Goal: Answer question/provide support: Share knowledge or assist other users

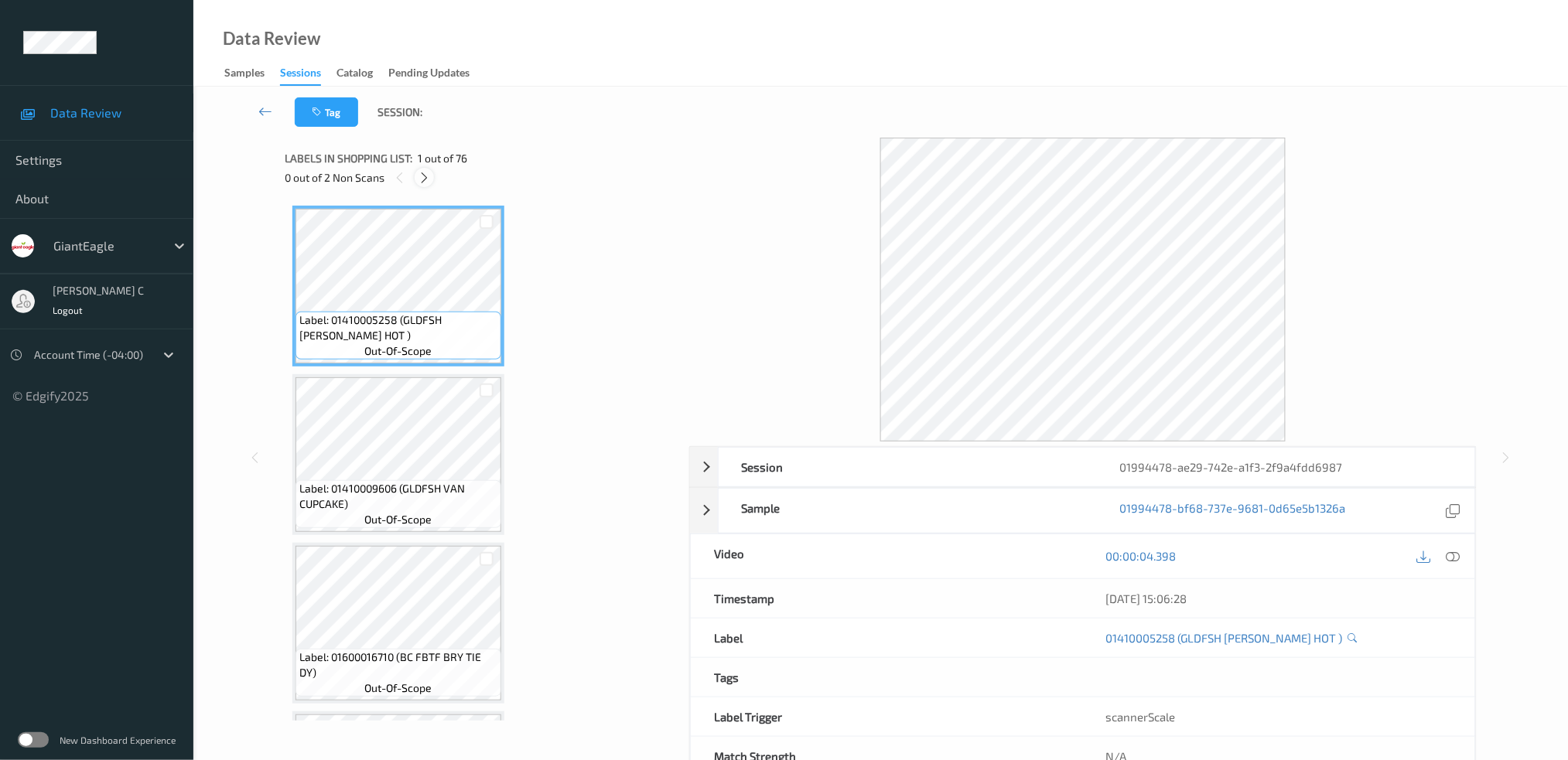
click at [421, 178] on icon at bounding box center [424, 178] width 13 height 14
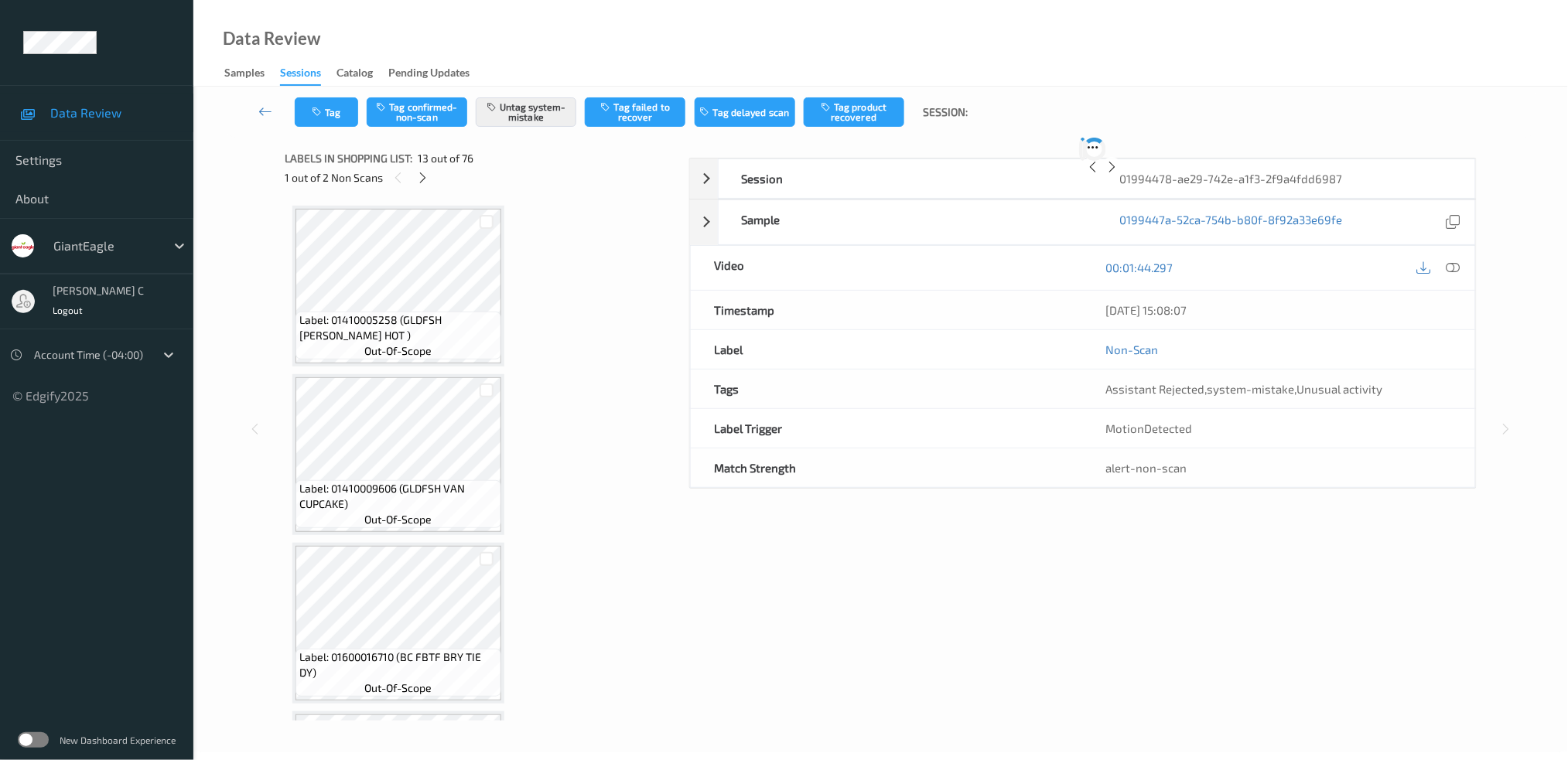
scroll to position [1849, 0]
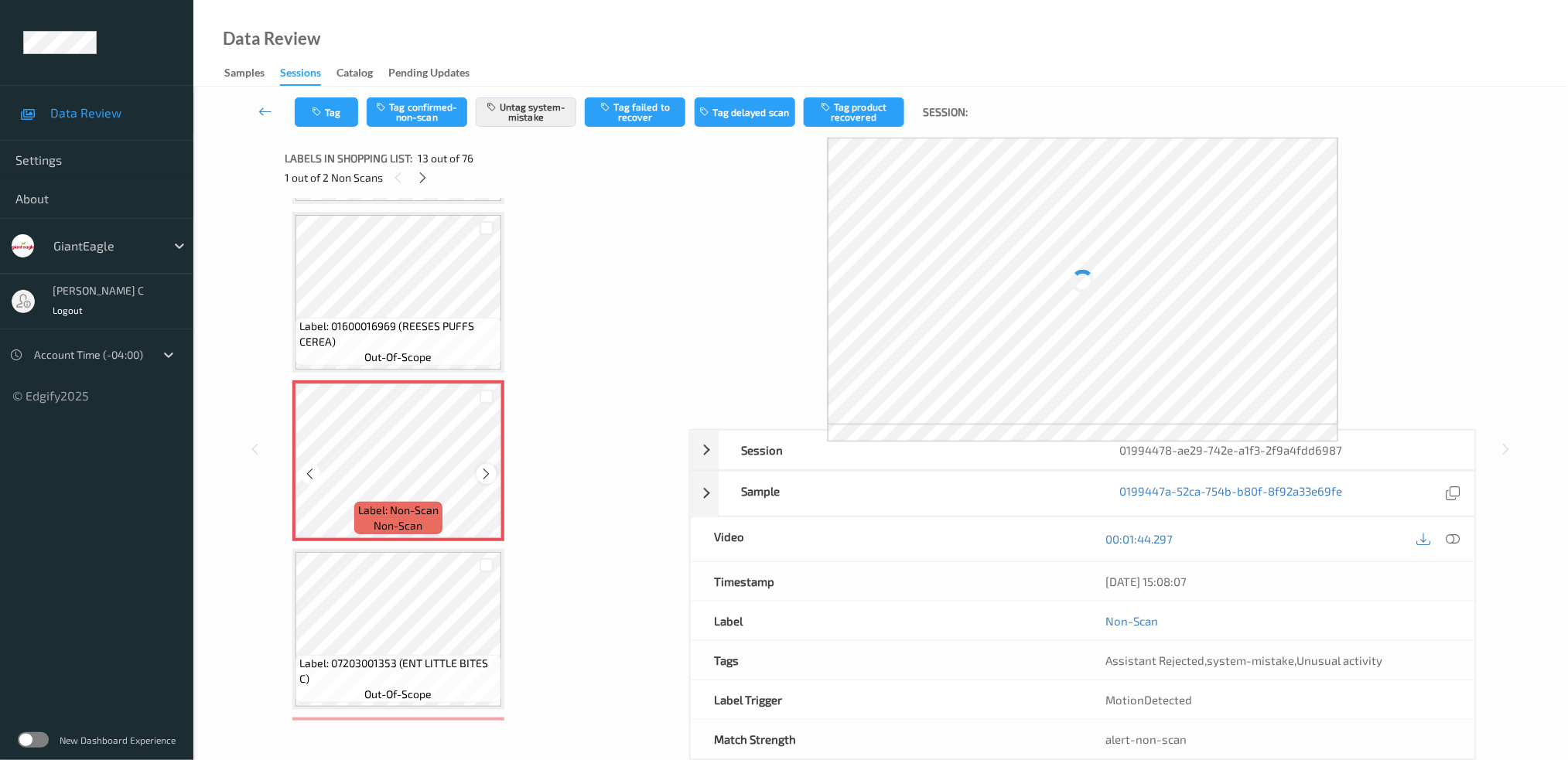
click at [477, 464] on div at bounding box center [486, 473] width 19 height 19
click at [483, 467] on icon at bounding box center [487, 473] width 13 height 14
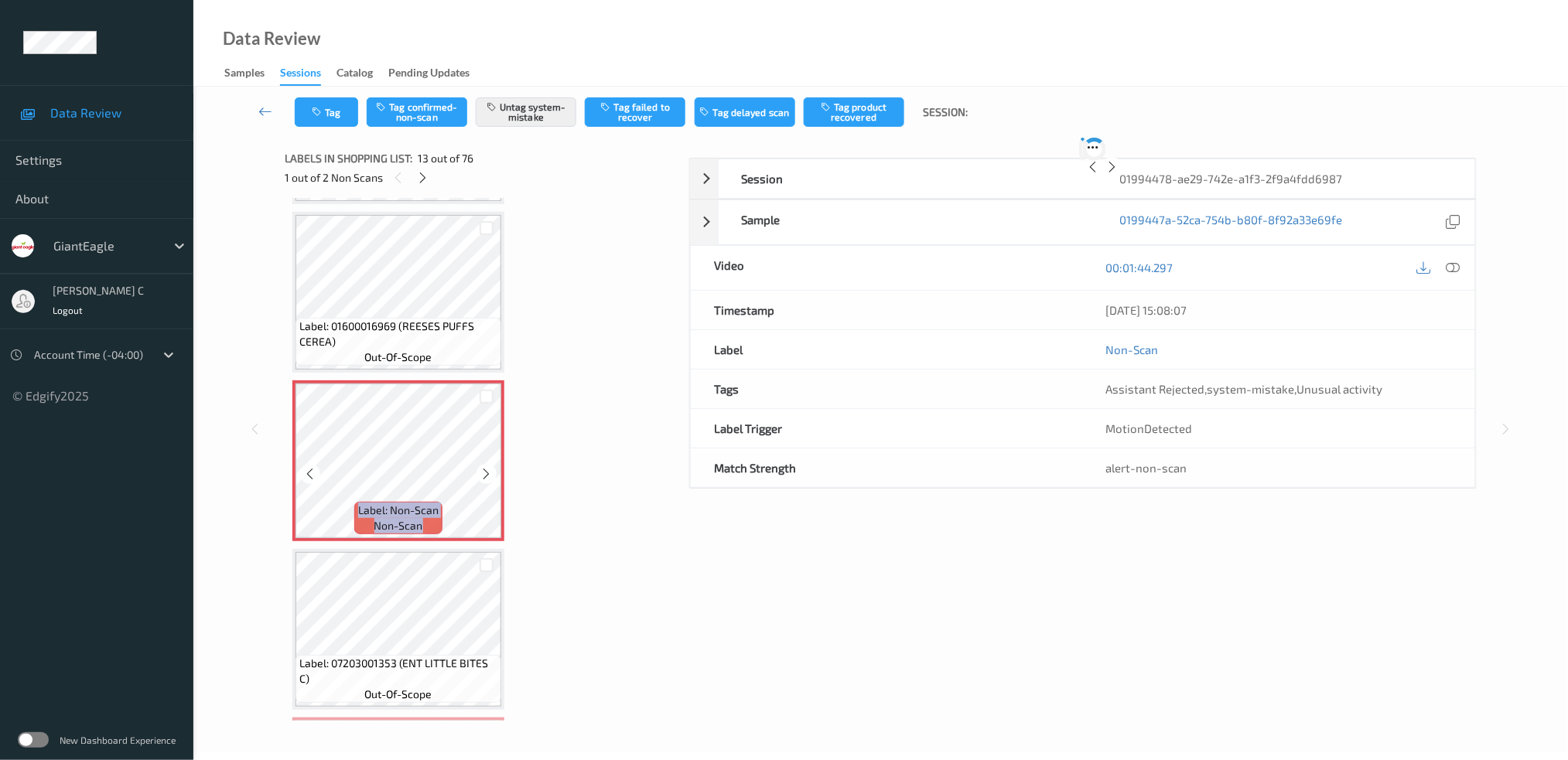
click at [483, 467] on icon at bounding box center [487, 473] width 13 height 14
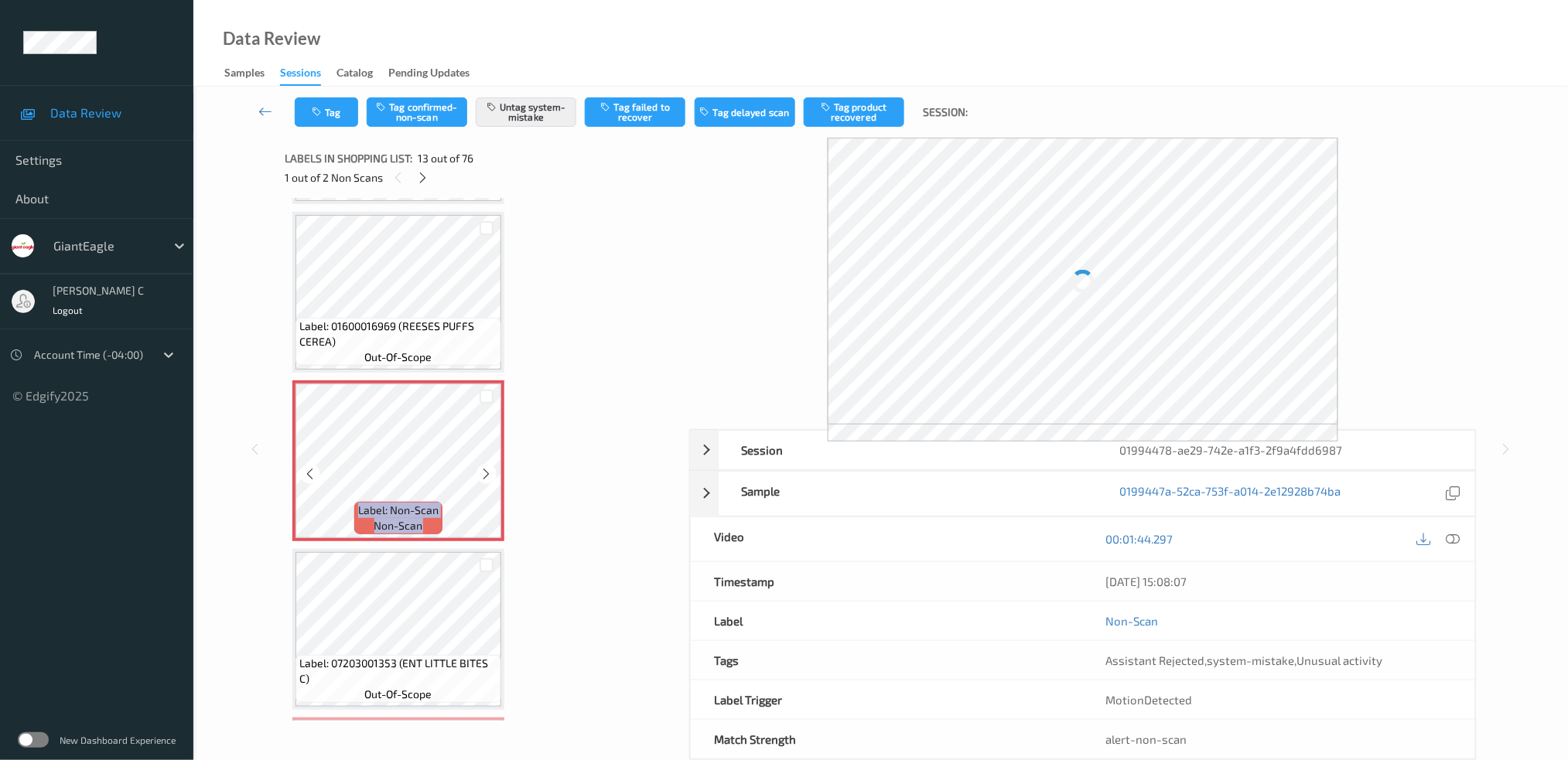
click at [483, 467] on icon at bounding box center [487, 473] width 13 height 14
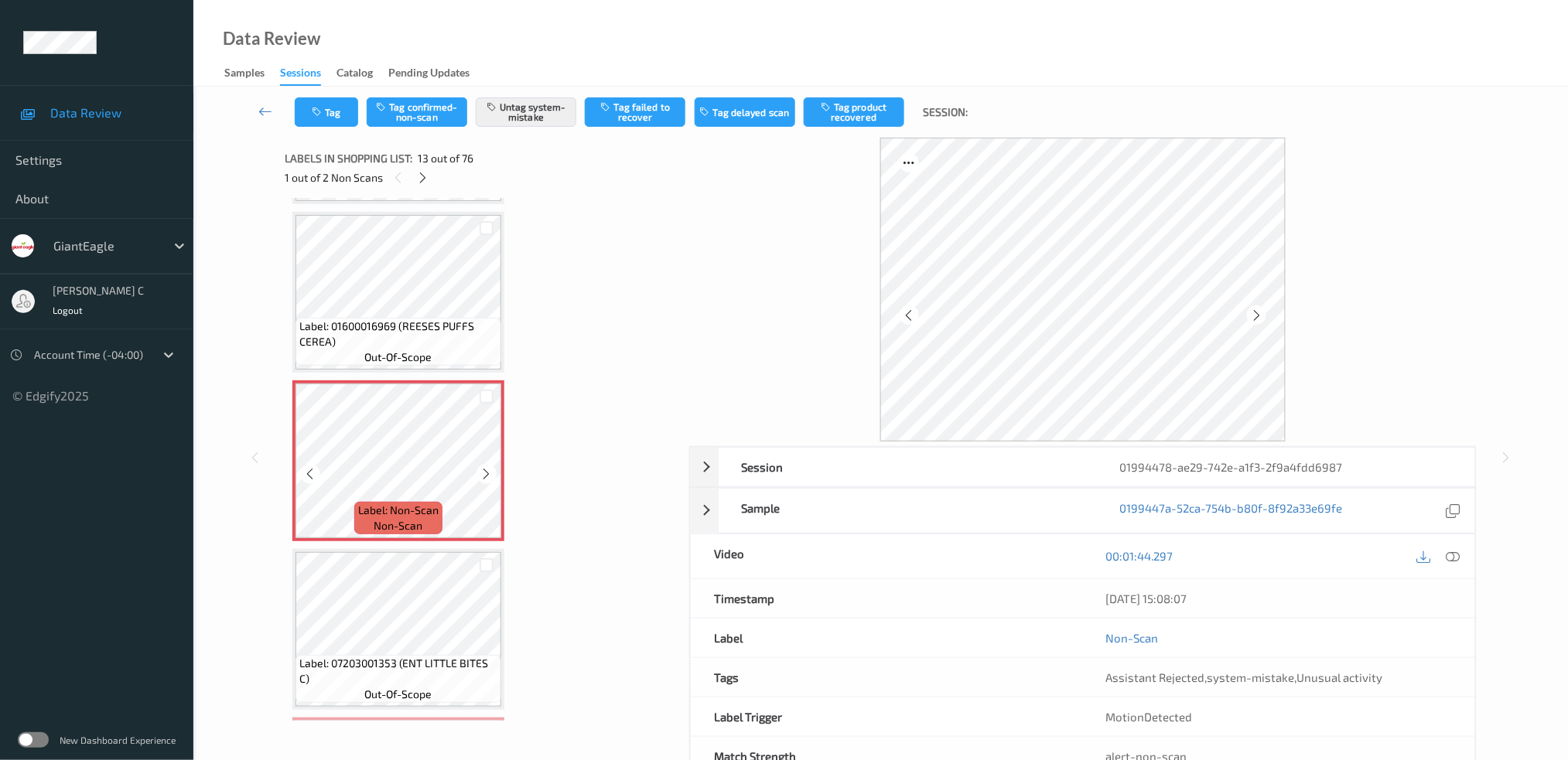
click at [483, 467] on icon at bounding box center [487, 473] width 13 height 14
click at [418, 322] on span "Label: 01600016969 (REESES PUFFS CEREA)" at bounding box center [399, 334] width 198 height 31
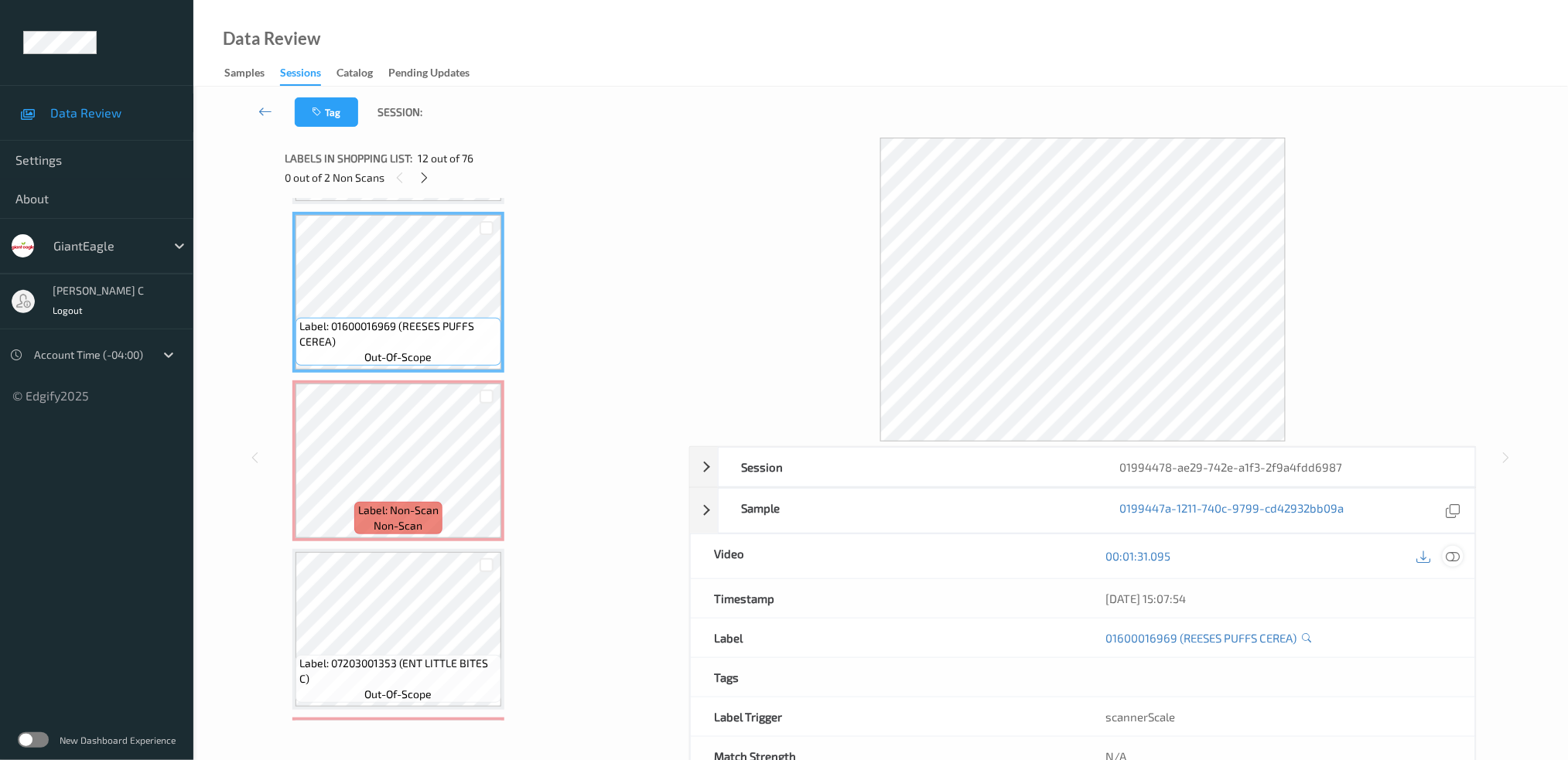
click at [1454, 560] on icon at bounding box center [1453, 556] width 14 height 14
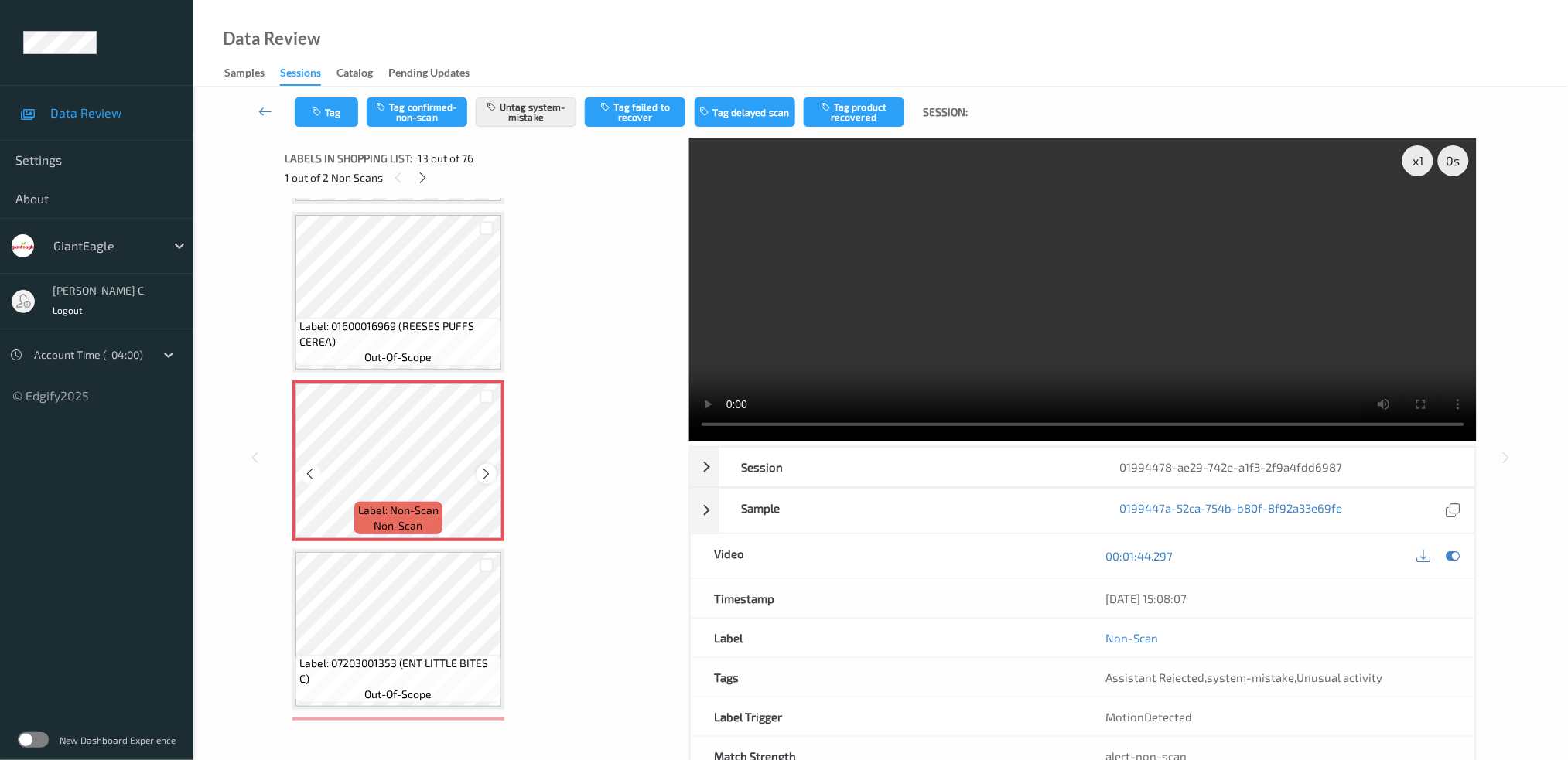
click at [483, 467] on icon at bounding box center [487, 473] width 13 height 14
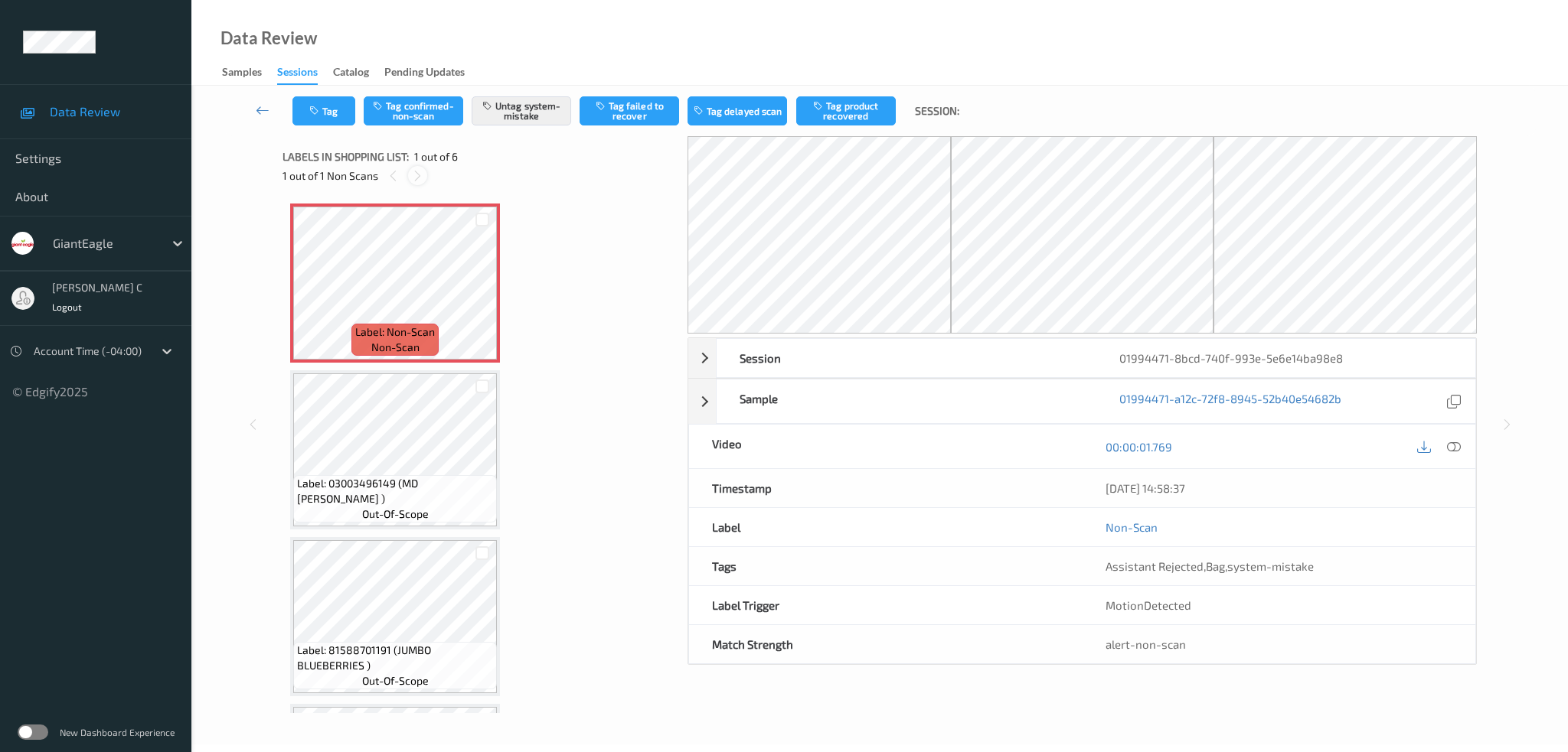
click at [412, 181] on icon at bounding box center [417, 176] width 13 height 14
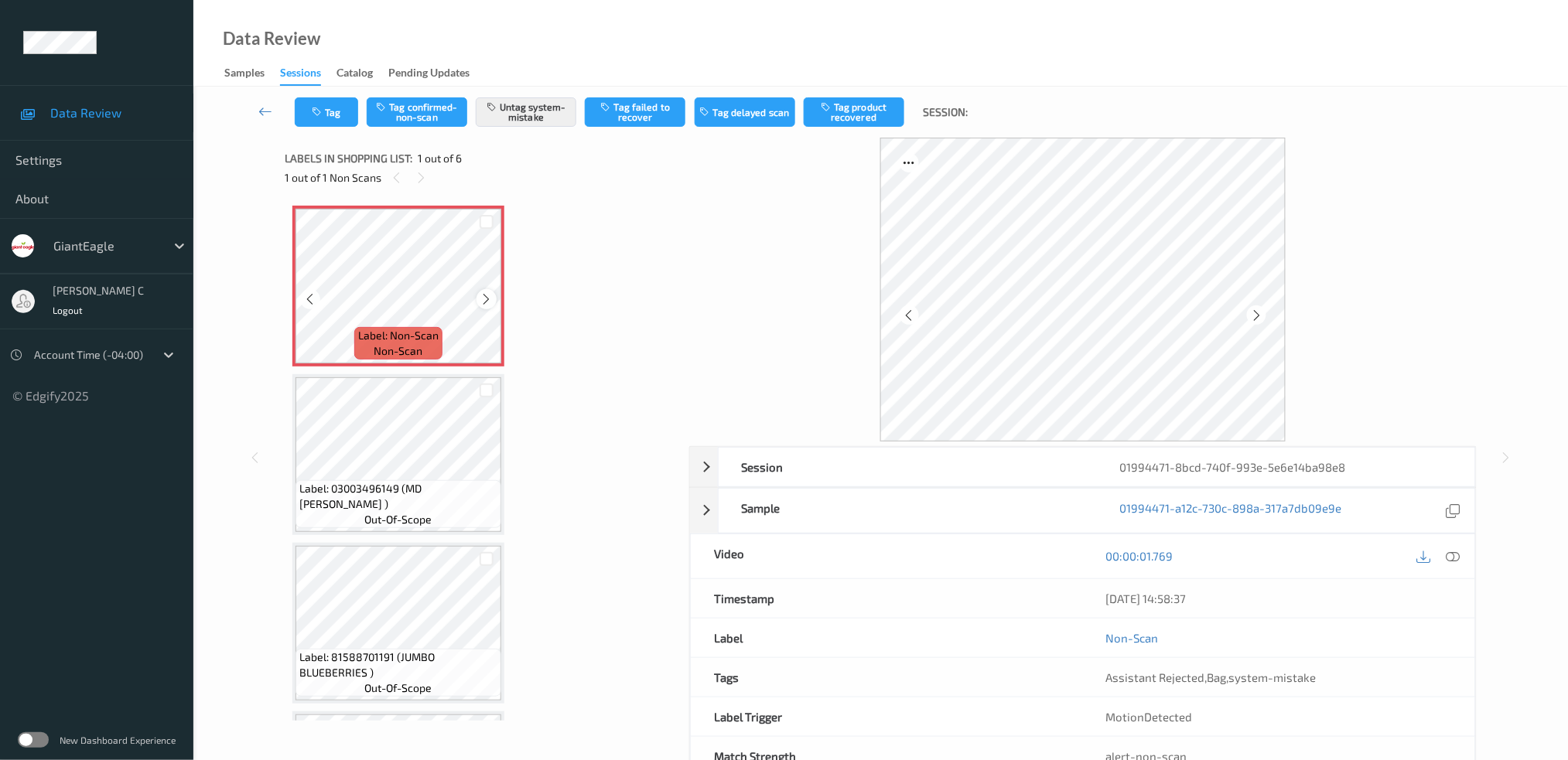
click at [493, 295] on div at bounding box center [486, 298] width 19 height 19
click at [492, 295] on div at bounding box center [486, 298] width 19 height 19
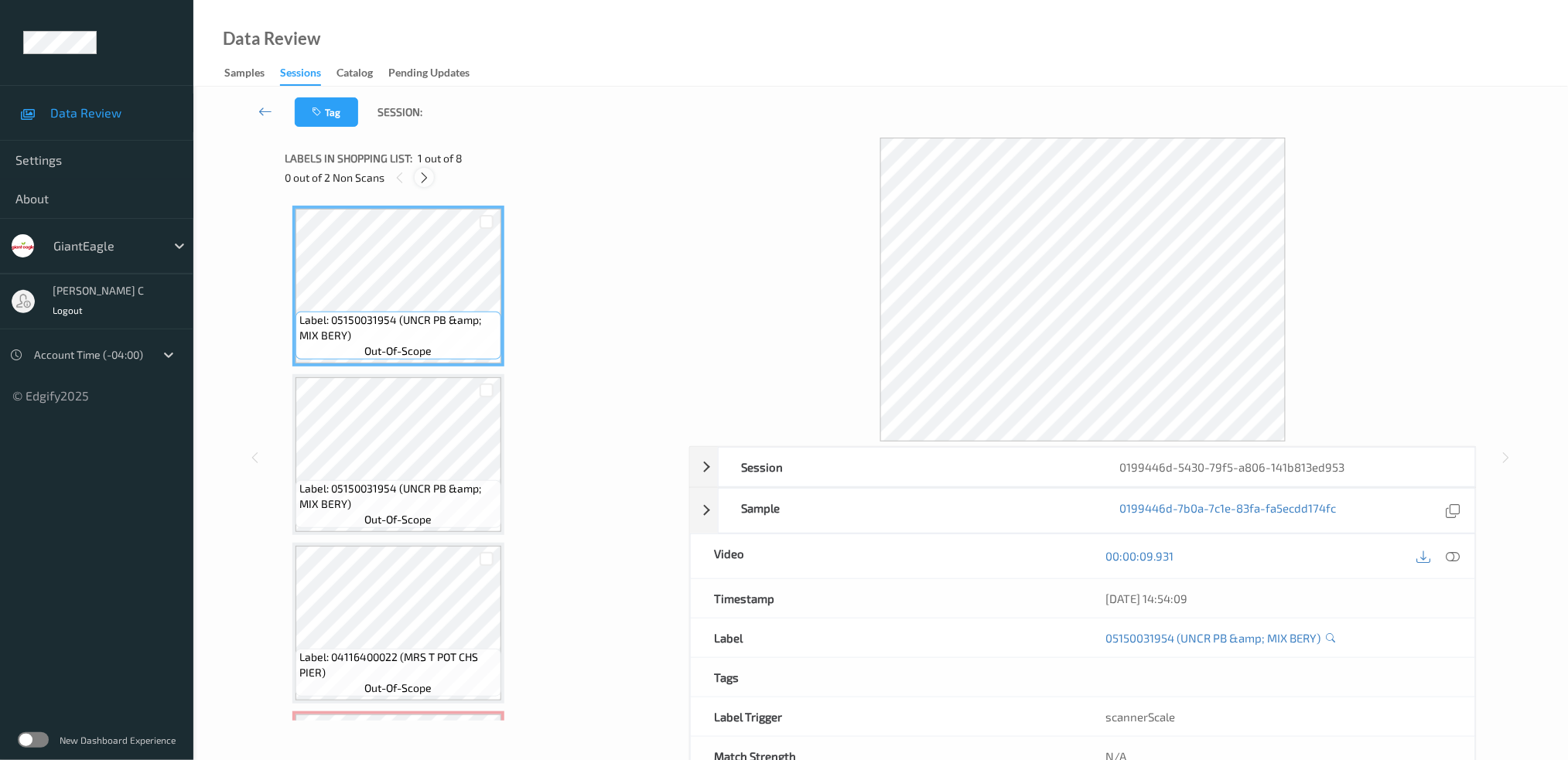
click at [426, 180] on icon at bounding box center [424, 178] width 13 height 14
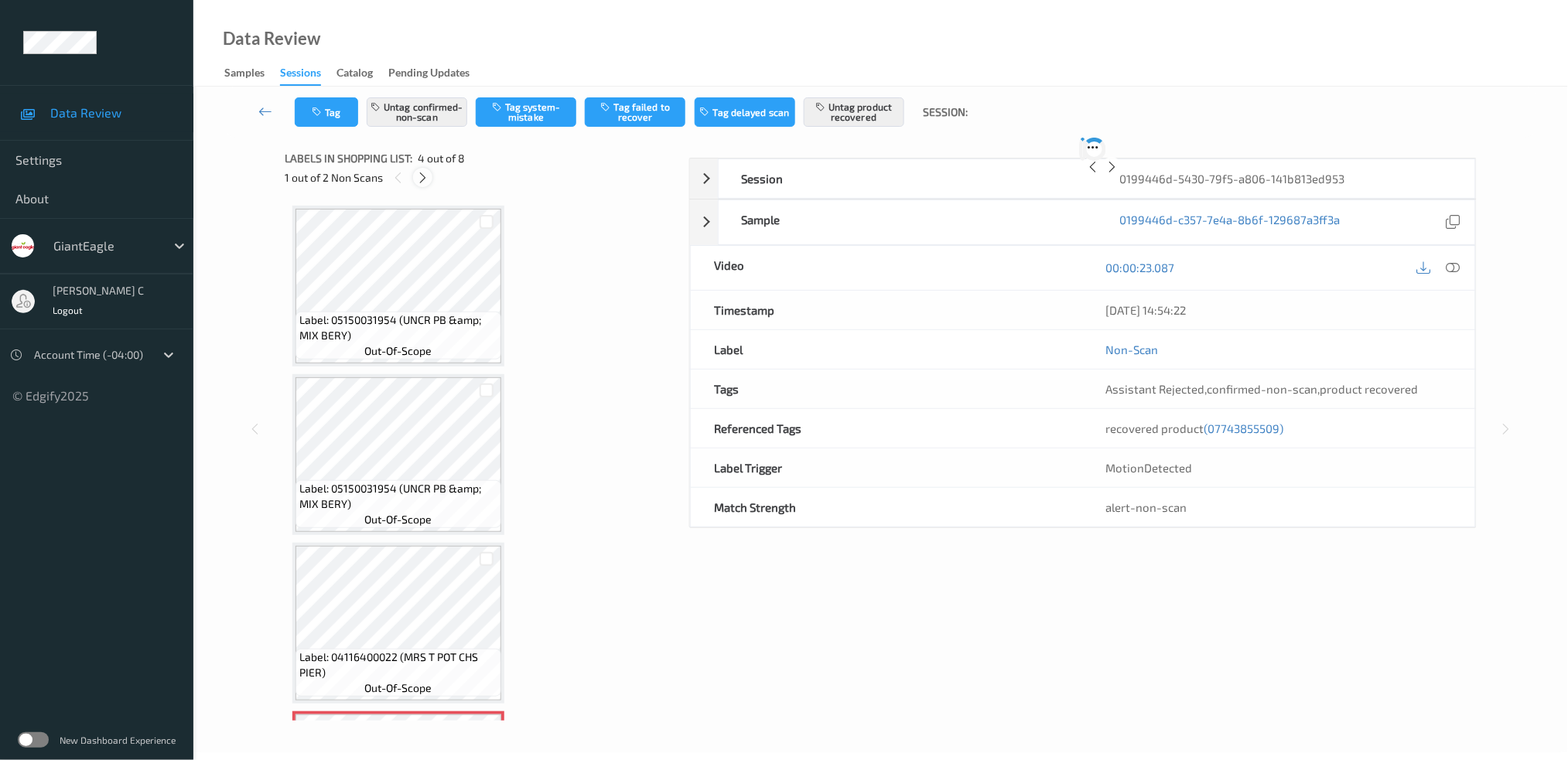
scroll to position [342, 0]
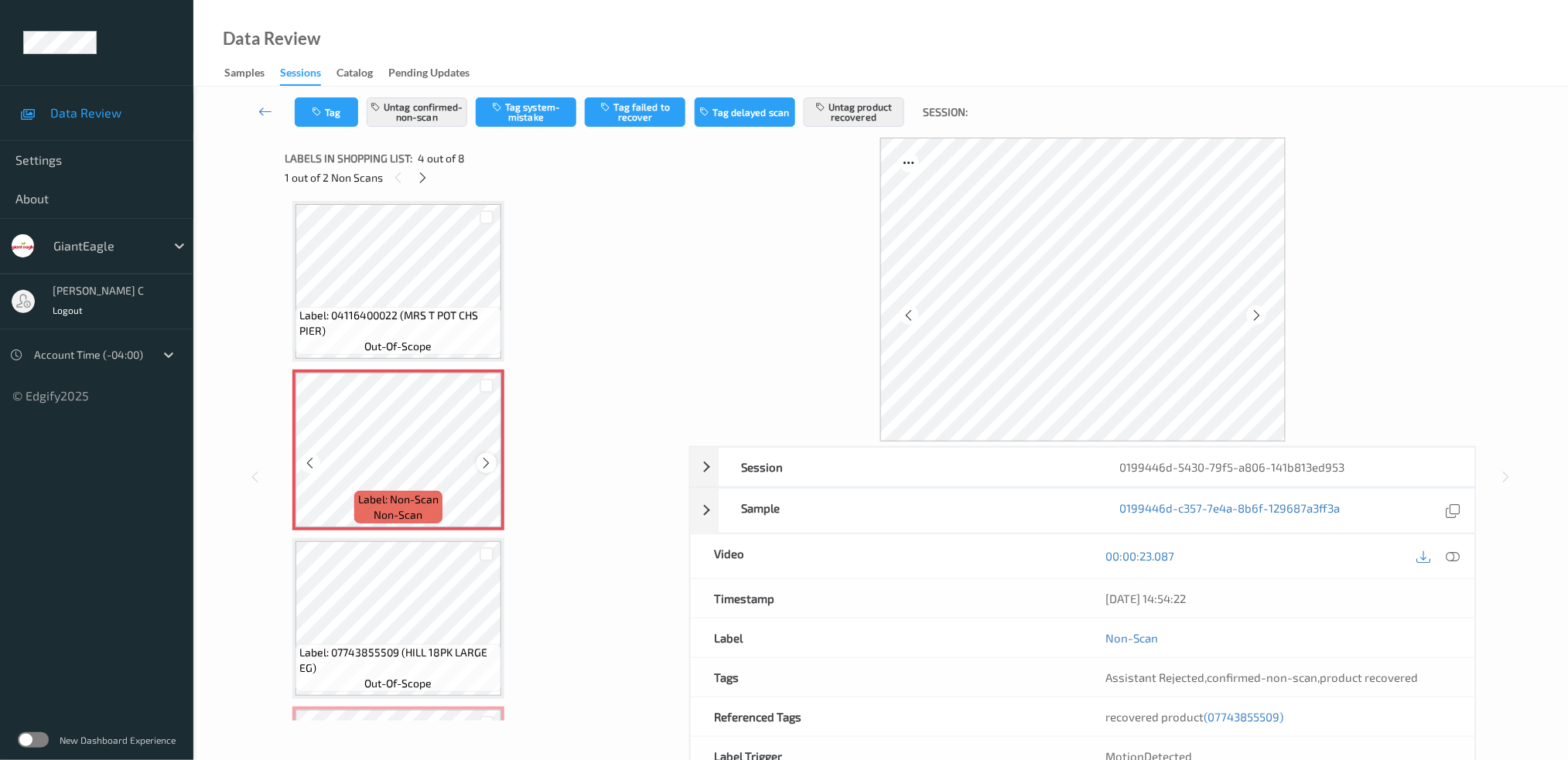
click at [483, 461] on icon at bounding box center [487, 463] width 13 height 14
click at [405, 325] on span "Label: 04116400022 (MRS T POT CHS PIER)" at bounding box center [399, 324] width 198 height 31
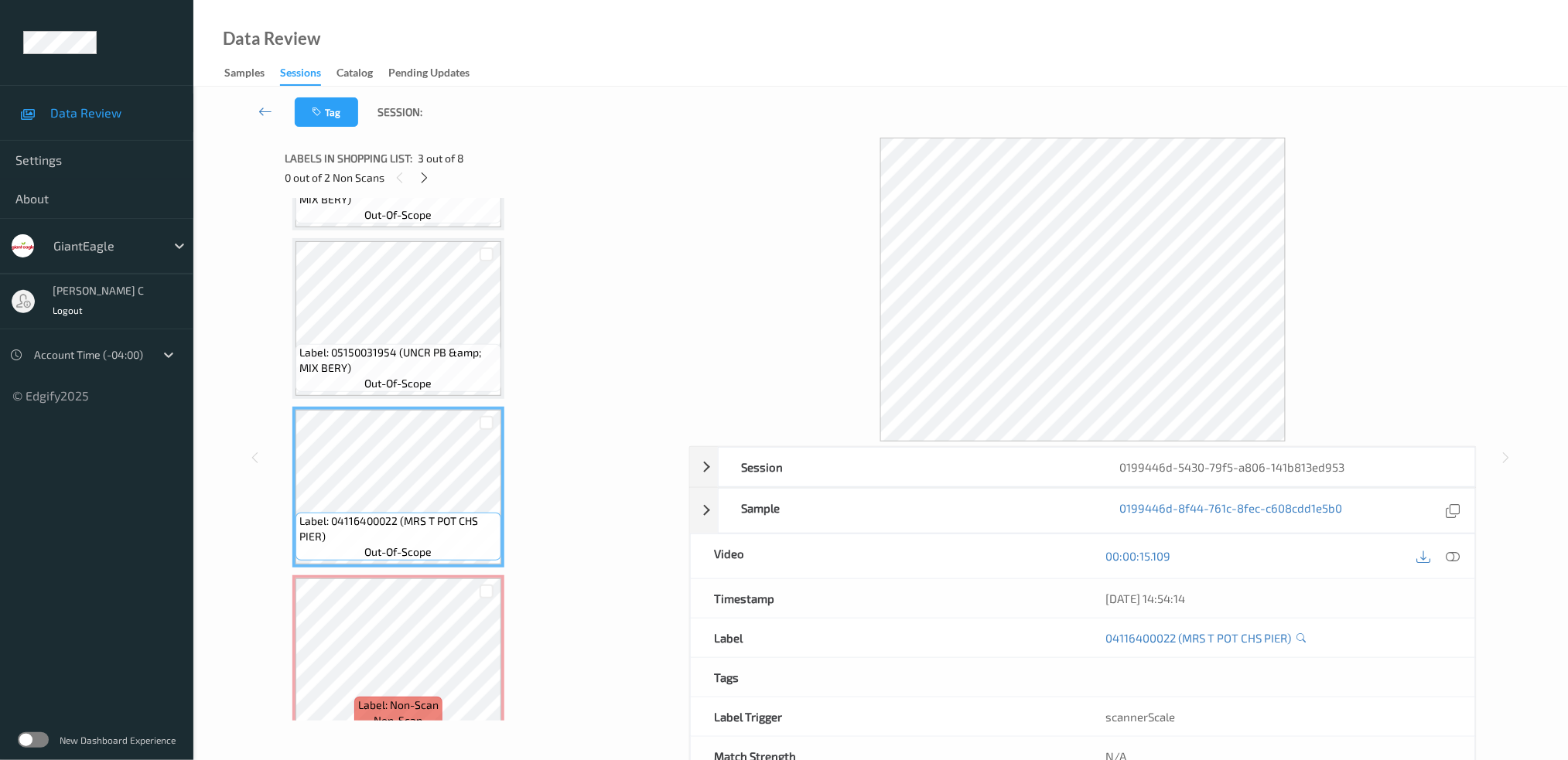
click at [1460, 556] on icon at bounding box center [1453, 556] width 14 height 14
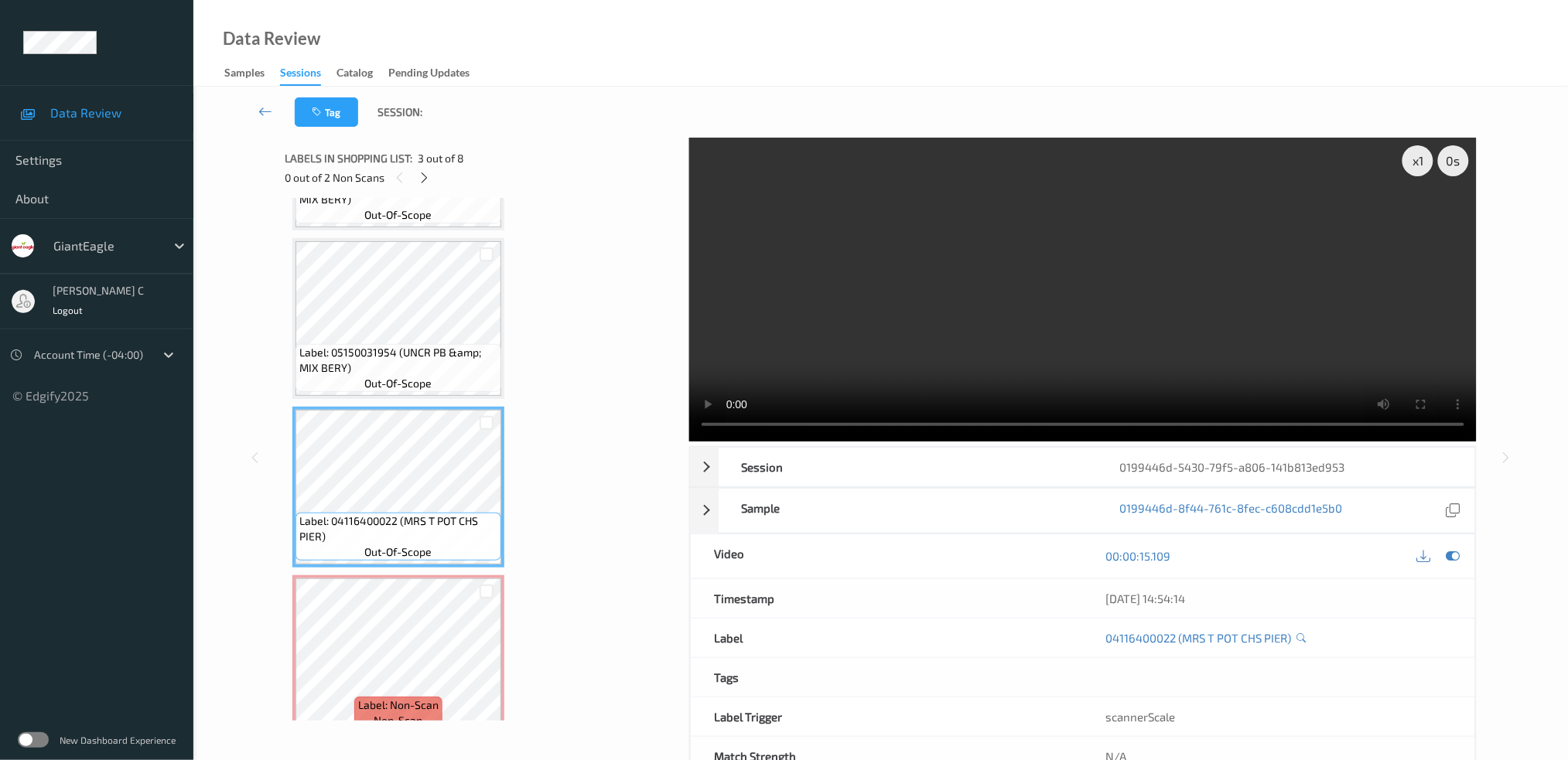
click at [402, 351] on span "Label: 05150031954 (UNCR PB &amp; MIX BERY)" at bounding box center [399, 361] width 198 height 31
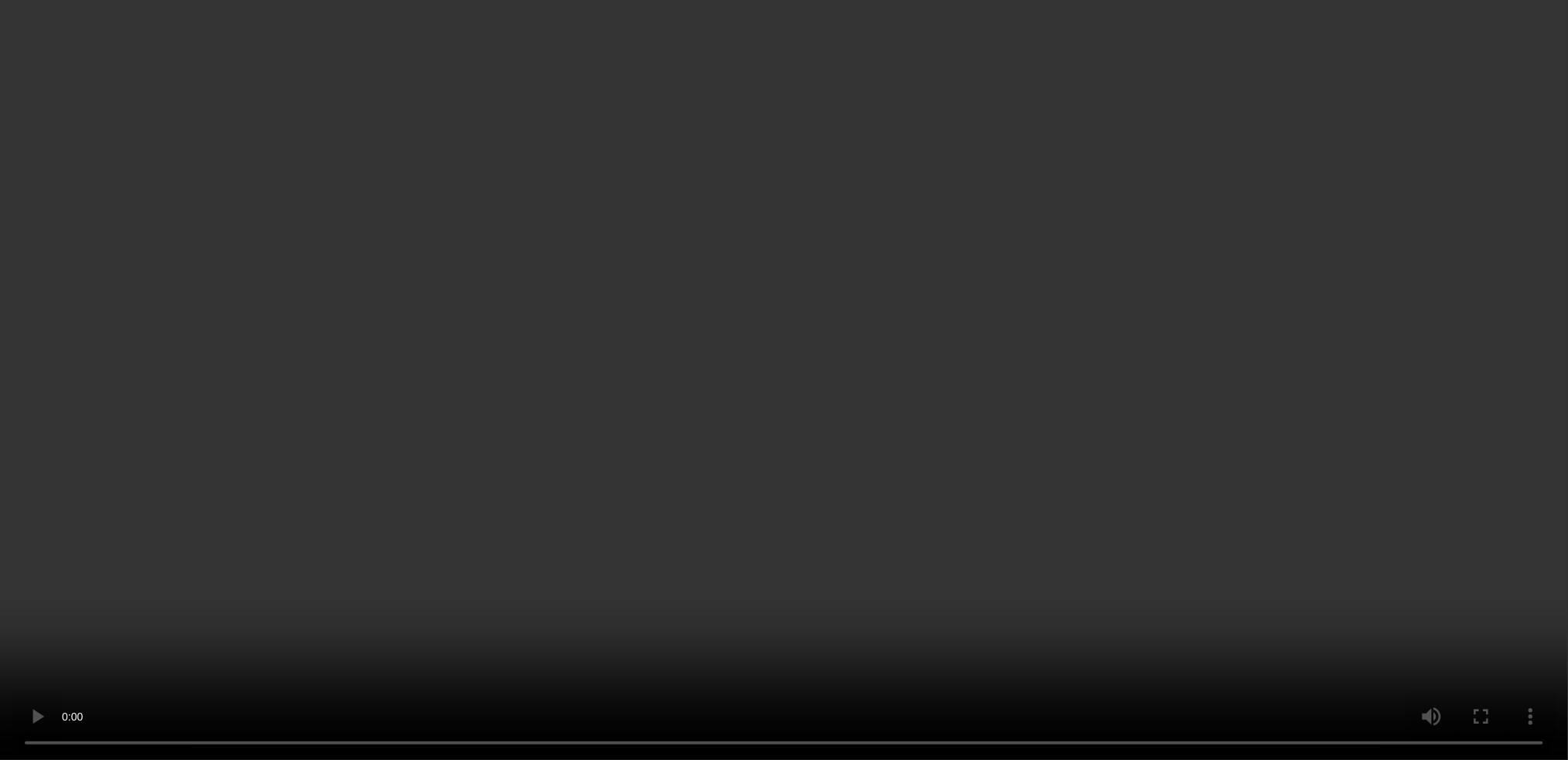
scroll to position [651, 0]
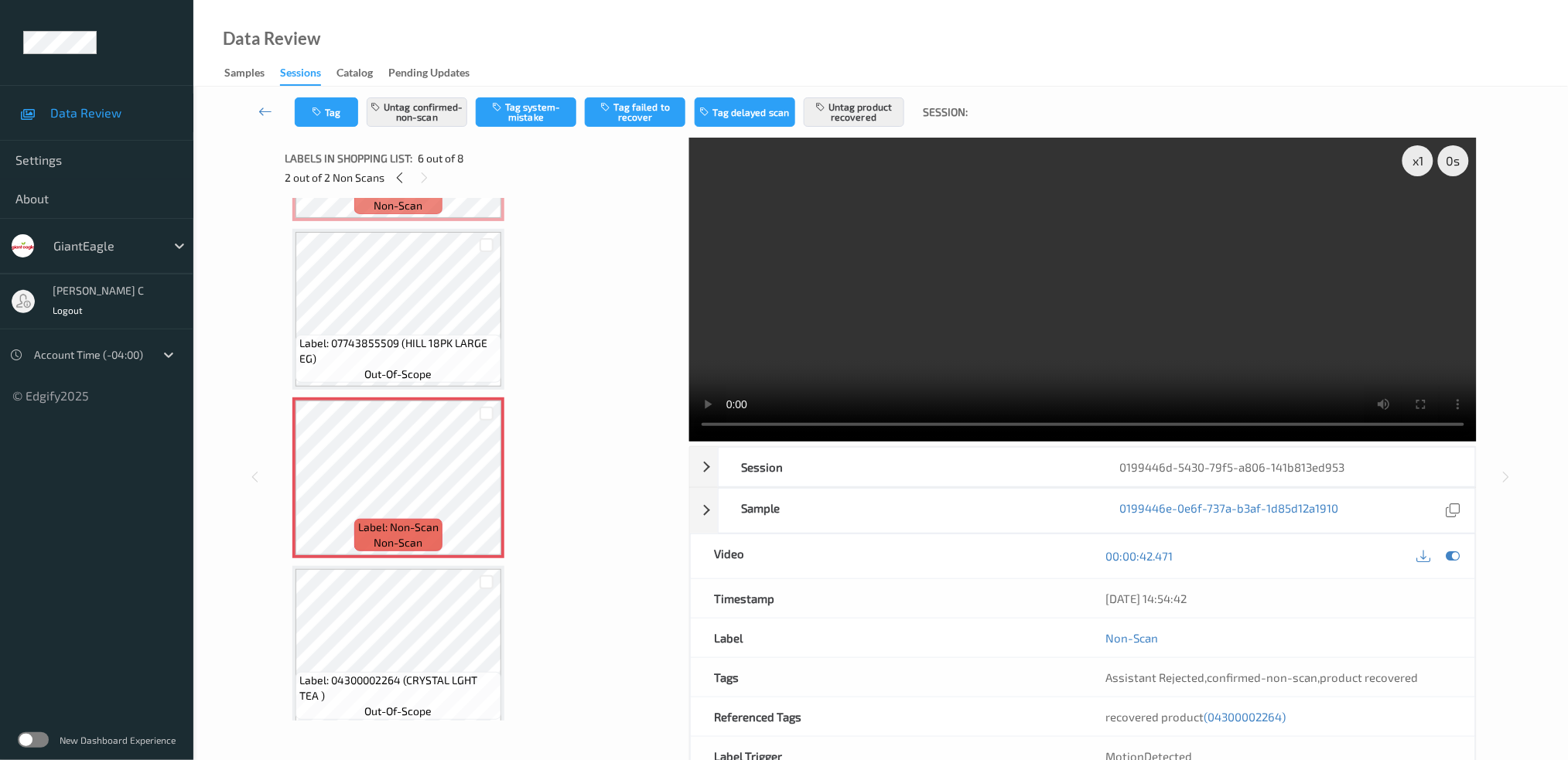
click at [410, 673] on span "Label: 04300002264 (CRYSTAL LGHT TEA )" at bounding box center [399, 688] width 198 height 31
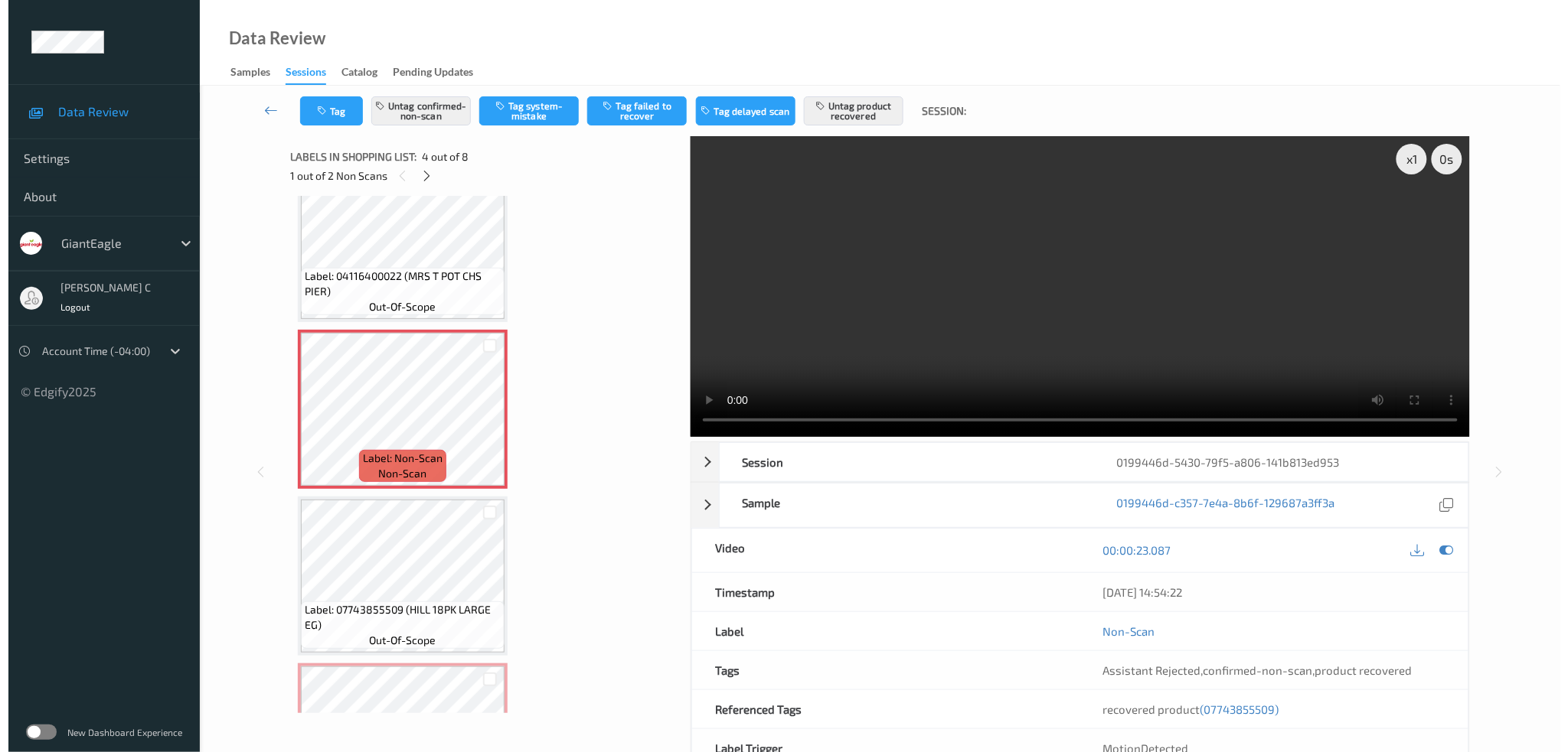
scroll to position [338, 0]
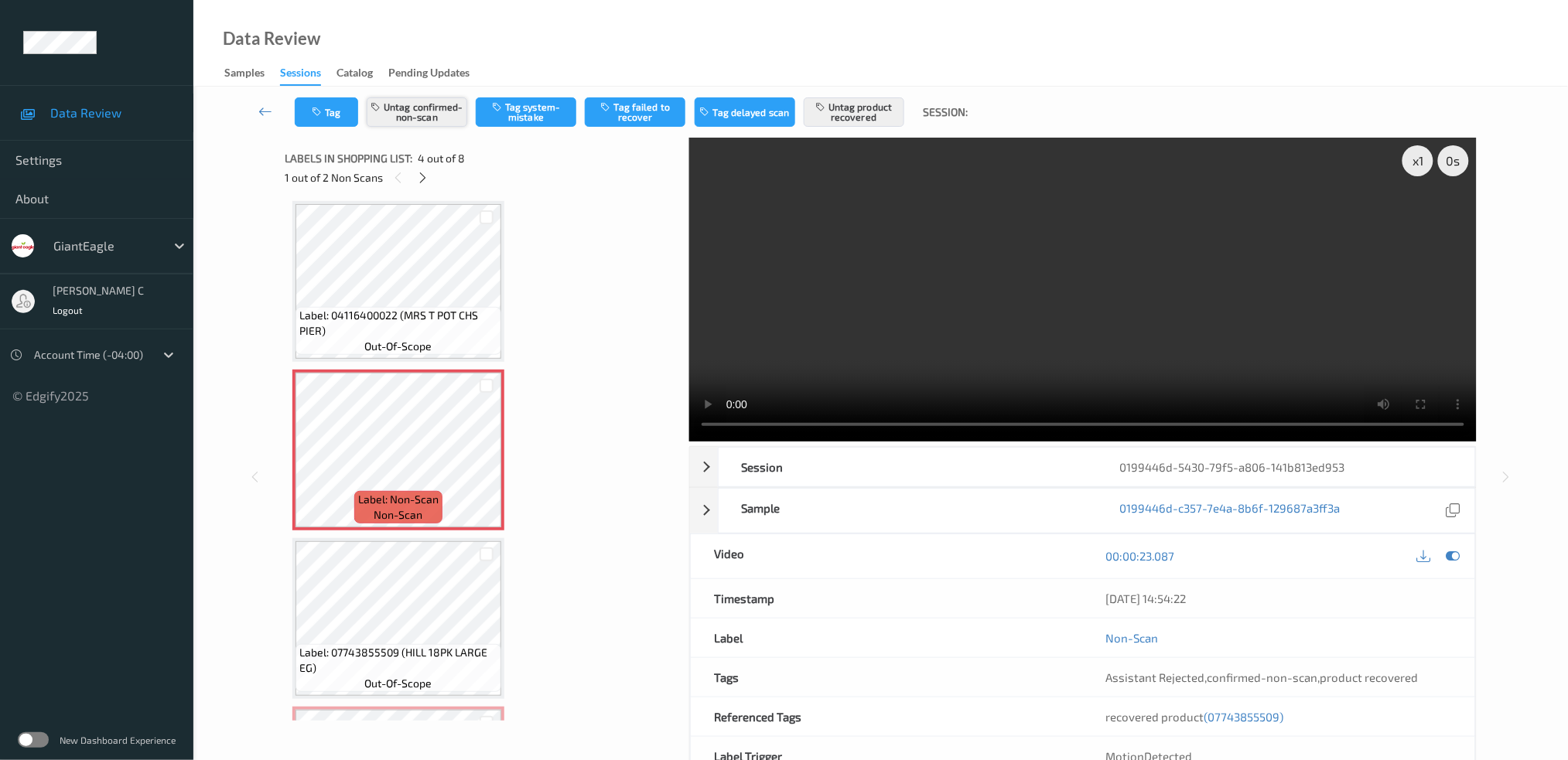
click at [440, 104] on button "Untag confirmed-non-scan" at bounding box center [417, 112] width 100 height 30
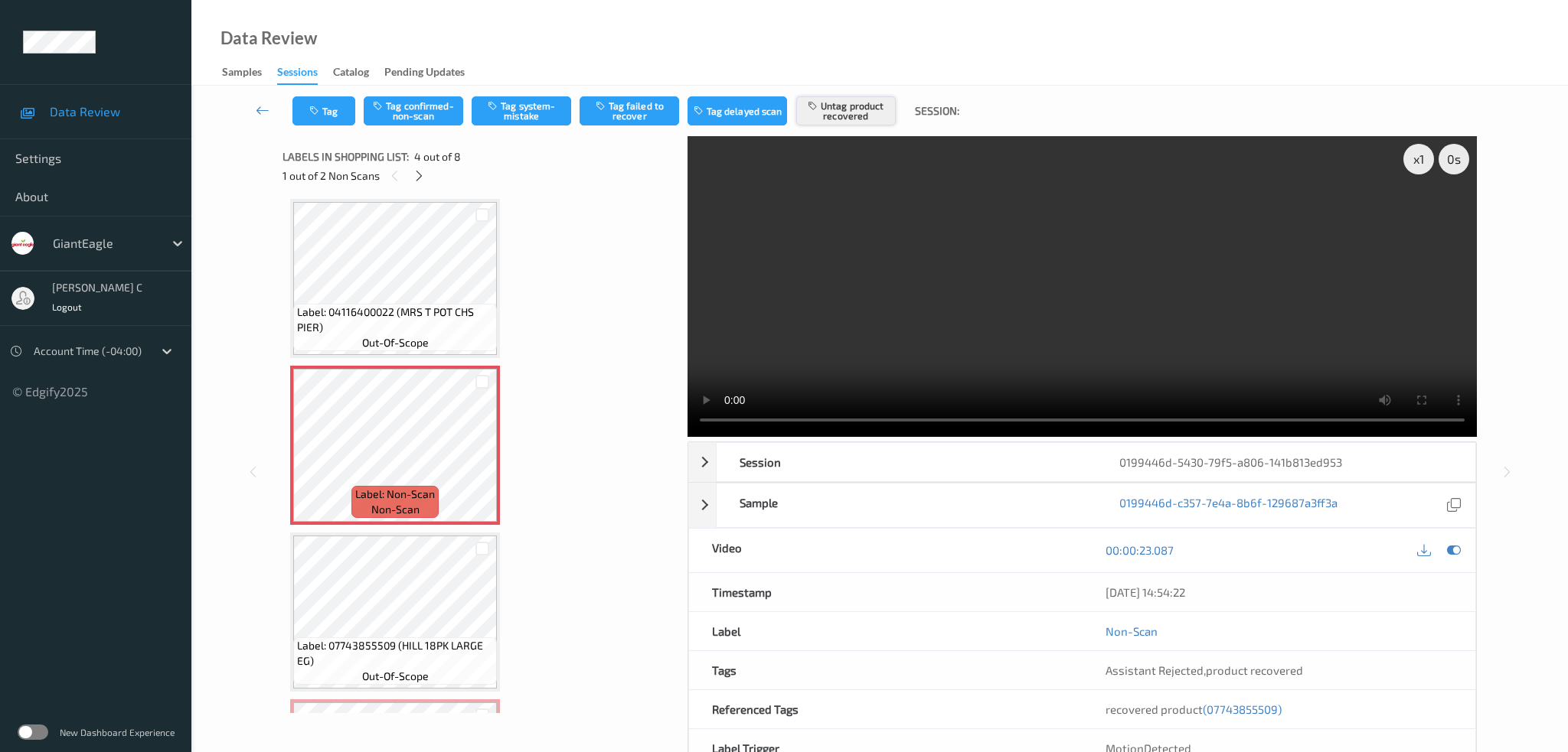
click at [861, 96] on button "Untag product recovered" at bounding box center [846, 111] width 99 height 29
click at [498, 102] on icon "button" at bounding box center [494, 105] width 13 height 11
click at [310, 106] on icon "button" at bounding box center [316, 111] width 13 height 11
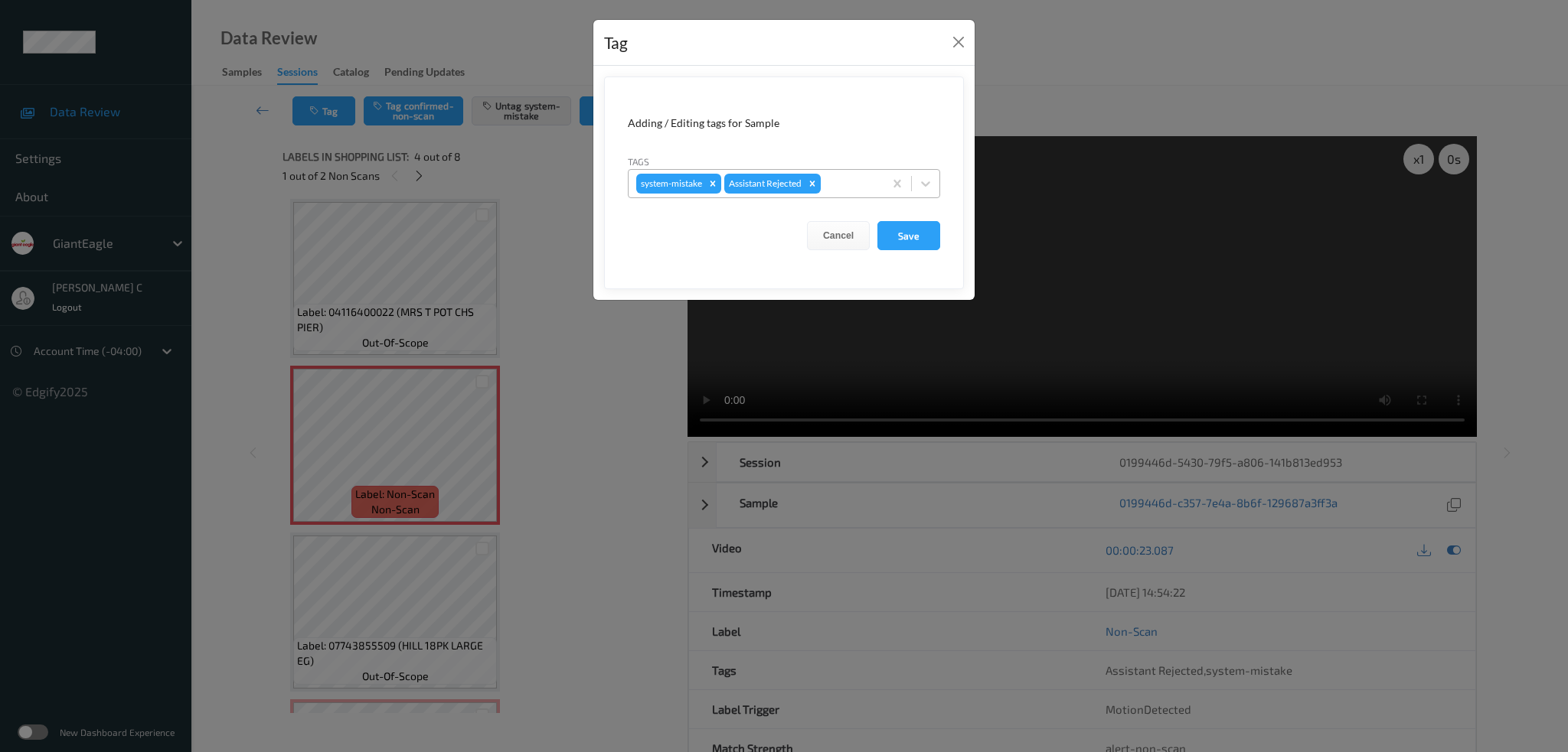
click at [846, 178] on div at bounding box center [850, 183] width 52 height 19
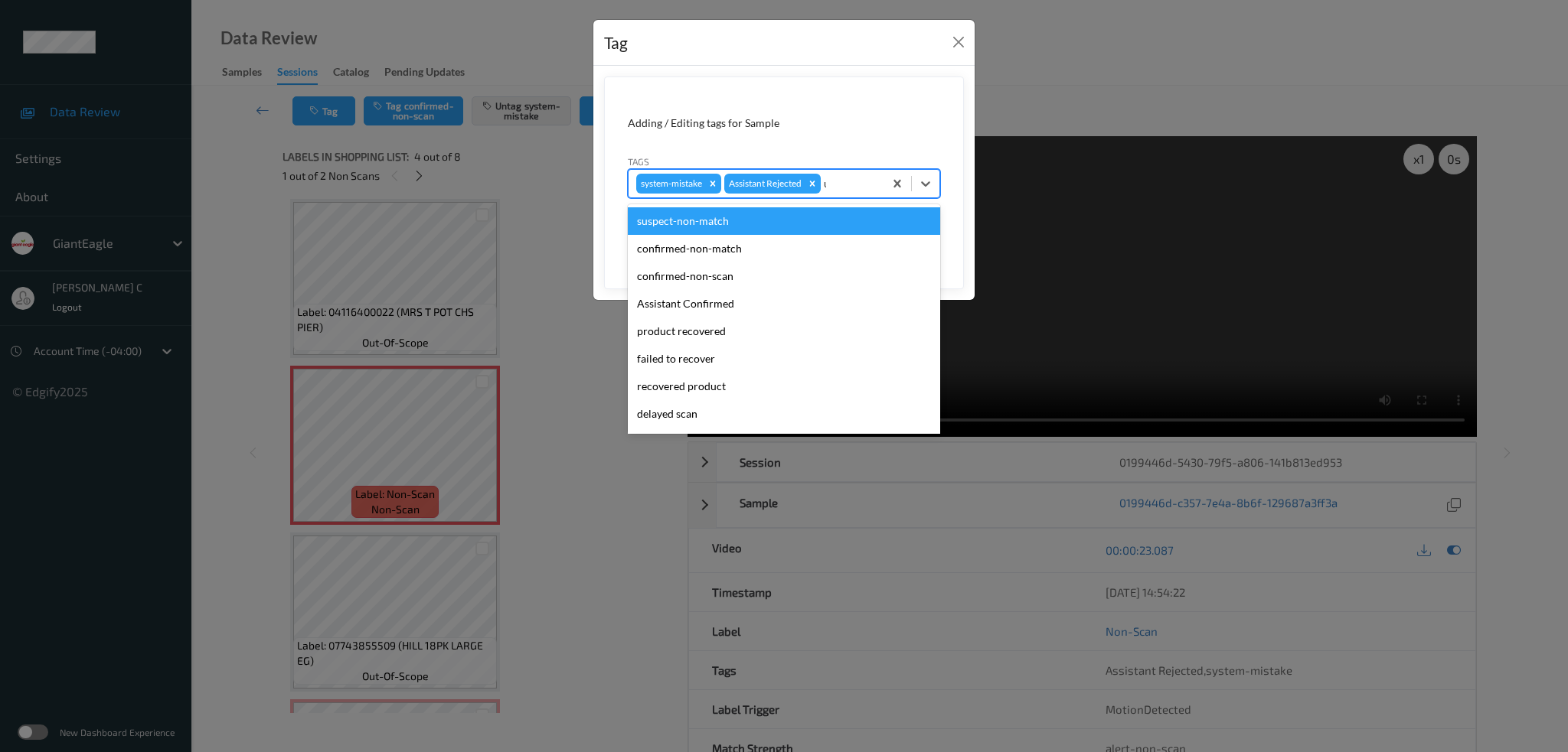
type input "un"
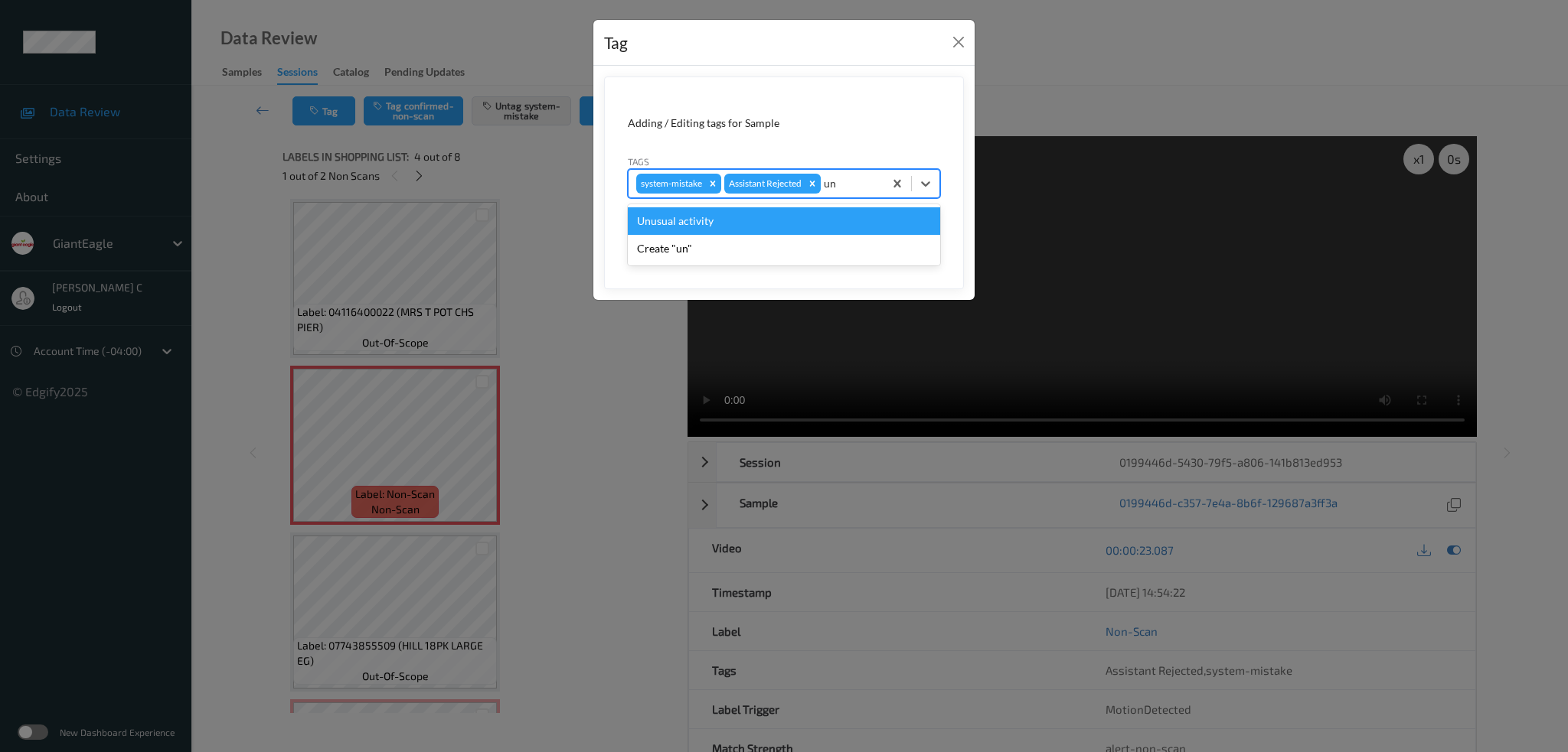
click at [733, 224] on div "Unusual activity" at bounding box center [783, 222] width 312 height 28
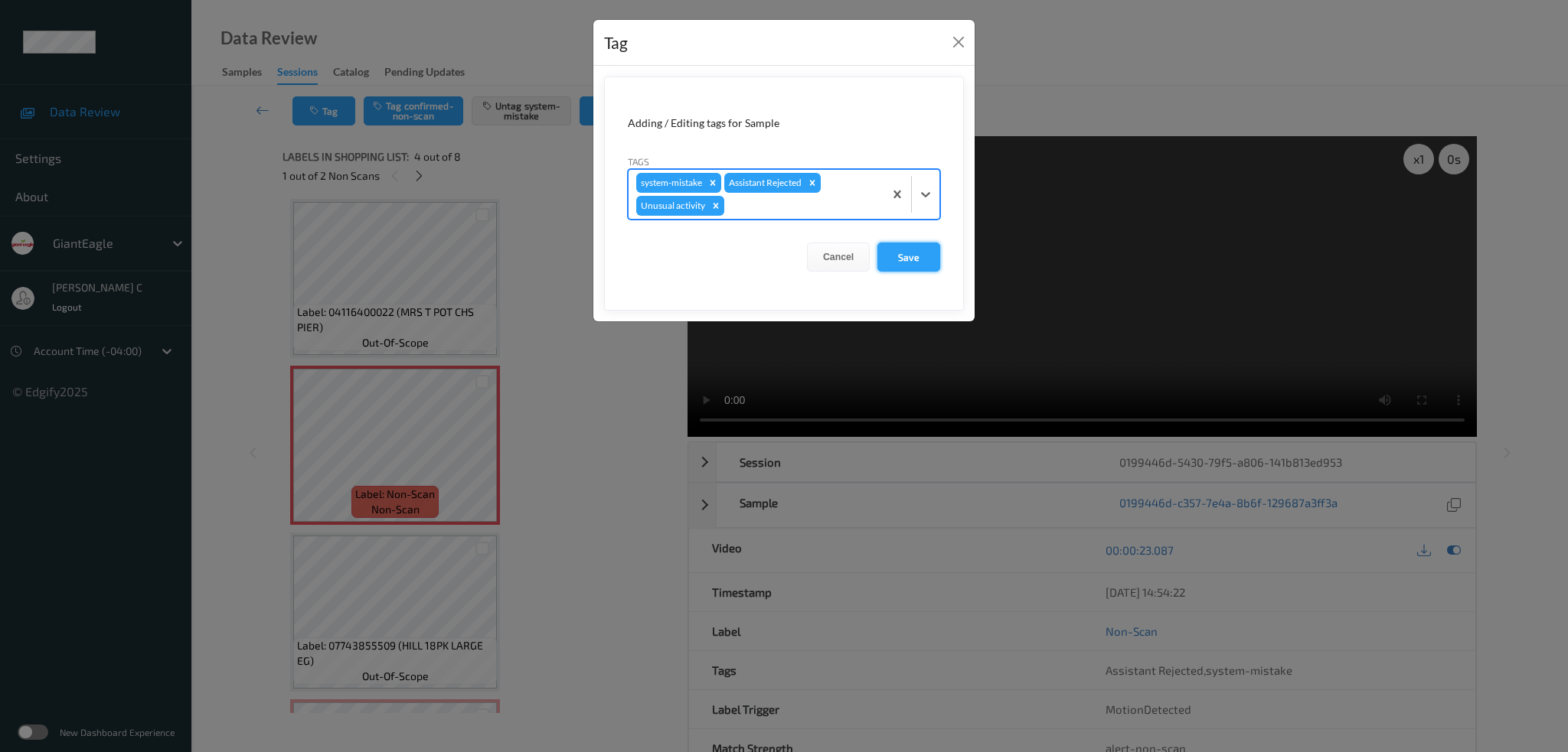
click at [921, 258] on button "Save" at bounding box center [909, 257] width 63 height 29
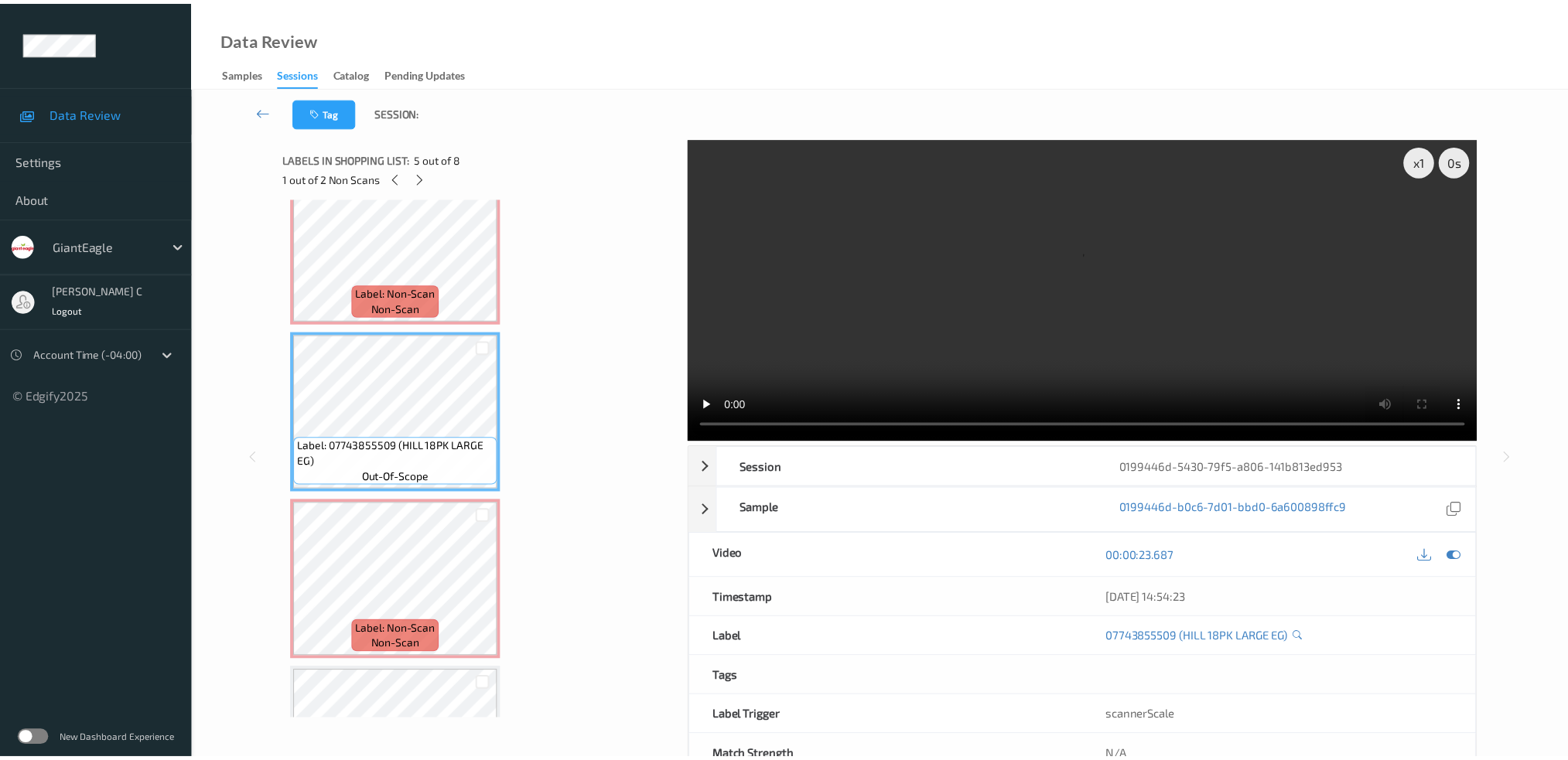
scroll to position [651, 0]
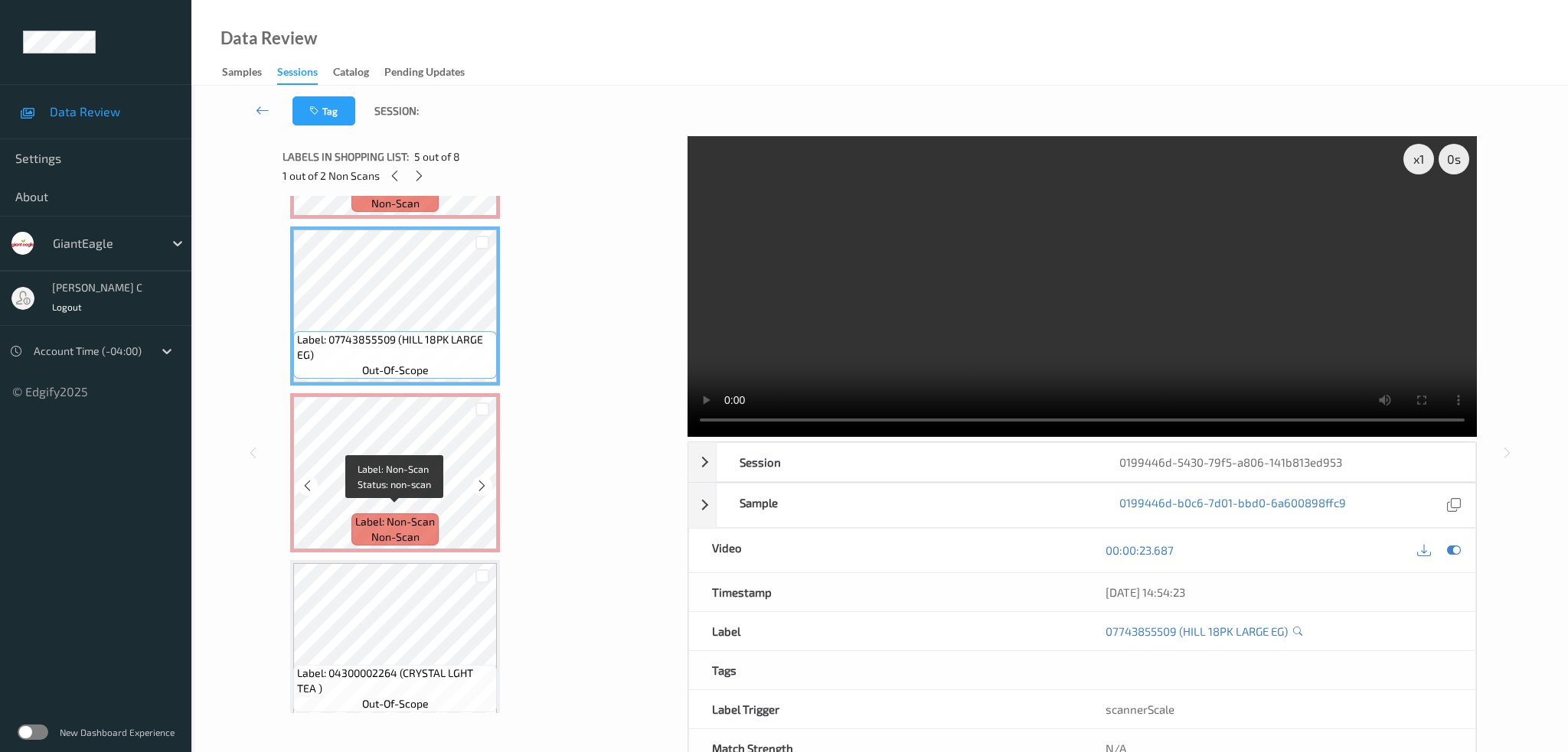
click at [419, 521] on span "Label: Non-Scan" at bounding box center [395, 521] width 80 height 15
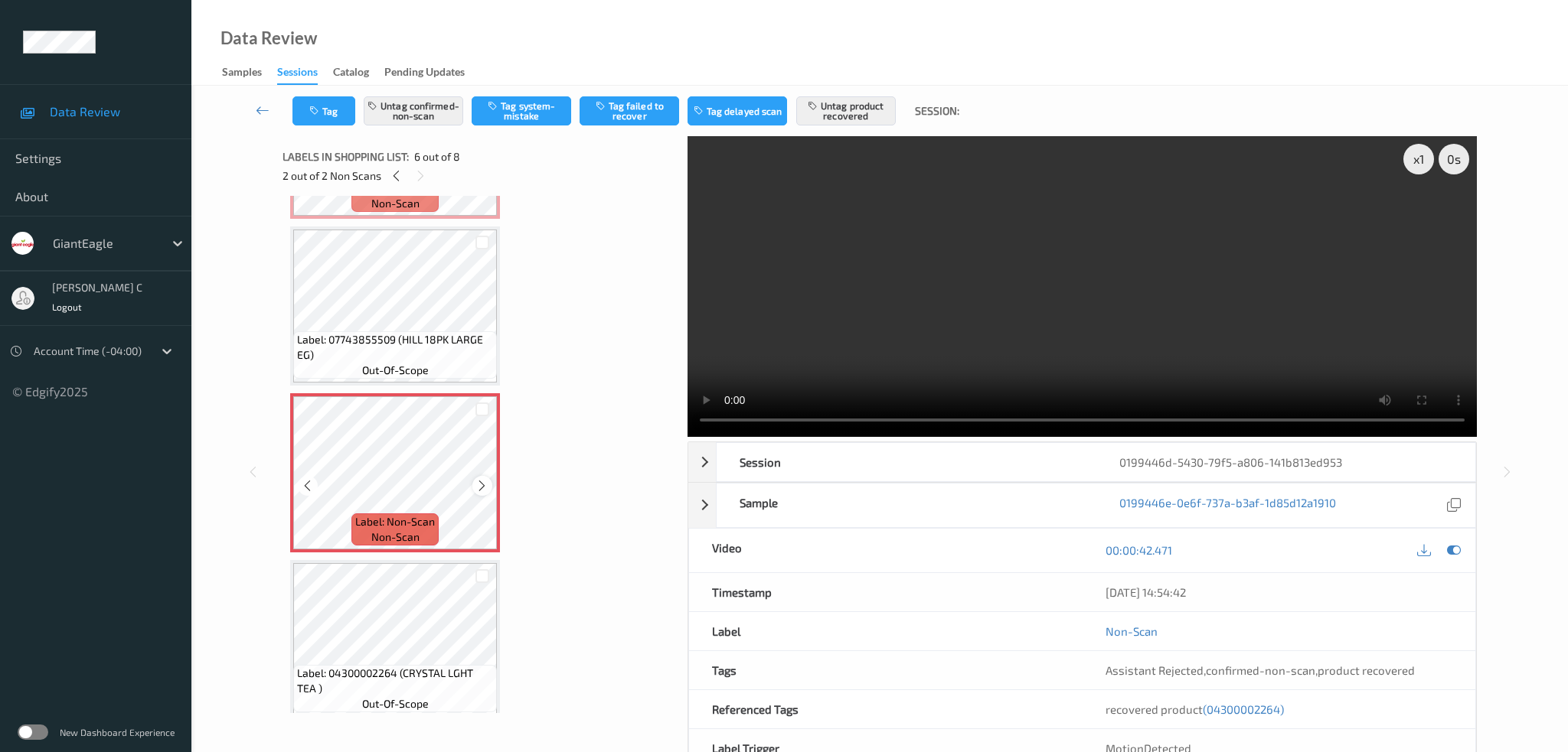
click at [483, 479] on icon at bounding box center [482, 486] width 13 height 14
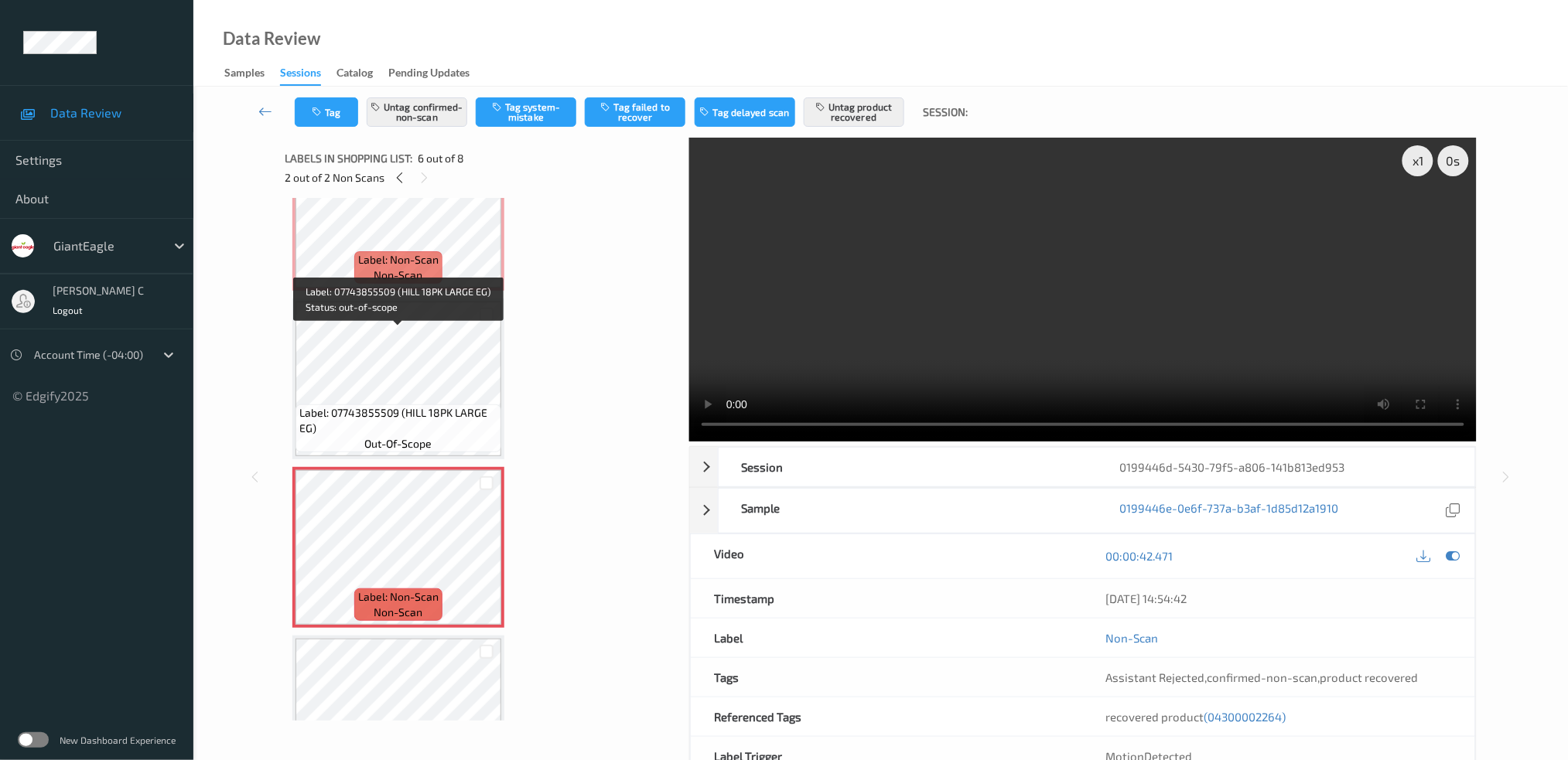
scroll to position [548, 0]
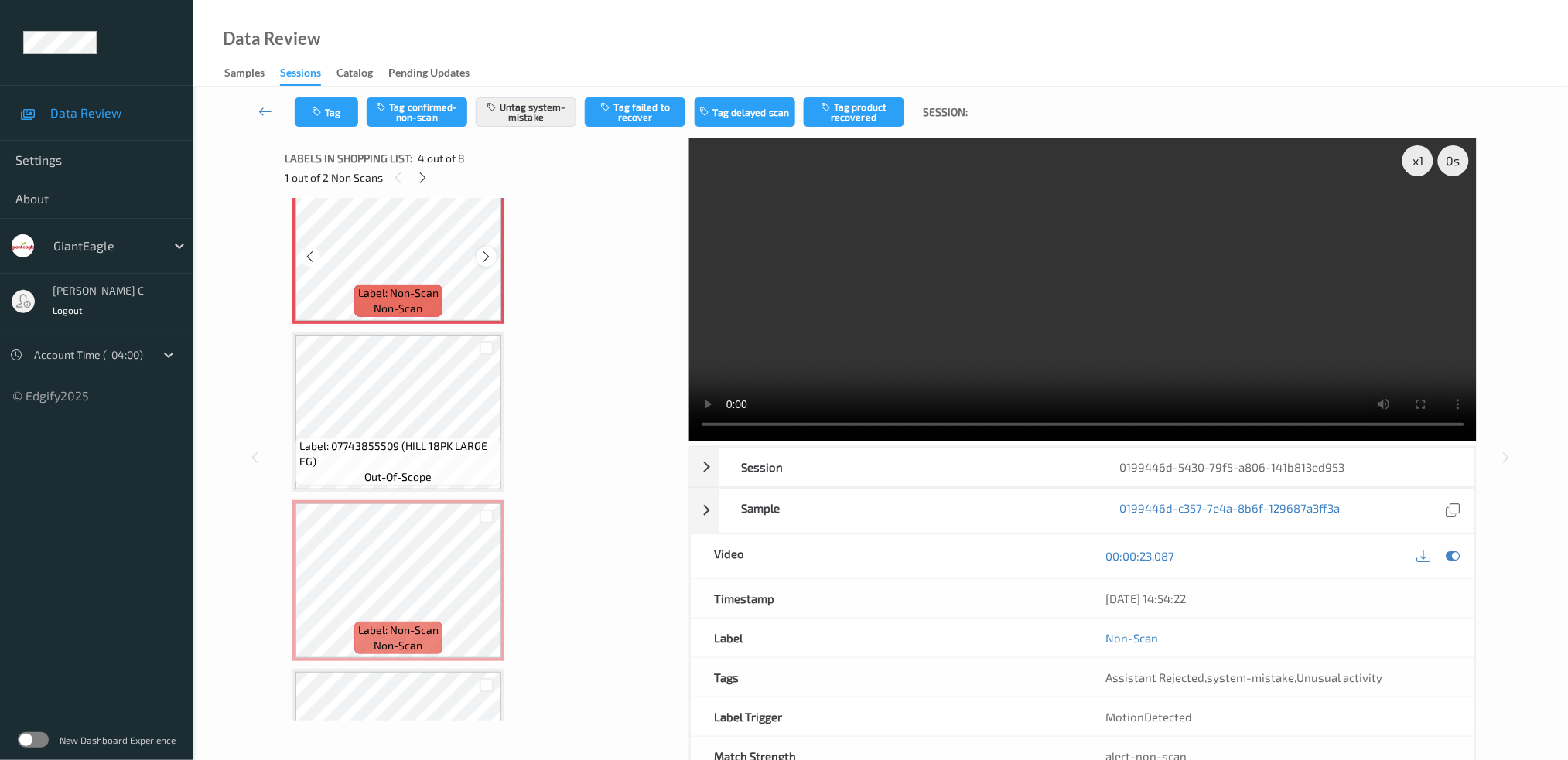
click at [492, 257] on div at bounding box center [486, 256] width 19 height 19
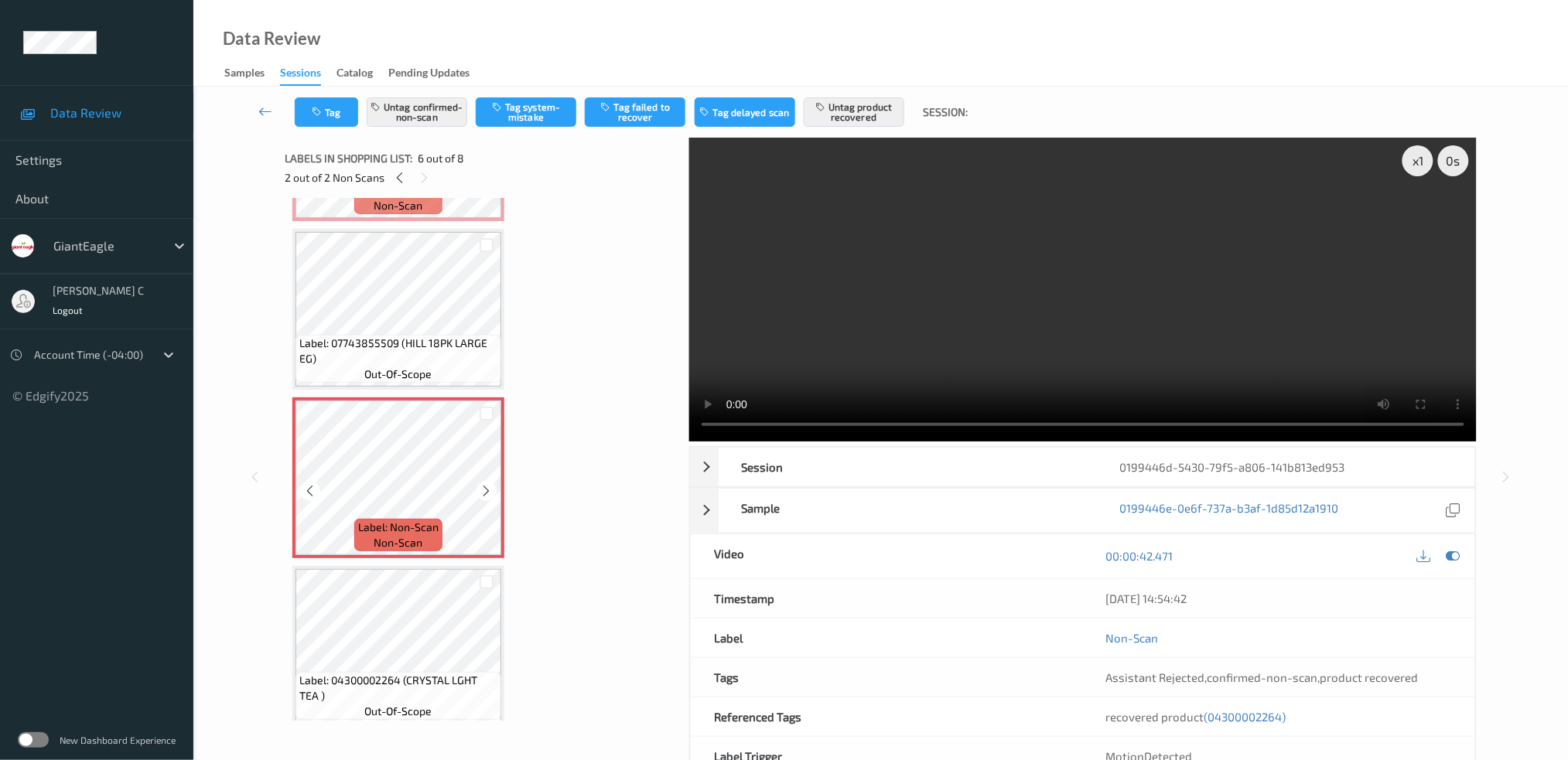
scroll to position [755, 0]
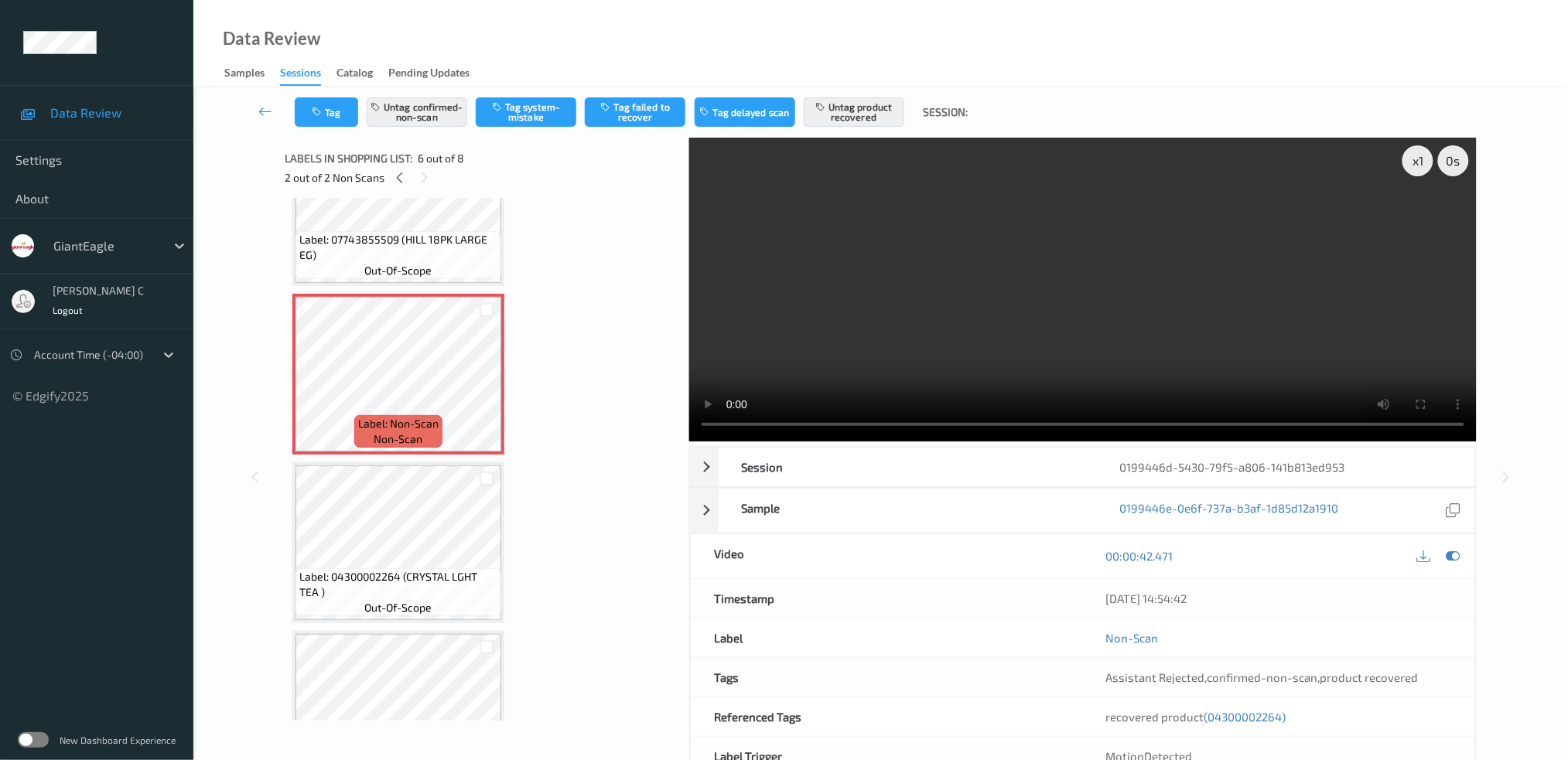
click at [408, 569] on span "Label: 04300002264 (CRYSTAL LGHT TEA )" at bounding box center [399, 585] width 198 height 31
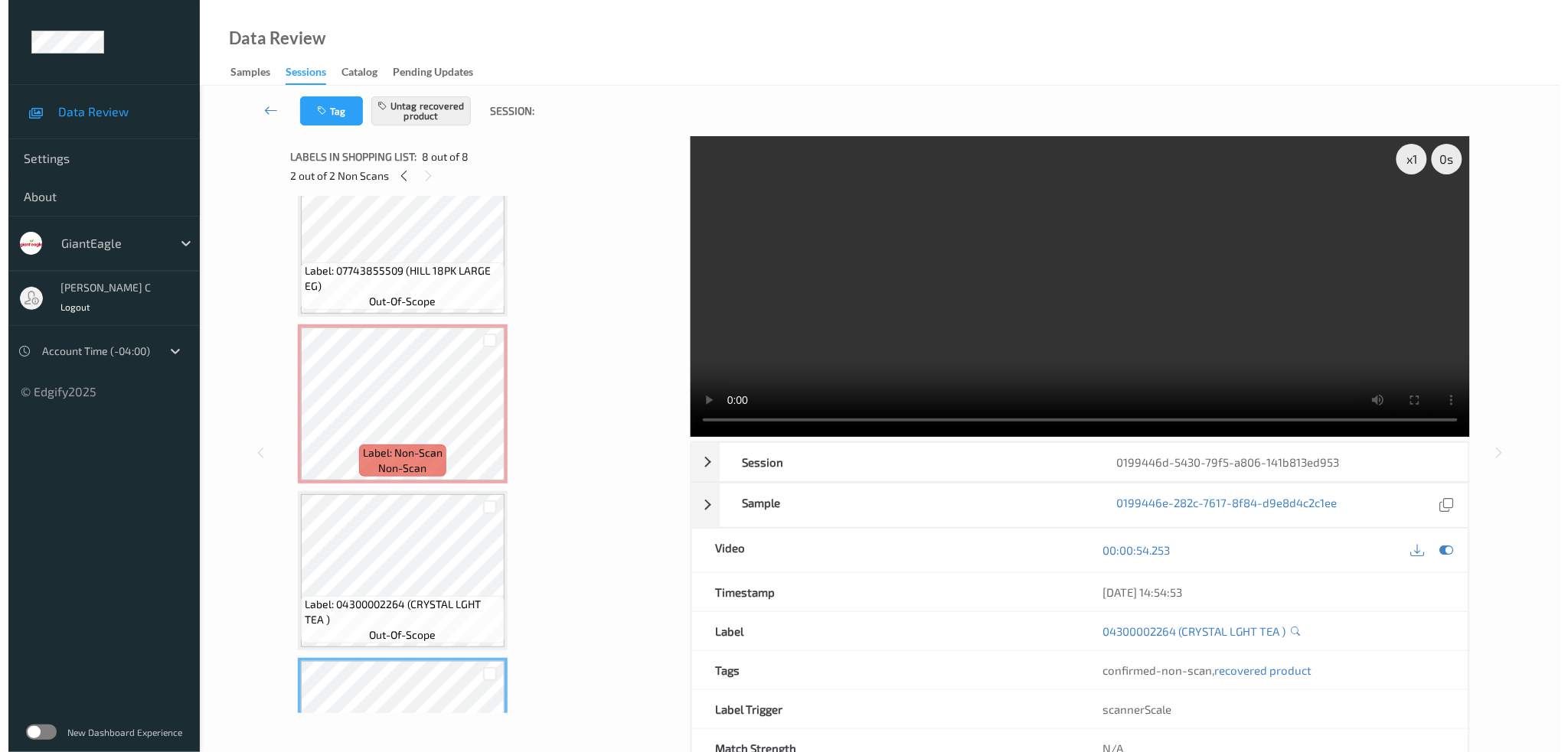
scroll to position [713, 0]
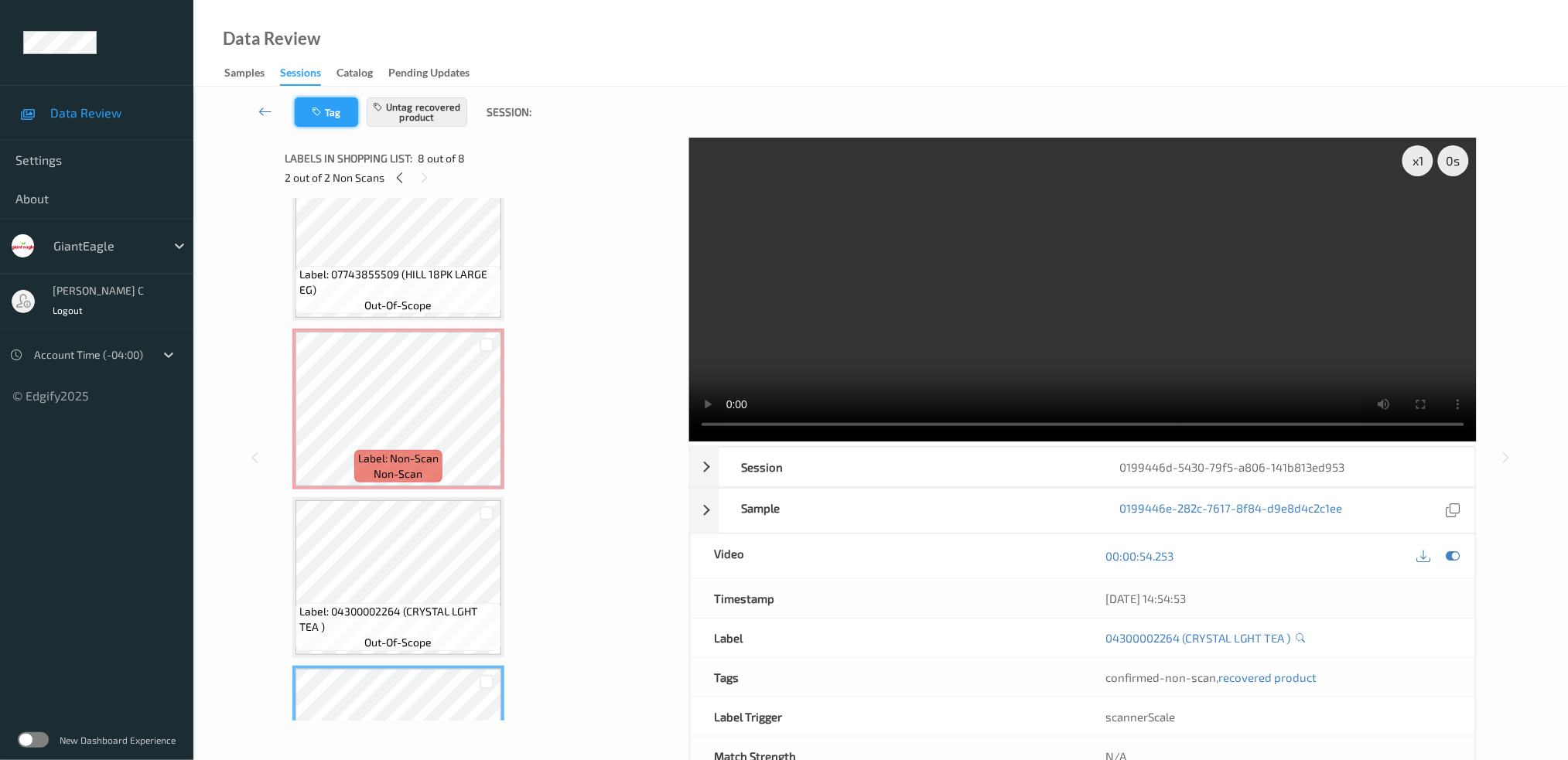
click at [320, 117] on button "Tag" at bounding box center [326, 112] width 63 height 30
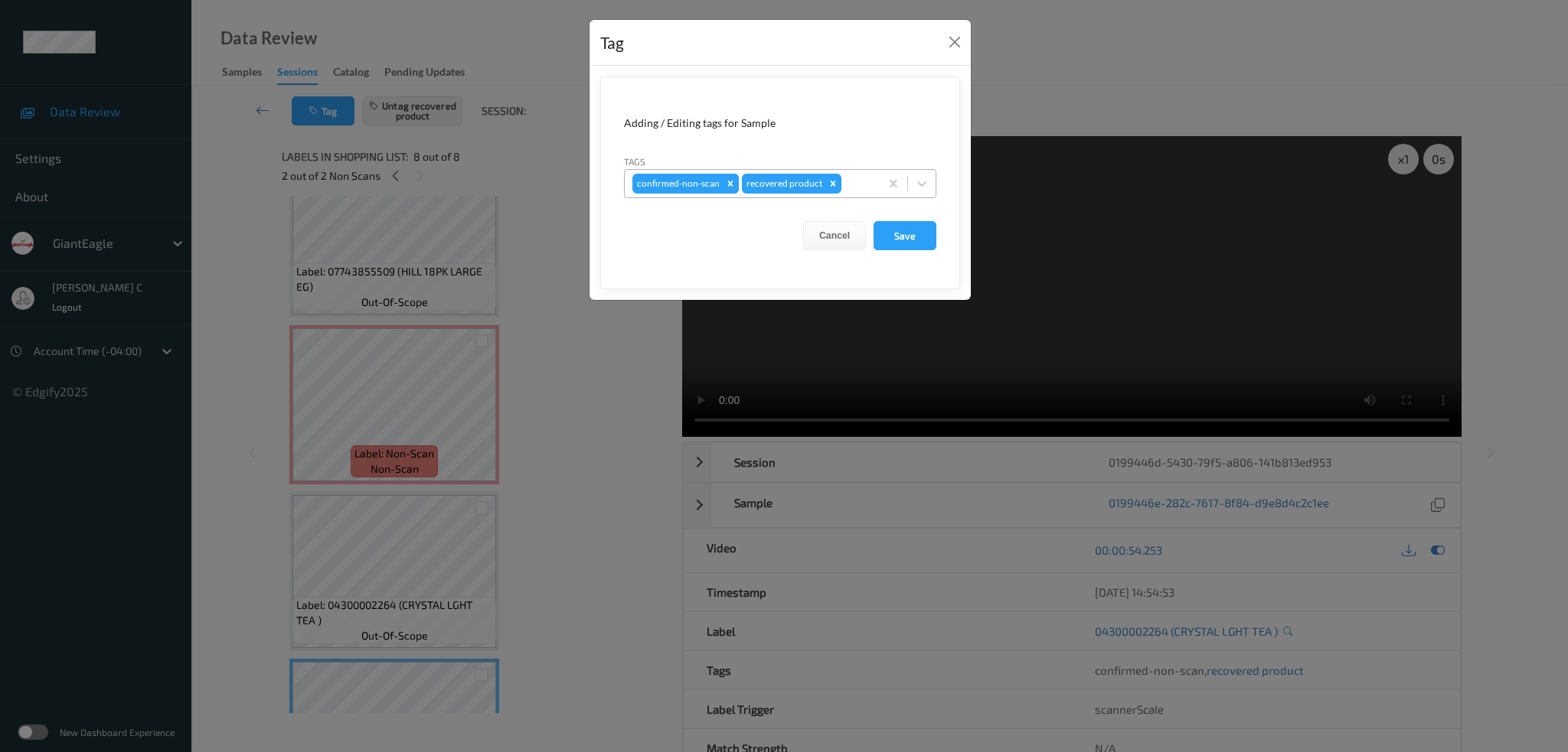
click at [725, 185] on icon "Remove confirmed-non-scan" at bounding box center [730, 183] width 11 height 11
click at [901, 240] on button "Save" at bounding box center [905, 235] width 63 height 29
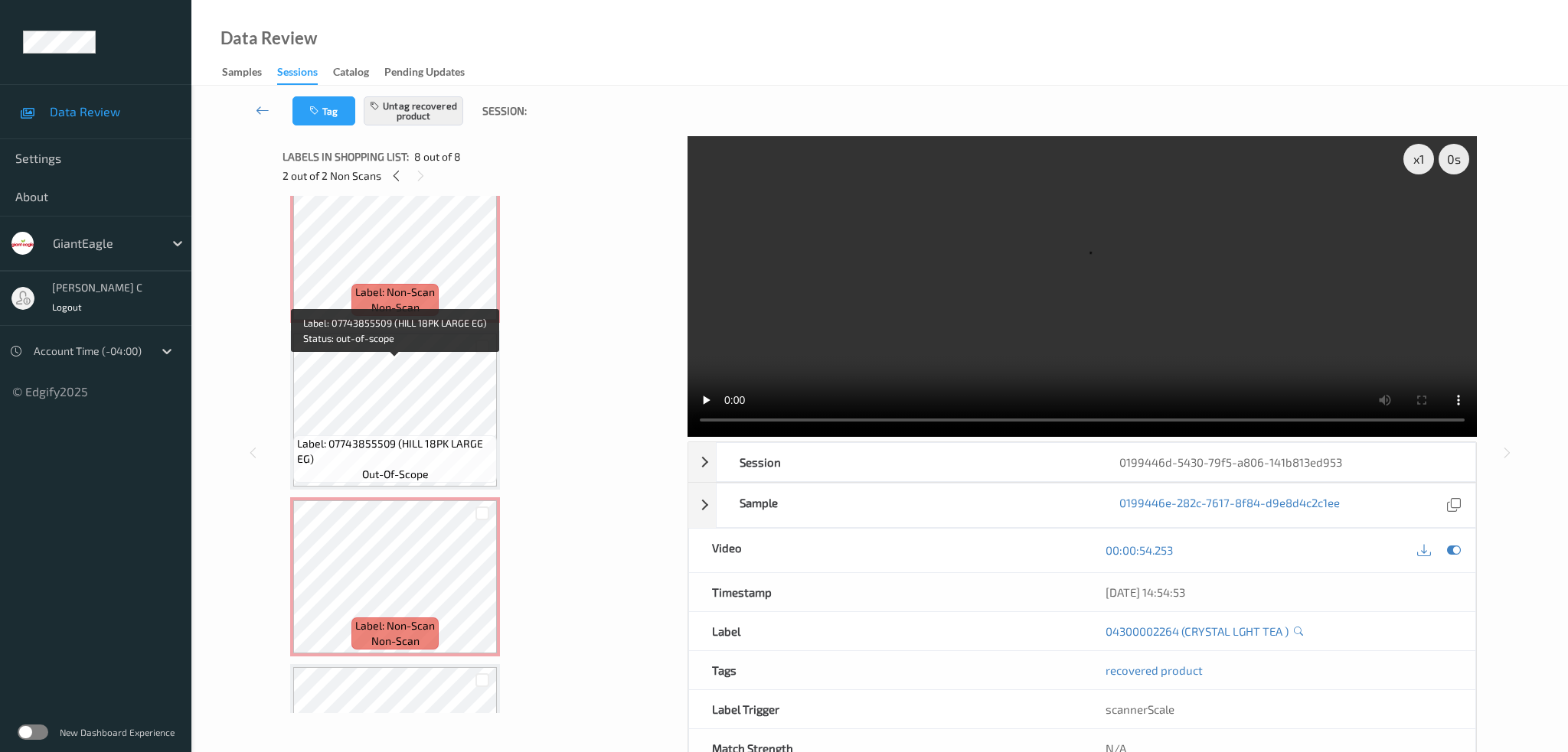
scroll to position [407, 0]
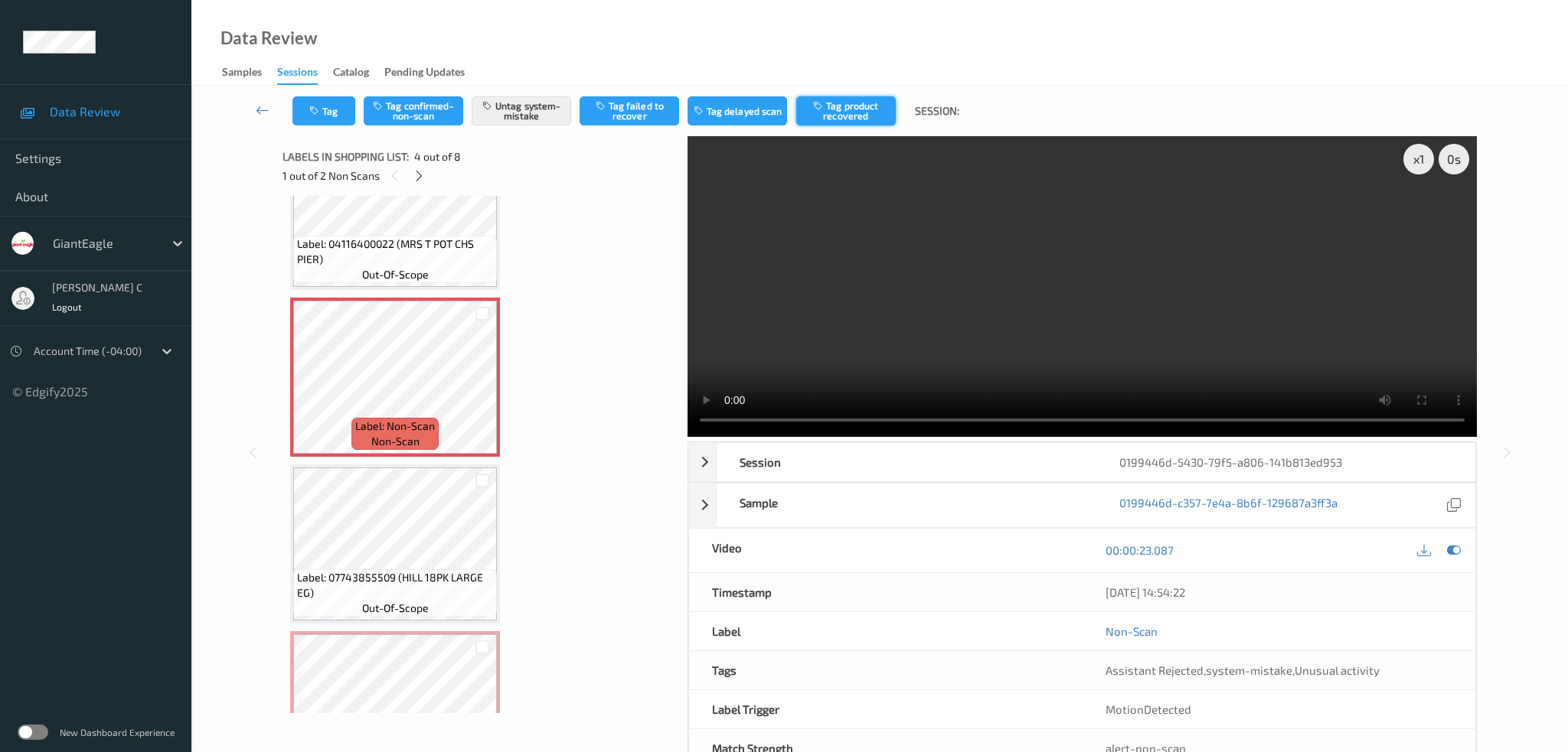
click at [873, 117] on button "Tag product recovered" at bounding box center [846, 111] width 99 height 29
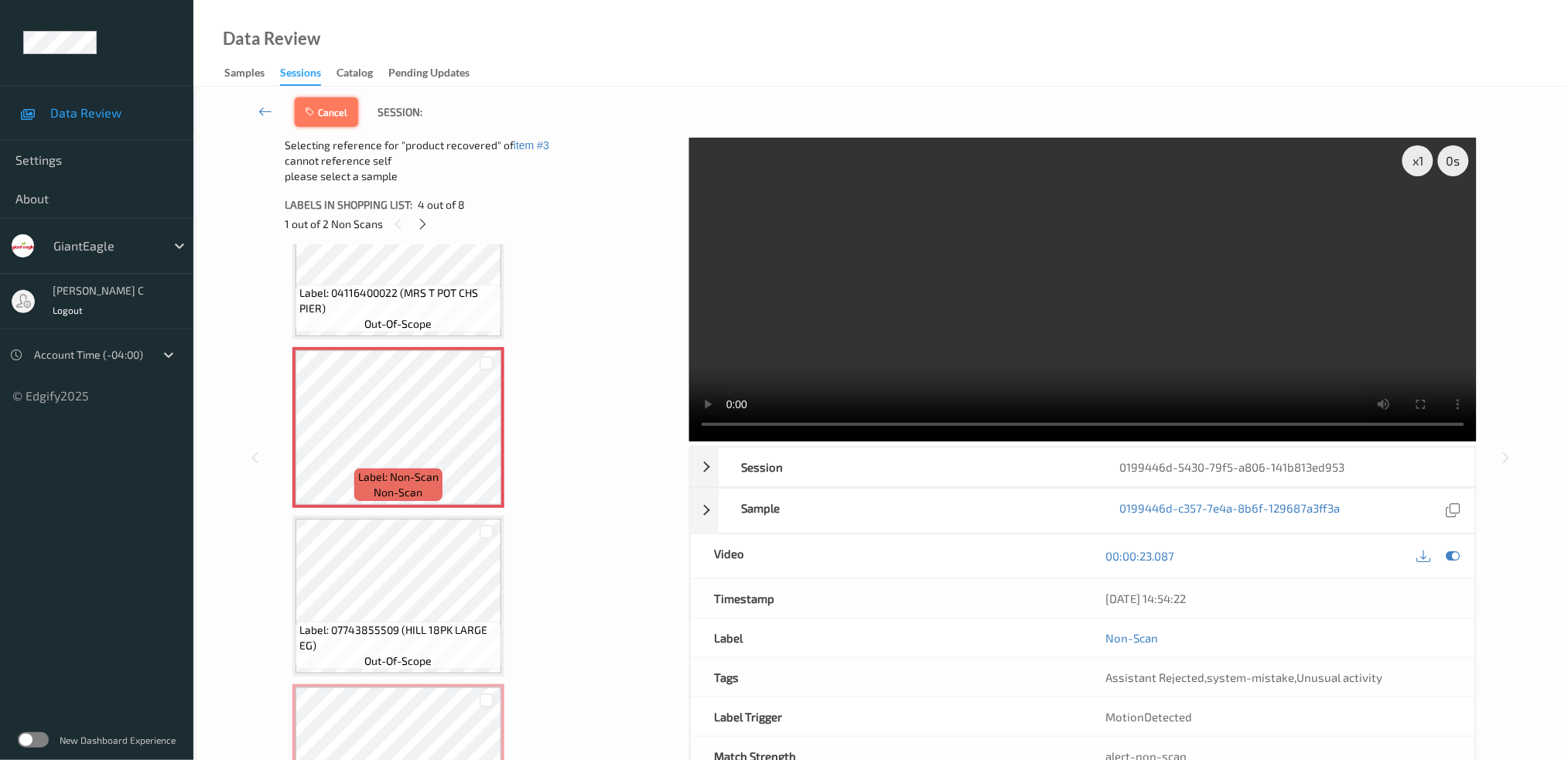
click at [342, 105] on button "Cancel" at bounding box center [326, 112] width 63 height 30
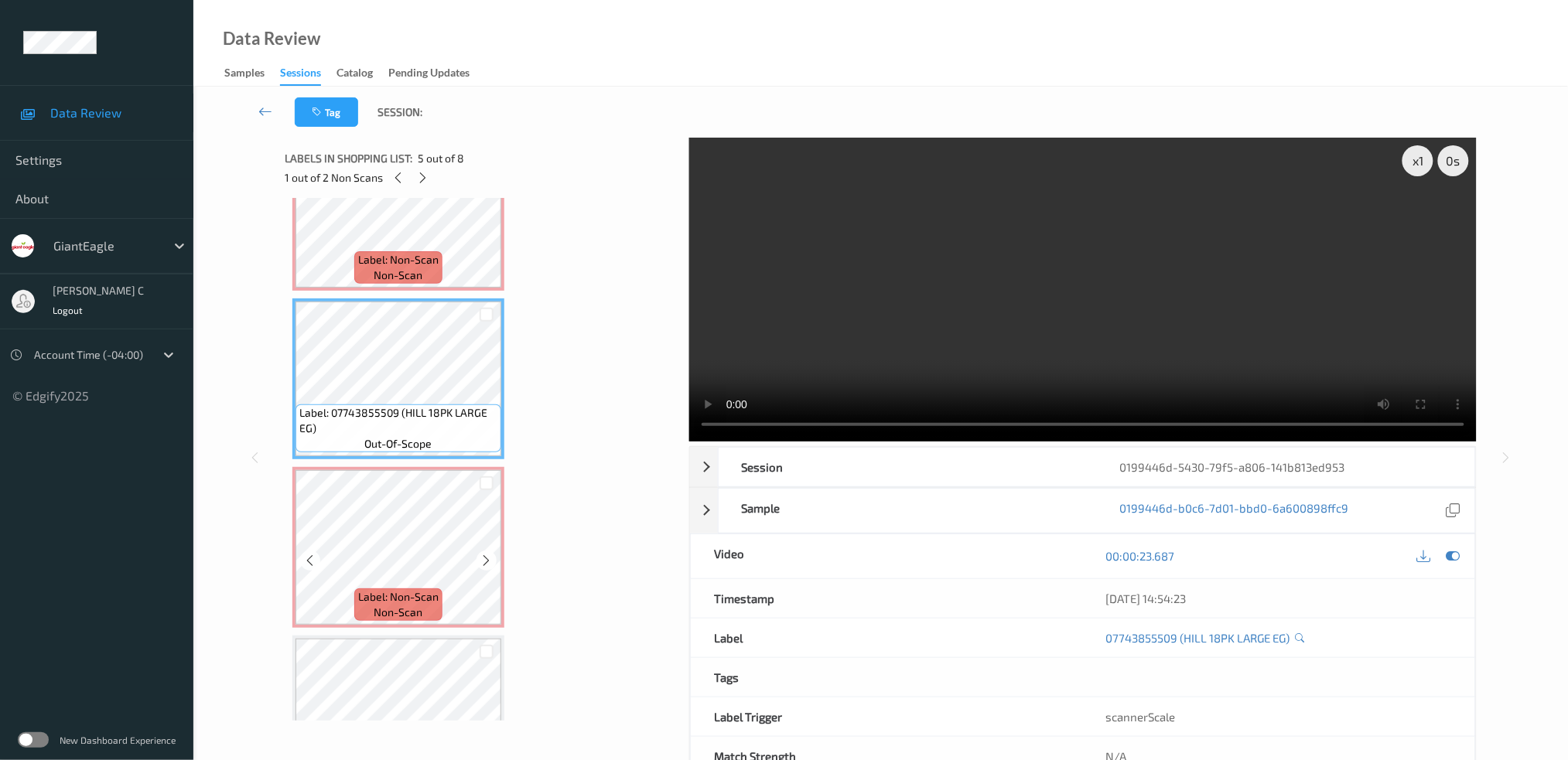
scroll to position [617, 0]
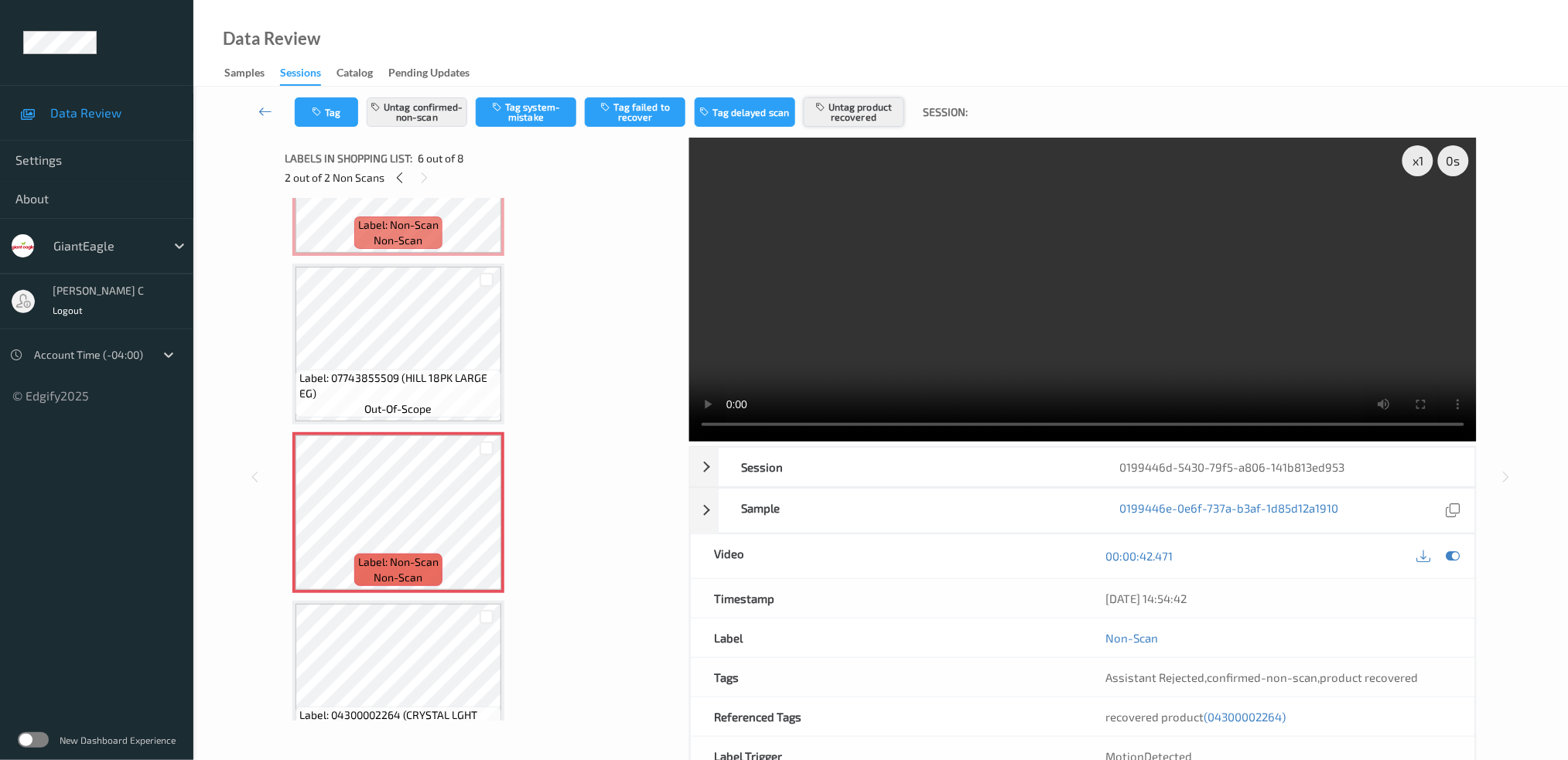
click at [847, 106] on button "Untag product recovered" at bounding box center [854, 112] width 100 height 30
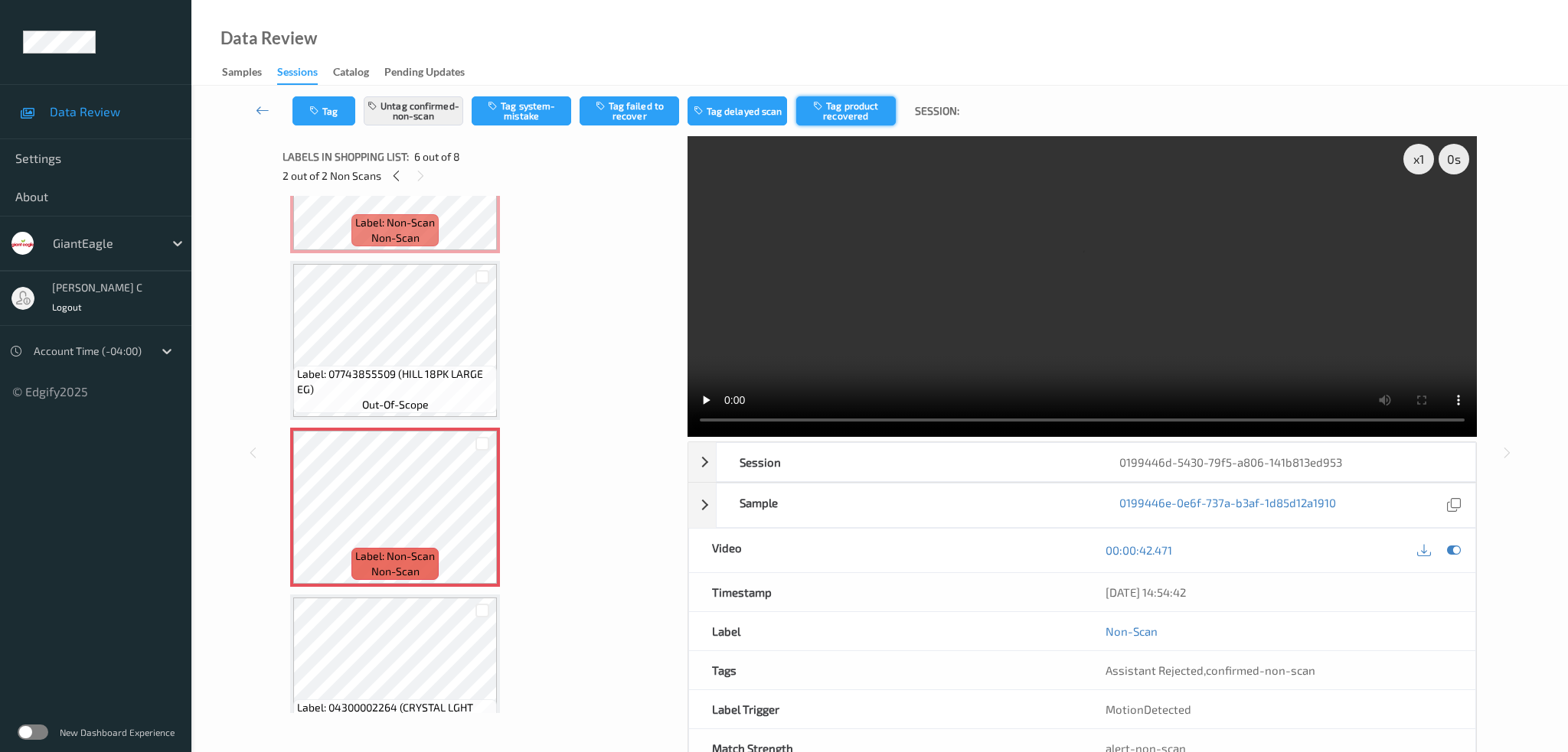
click at [870, 109] on button "Tag product recovered" at bounding box center [846, 111] width 99 height 29
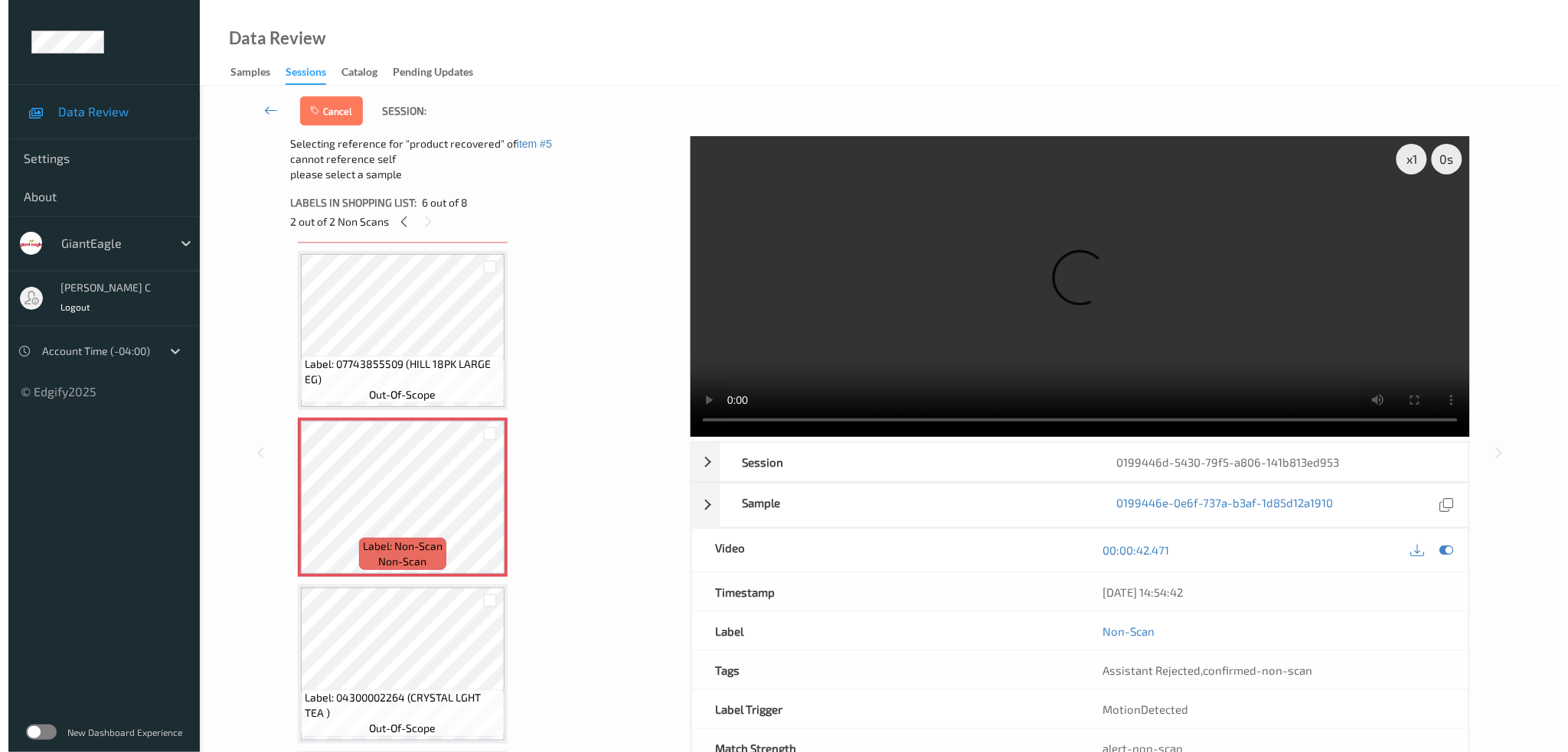
scroll to position [713, 0]
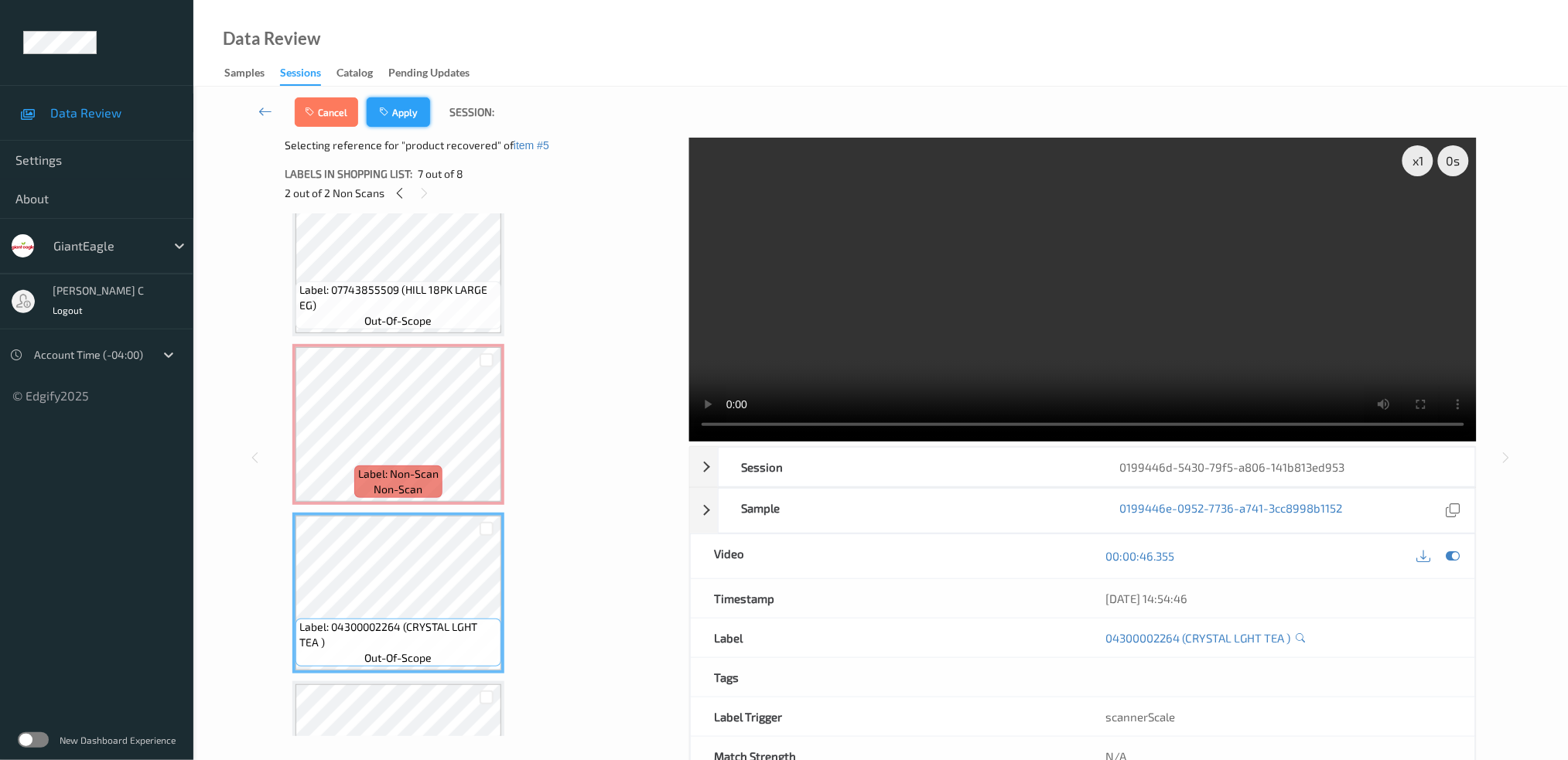
click at [415, 121] on button "Apply" at bounding box center [398, 112] width 63 height 30
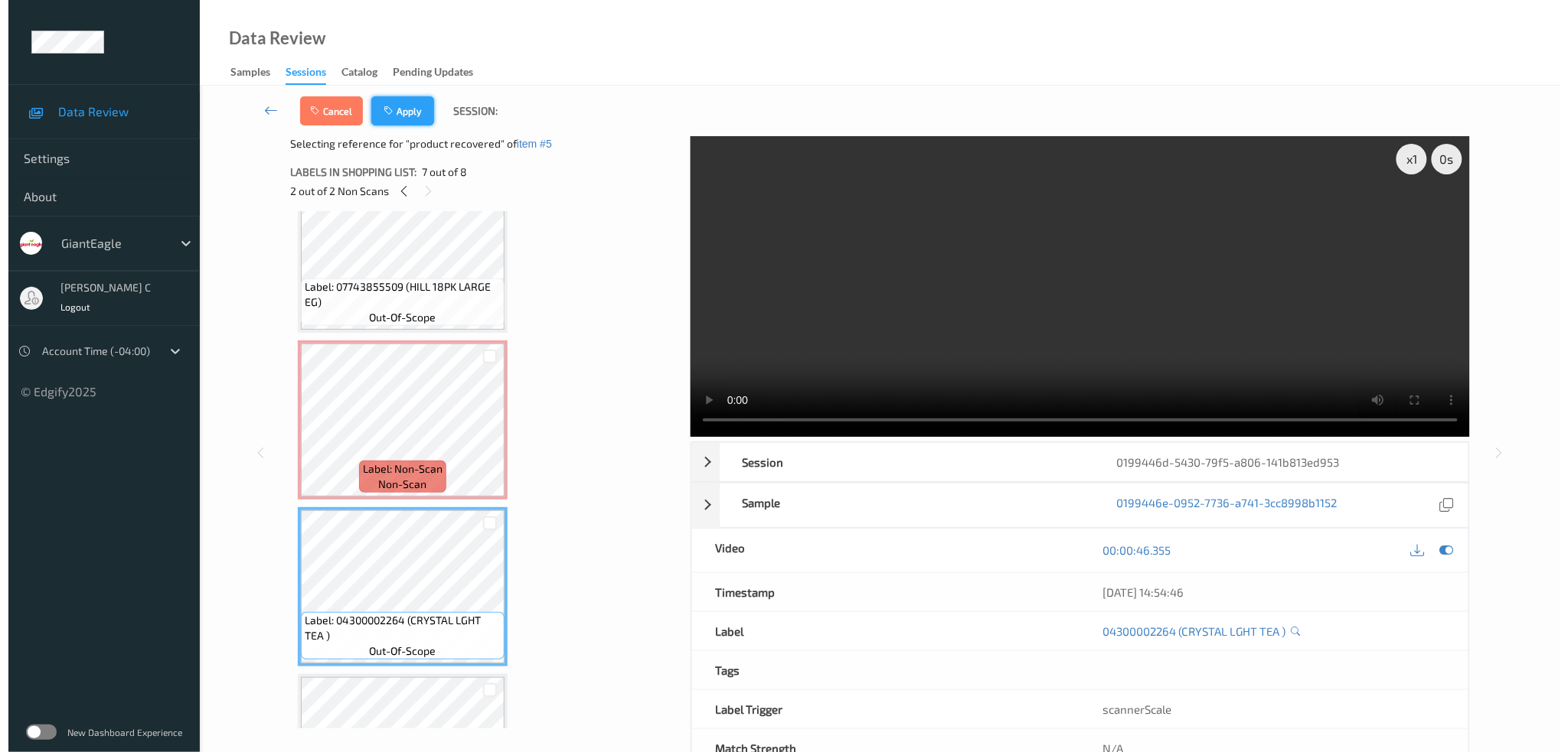
scroll to position [670, 0]
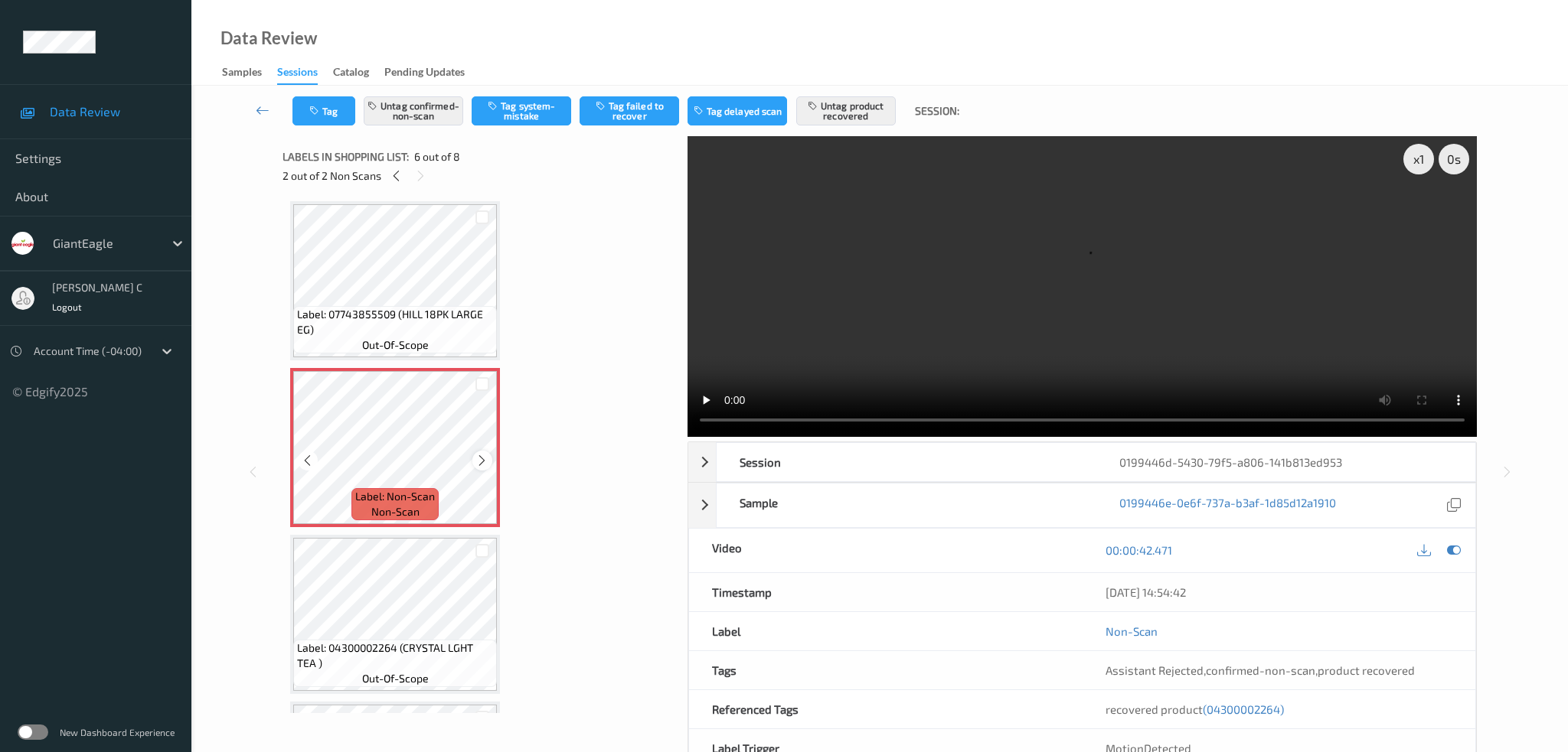
click at [487, 459] on icon at bounding box center [482, 460] width 13 height 14
click at [486, 456] on icon at bounding box center [482, 460] width 13 height 14
click at [484, 456] on icon at bounding box center [482, 460] width 13 height 14
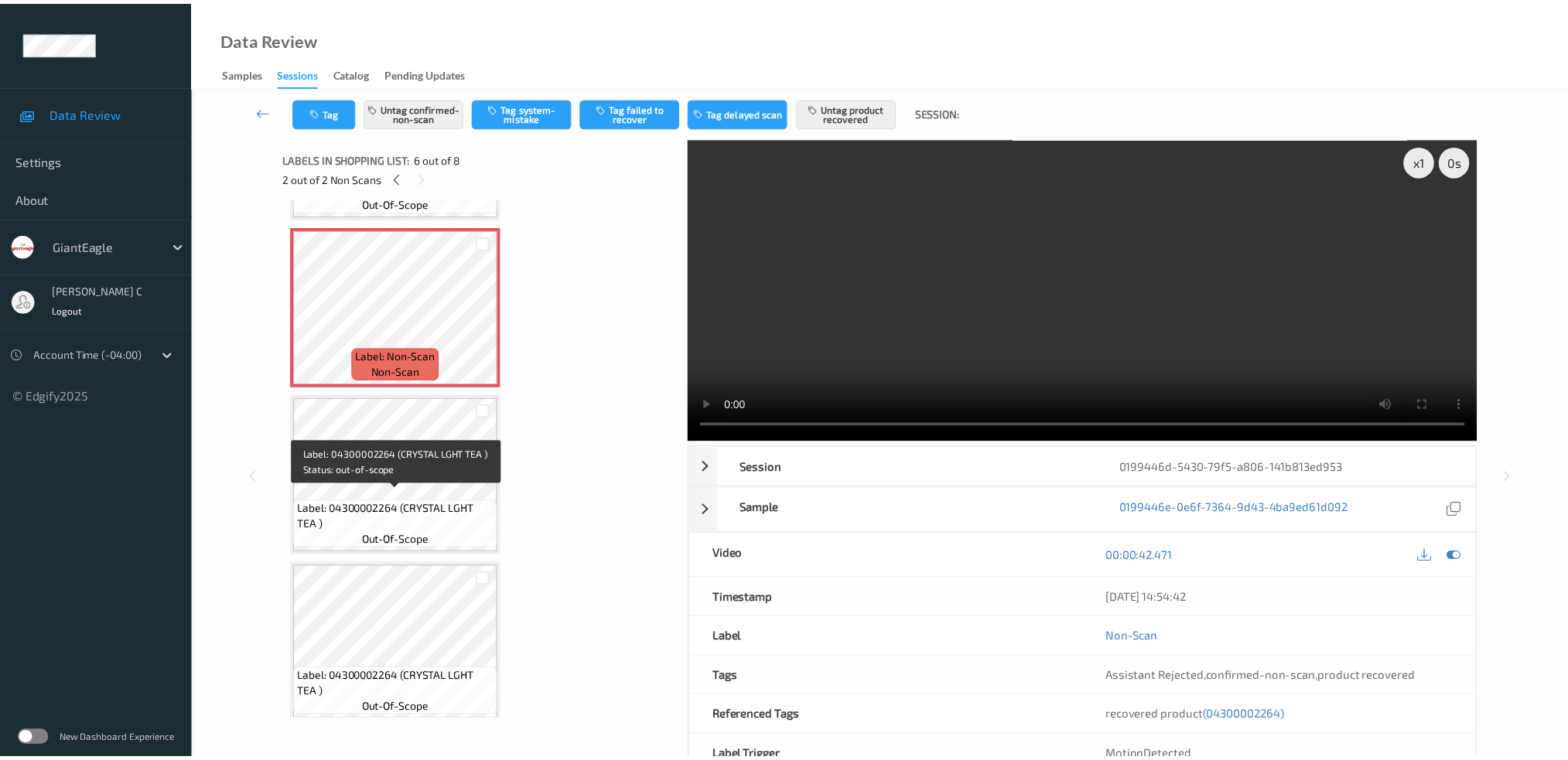
scroll to position [823, 0]
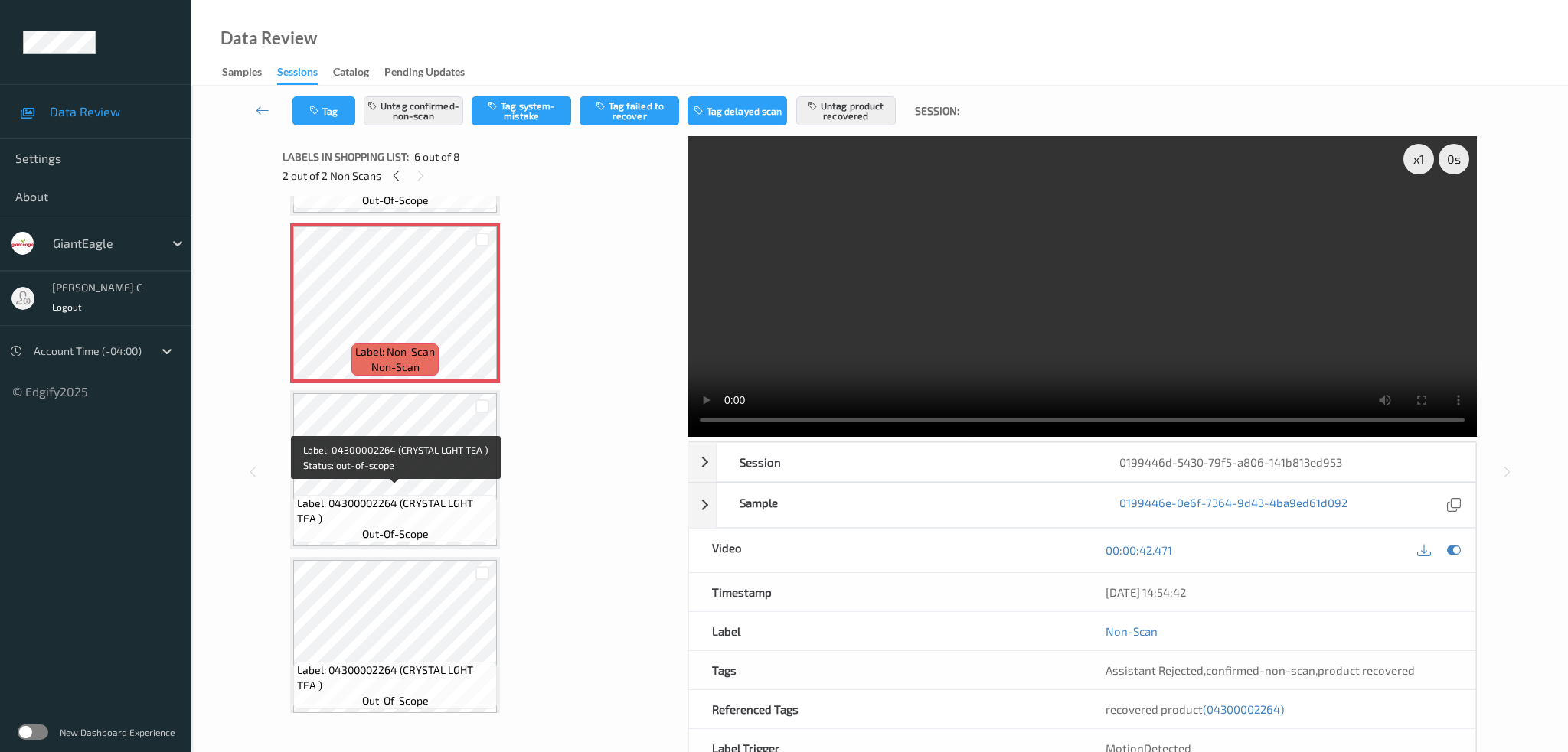
click at [397, 508] on span "Label: 04300002264 (CRYSTAL LGHT TEA )" at bounding box center [394, 512] width 196 height 31
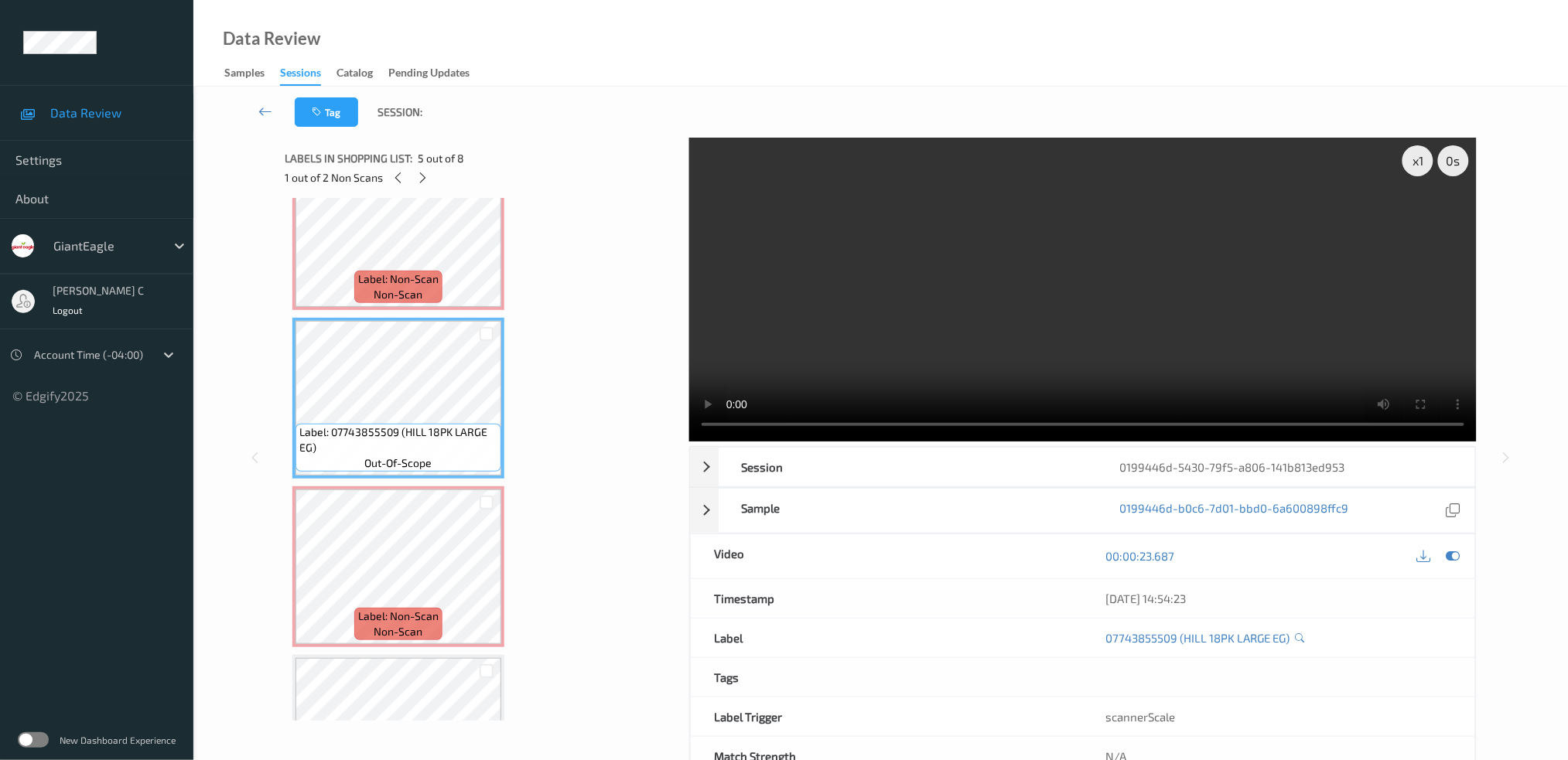
scroll to position [514, 0]
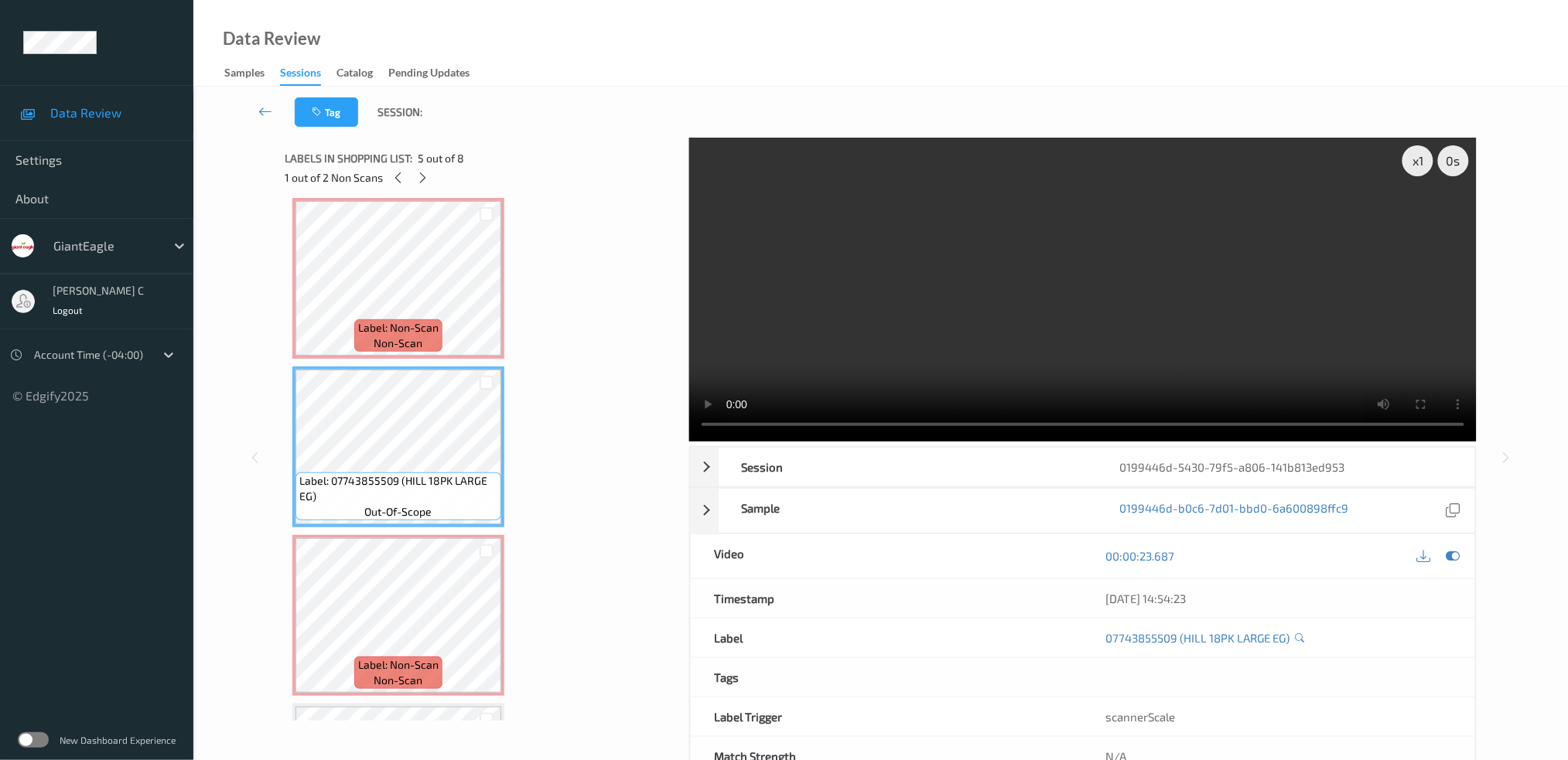
click at [377, 324] on span "Label: Non-Scan" at bounding box center [399, 328] width 81 height 16
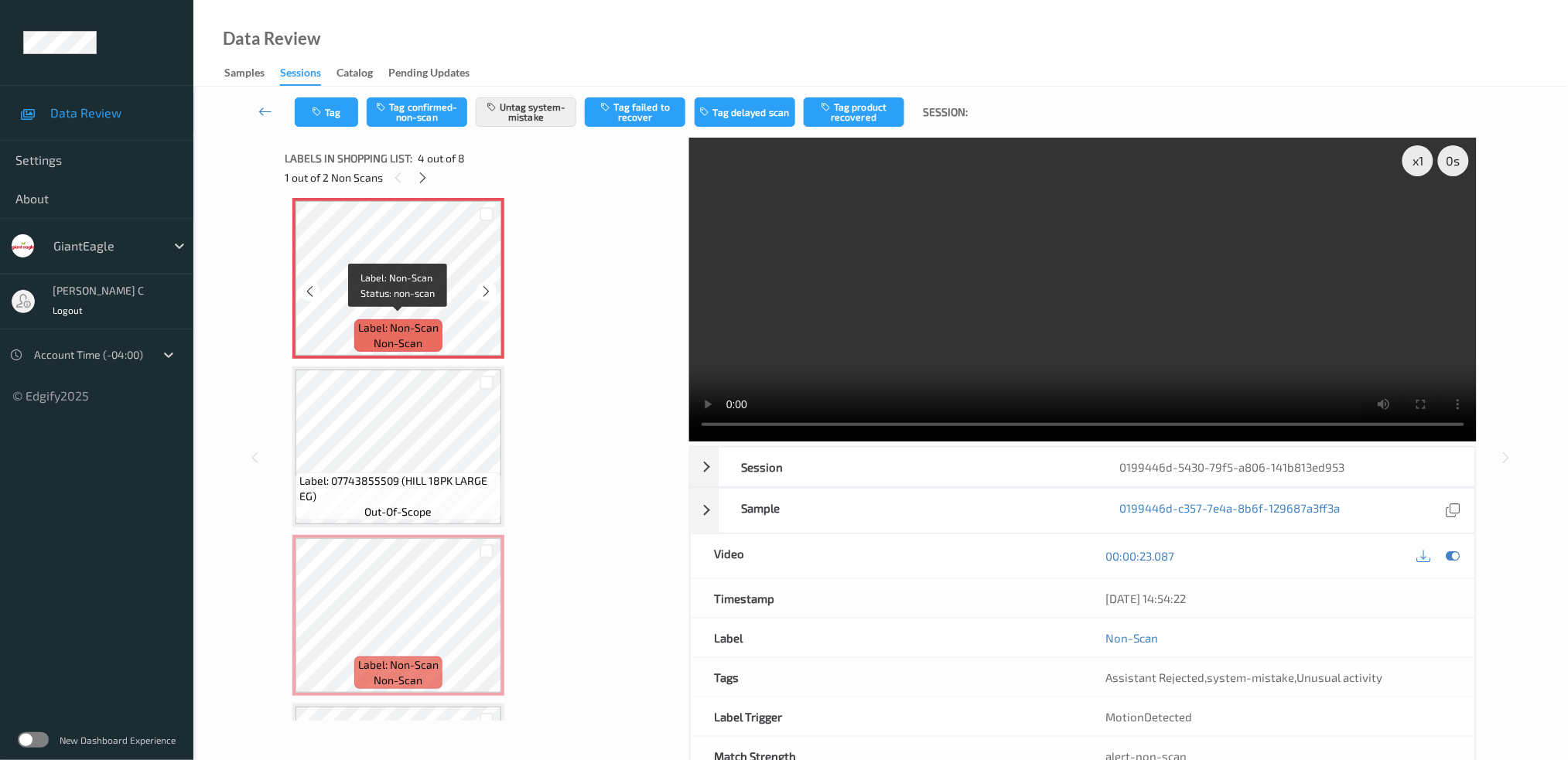
scroll to position [617, 0]
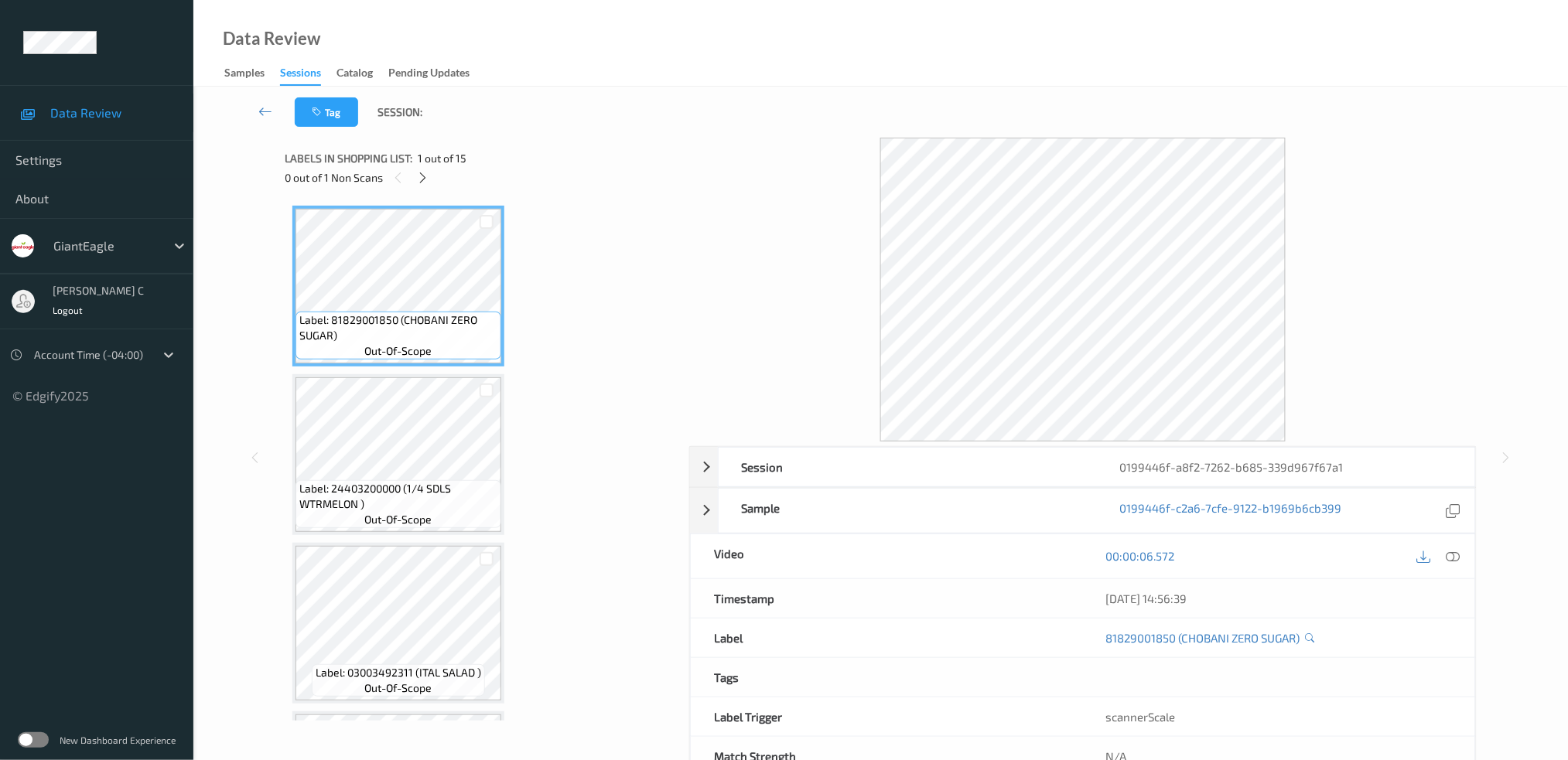
click at [416, 161] on div "Labels in shopping list: 1 out of 15" at bounding box center [482, 157] width 394 height 19
click at [422, 175] on icon at bounding box center [422, 178] width 13 height 14
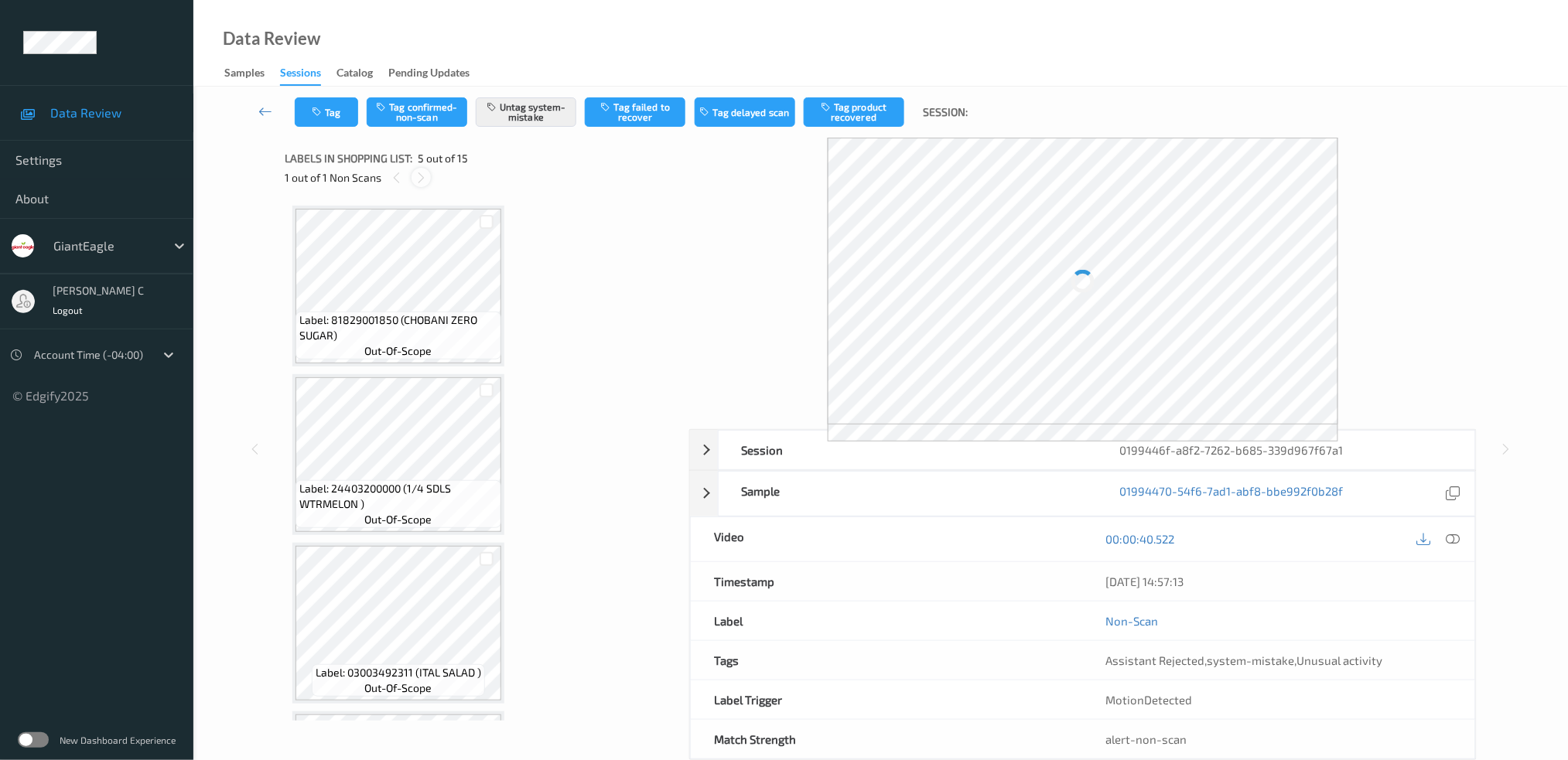
scroll to position [510, 0]
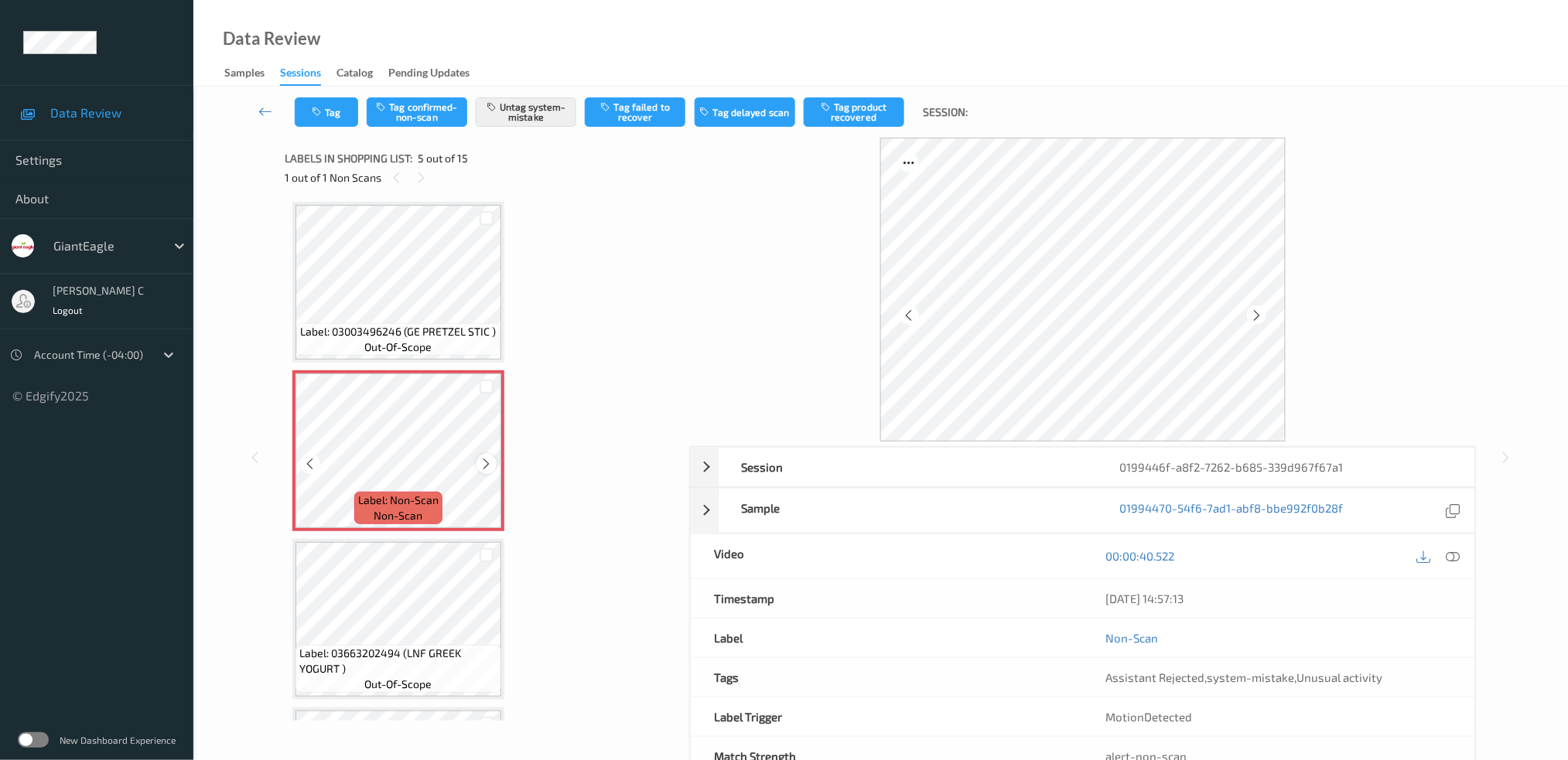
click at [480, 459] on icon at bounding box center [487, 464] width 13 height 14
click at [480, 457] on icon at bounding box center [487, 464] width 13 height 14
click at [446, 324] on span "Label: 03003496246 (GE PRETZEL STIC )" at bounding box center [399, 332] width 196 height 16
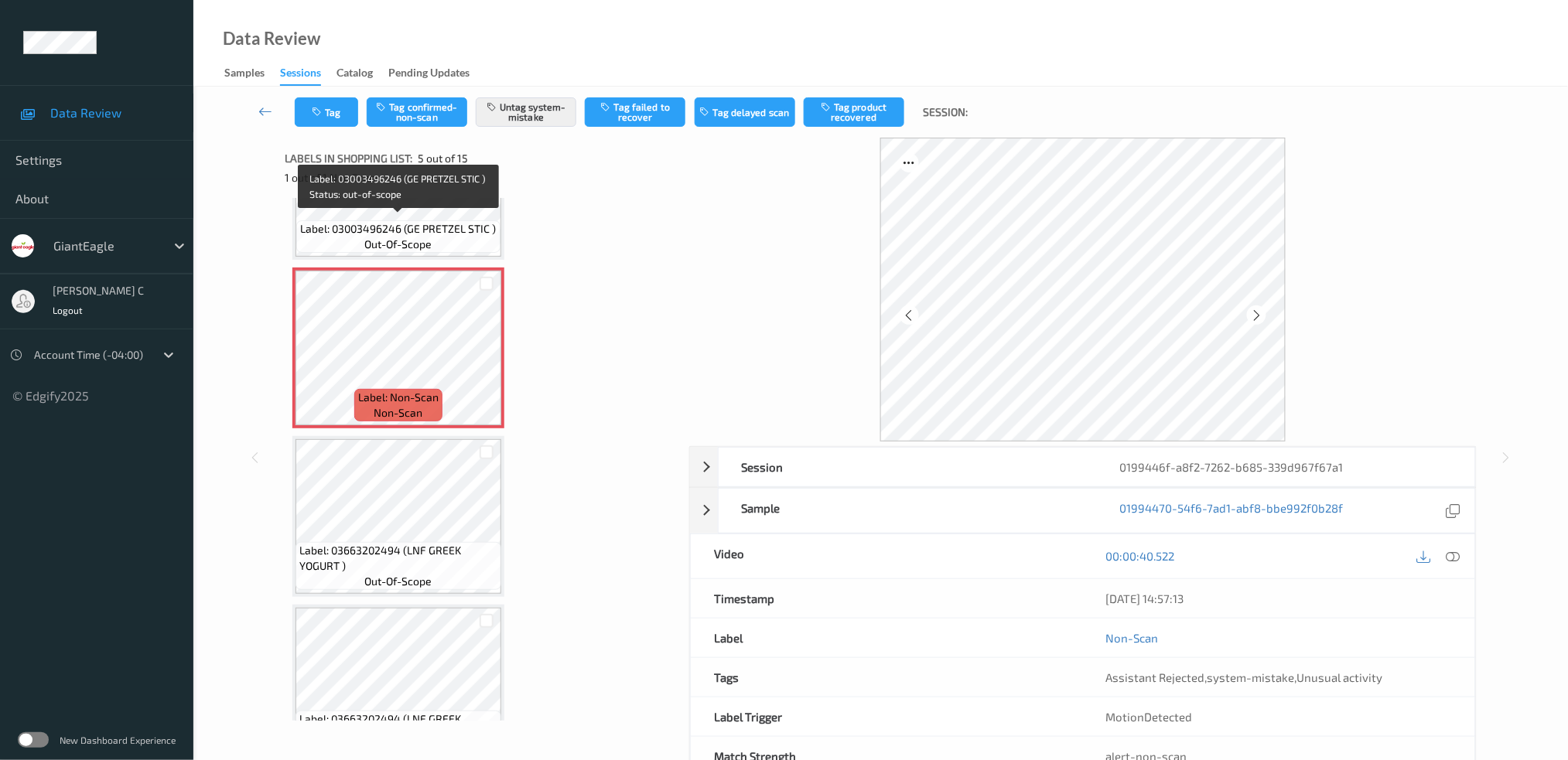
click at [394, 221] on span "Label: 03003496246 (GE PRETZEL STIC )" at bounding box center [399, 229] width 196 height 16
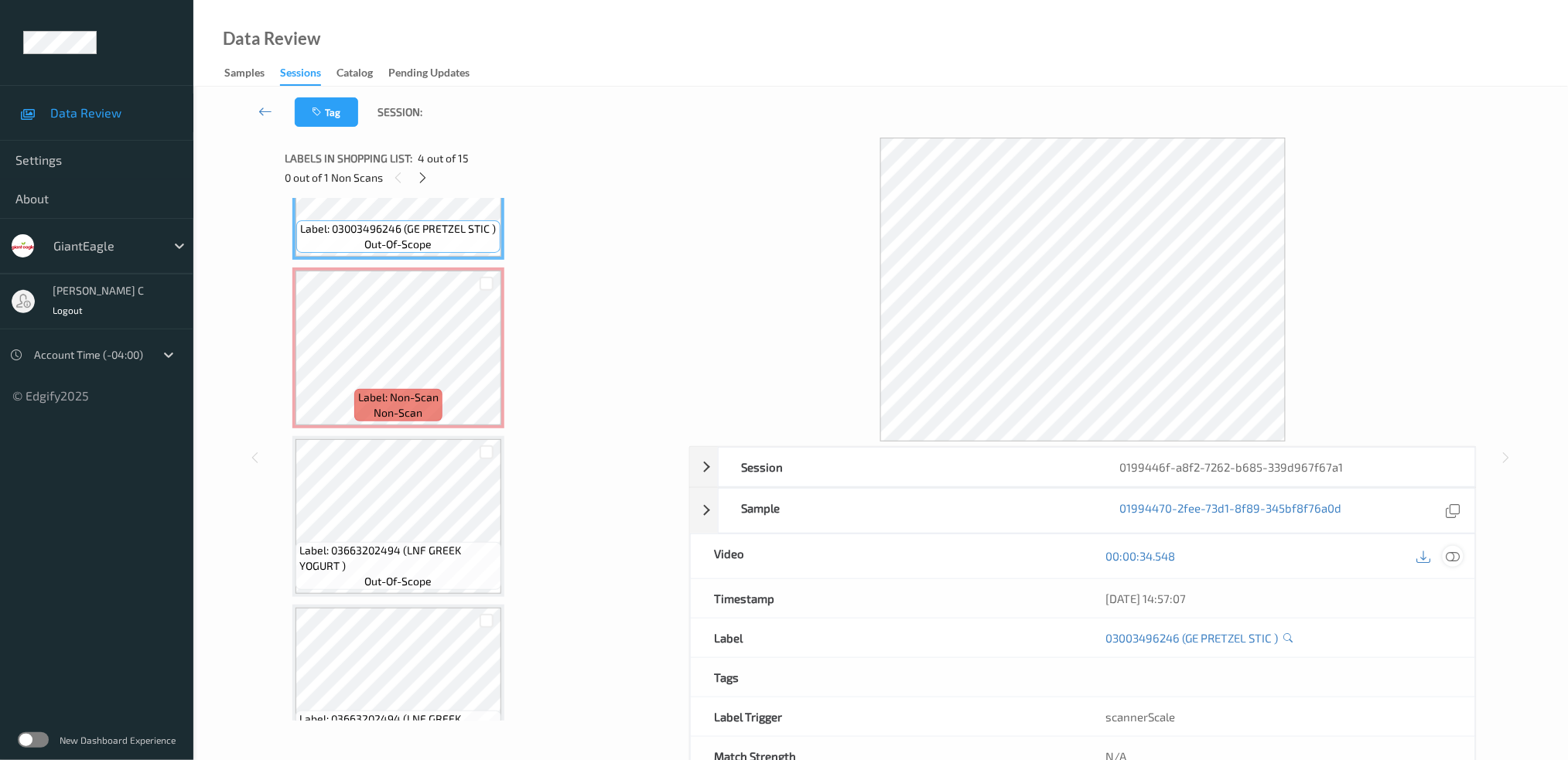
click at [1460, 560] on icon at bounding box center [1453, 556] width 14 height 14
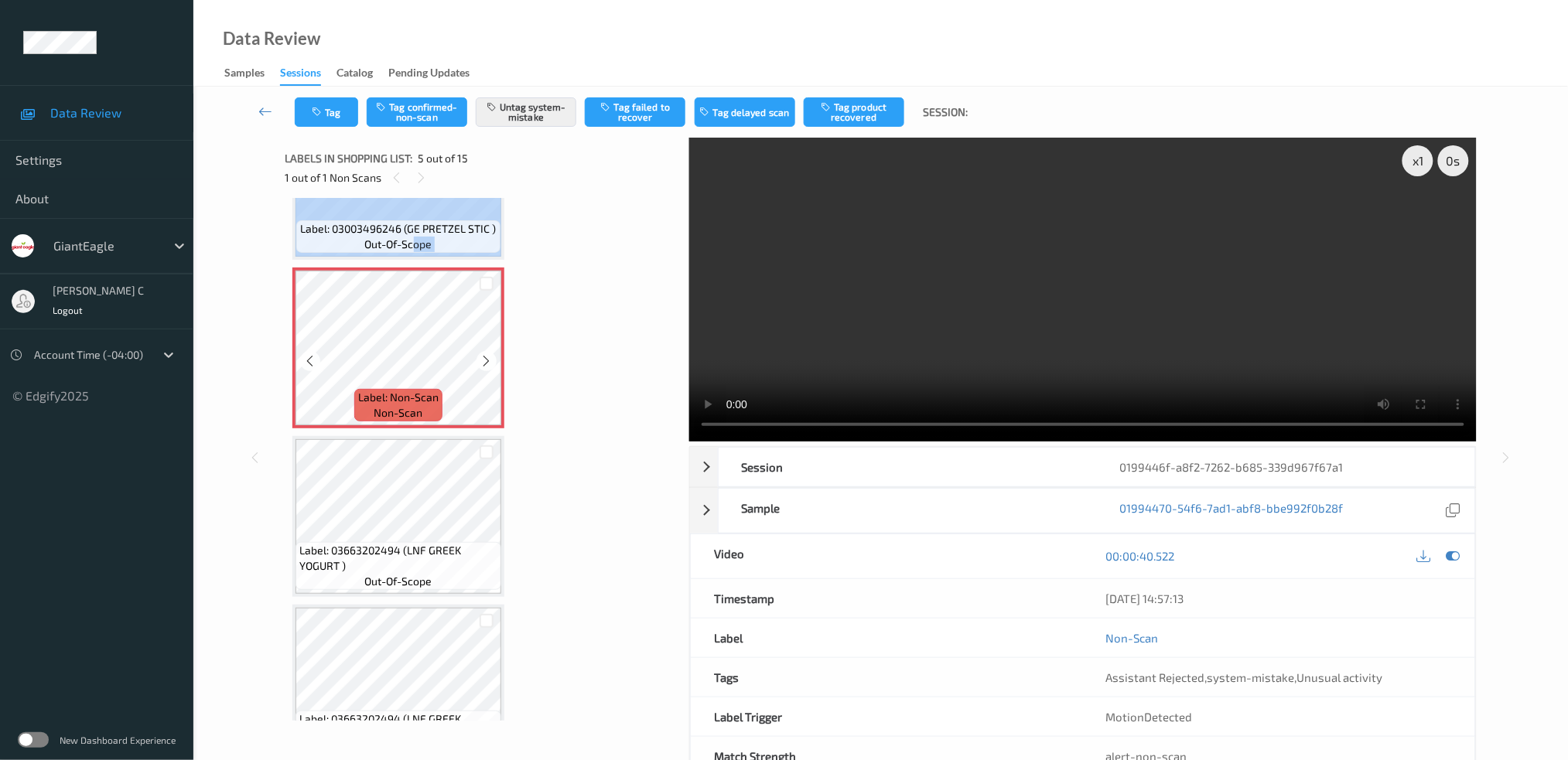
click at [413, 249] on div "Label: 03003496246 (GE PRETZEL STIC ) out-of-scope" at bounding box center [398, 179] width 212 height 161
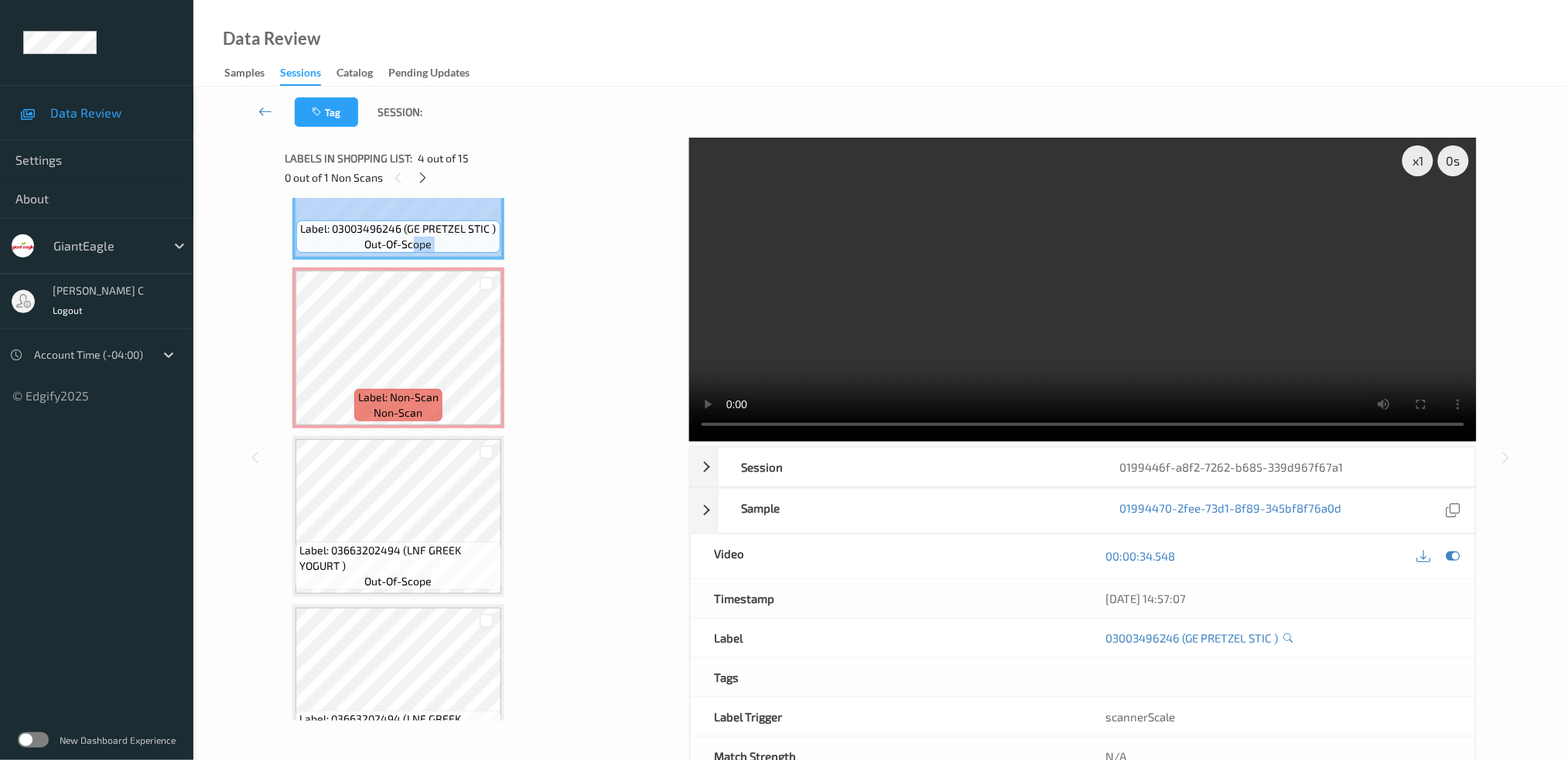
click at [436, 246] on div "Label: 03003496246 (GE PRETZEL STIC ) out-of-scope" at bounding box center [398, 236] width 203 height 32
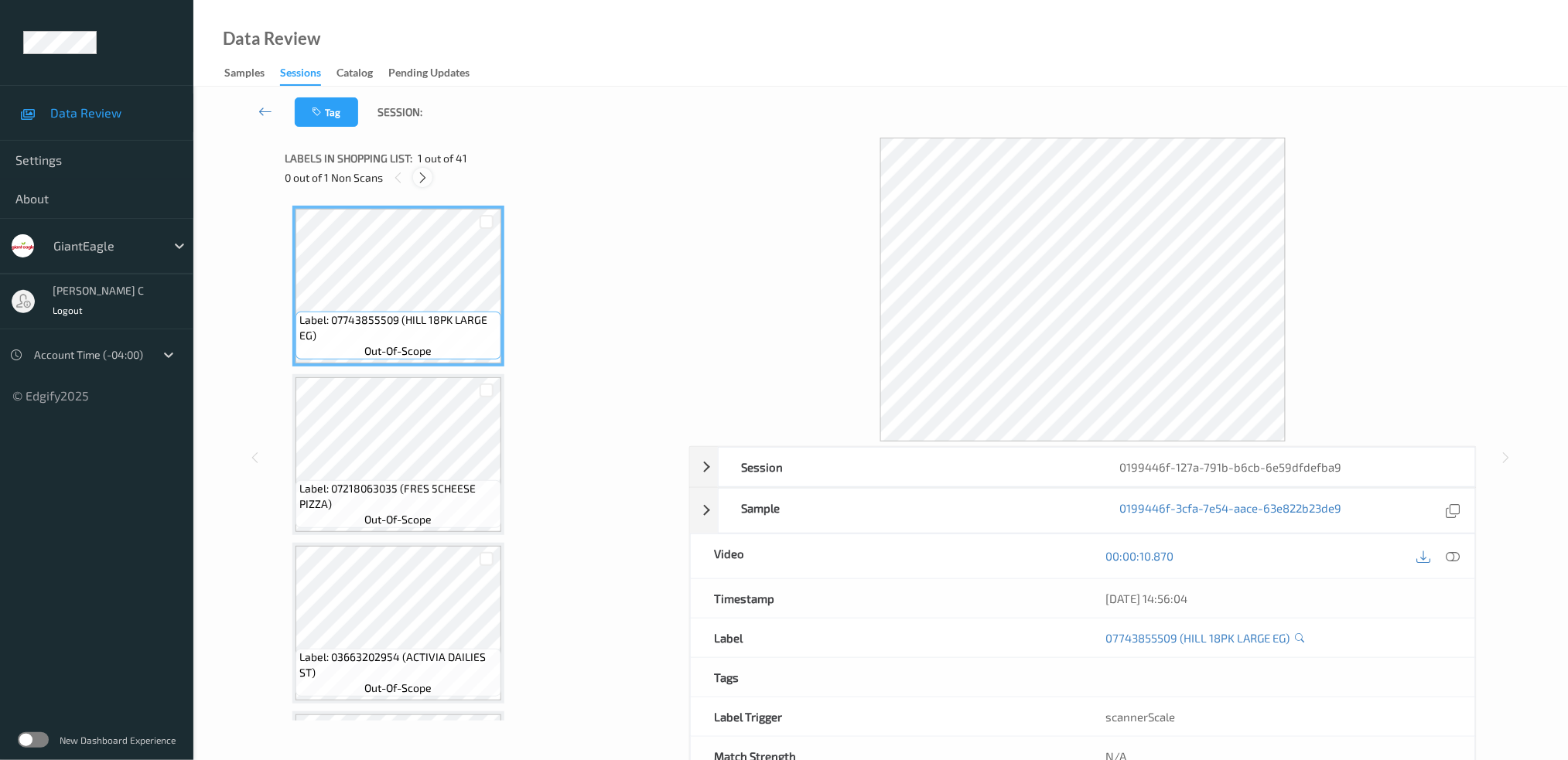
click at [421, 176] on icon at bounding box center [422, 178] width 13 height 14
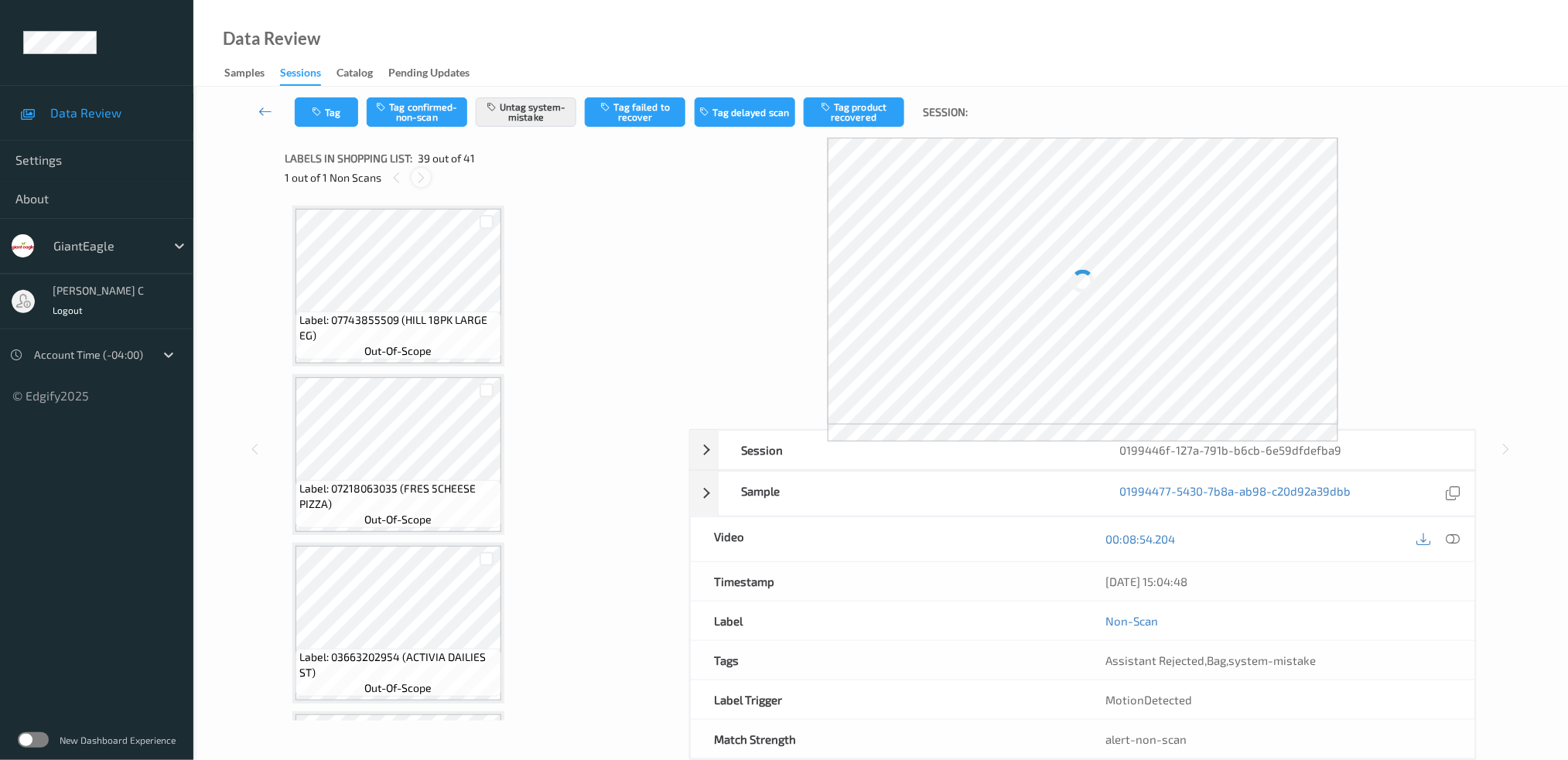
scroll to position [6201, 0]
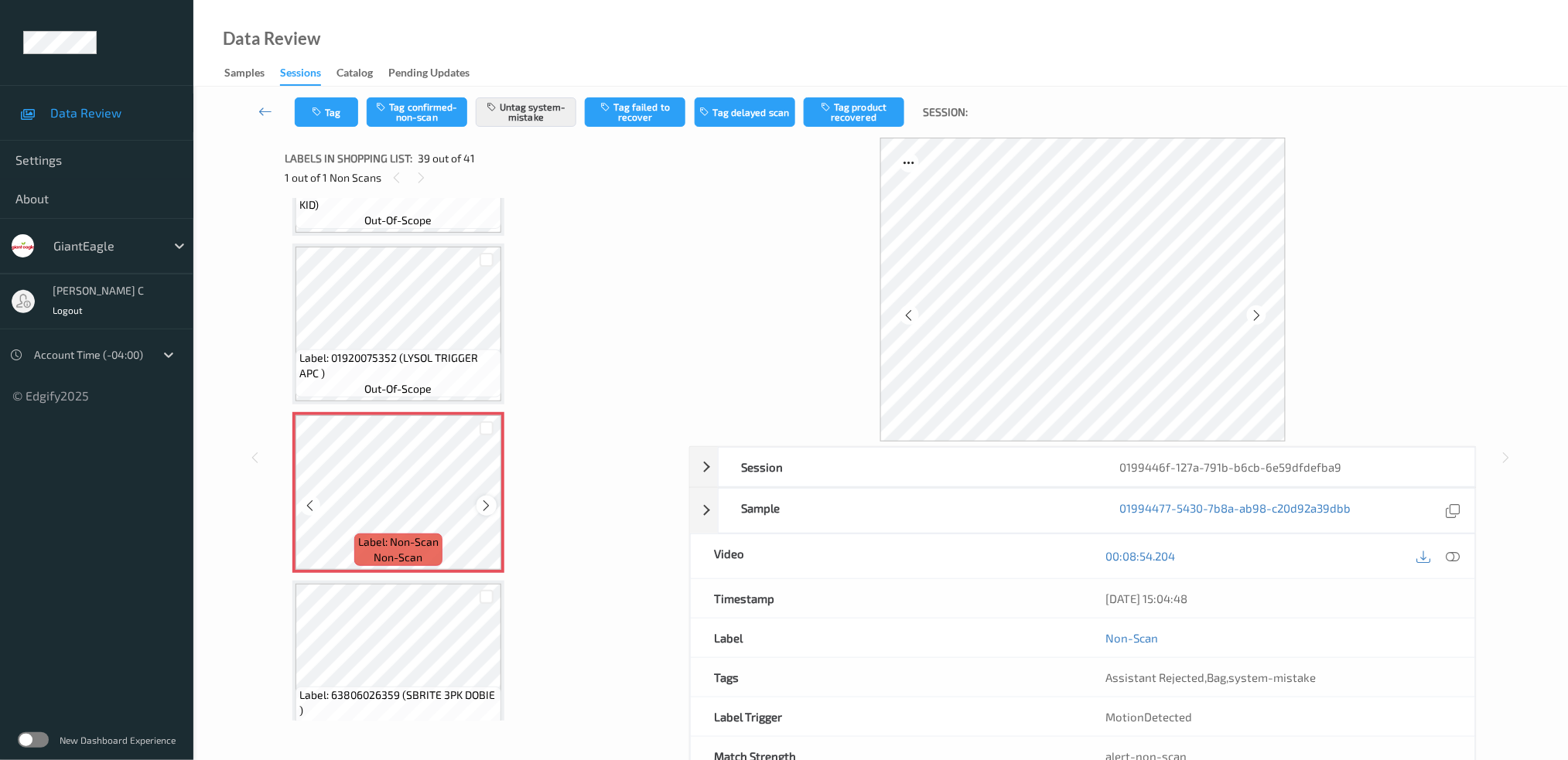
click at [488, 499] on icon at bounding box center [487, 506] width 13 height 14
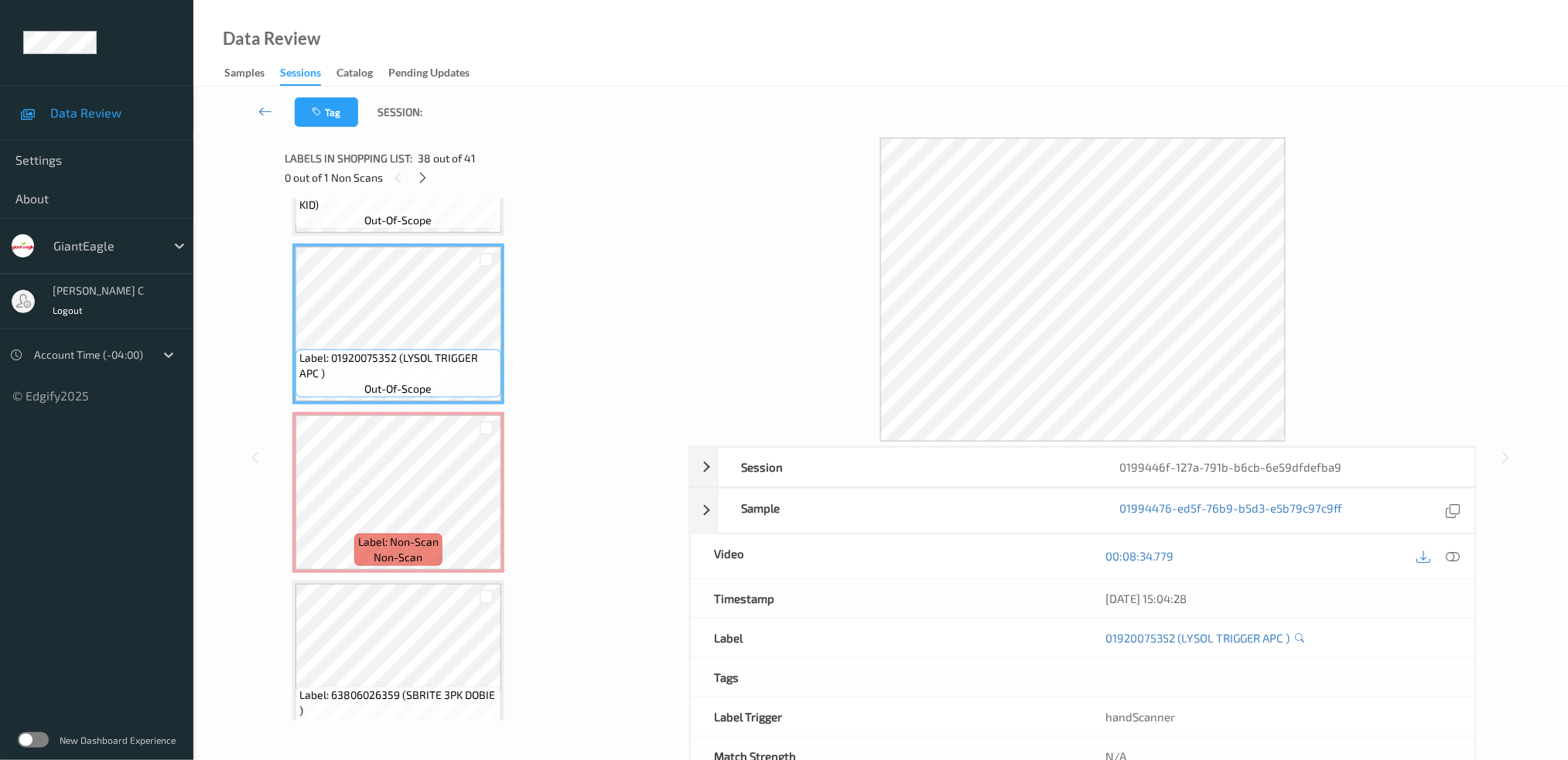
click at [390, 357] on div "Label: 01920075352 (LYSOL TRIGGER APC ) out-of-scope" at bounding box center [398, 324] width 212 height 161
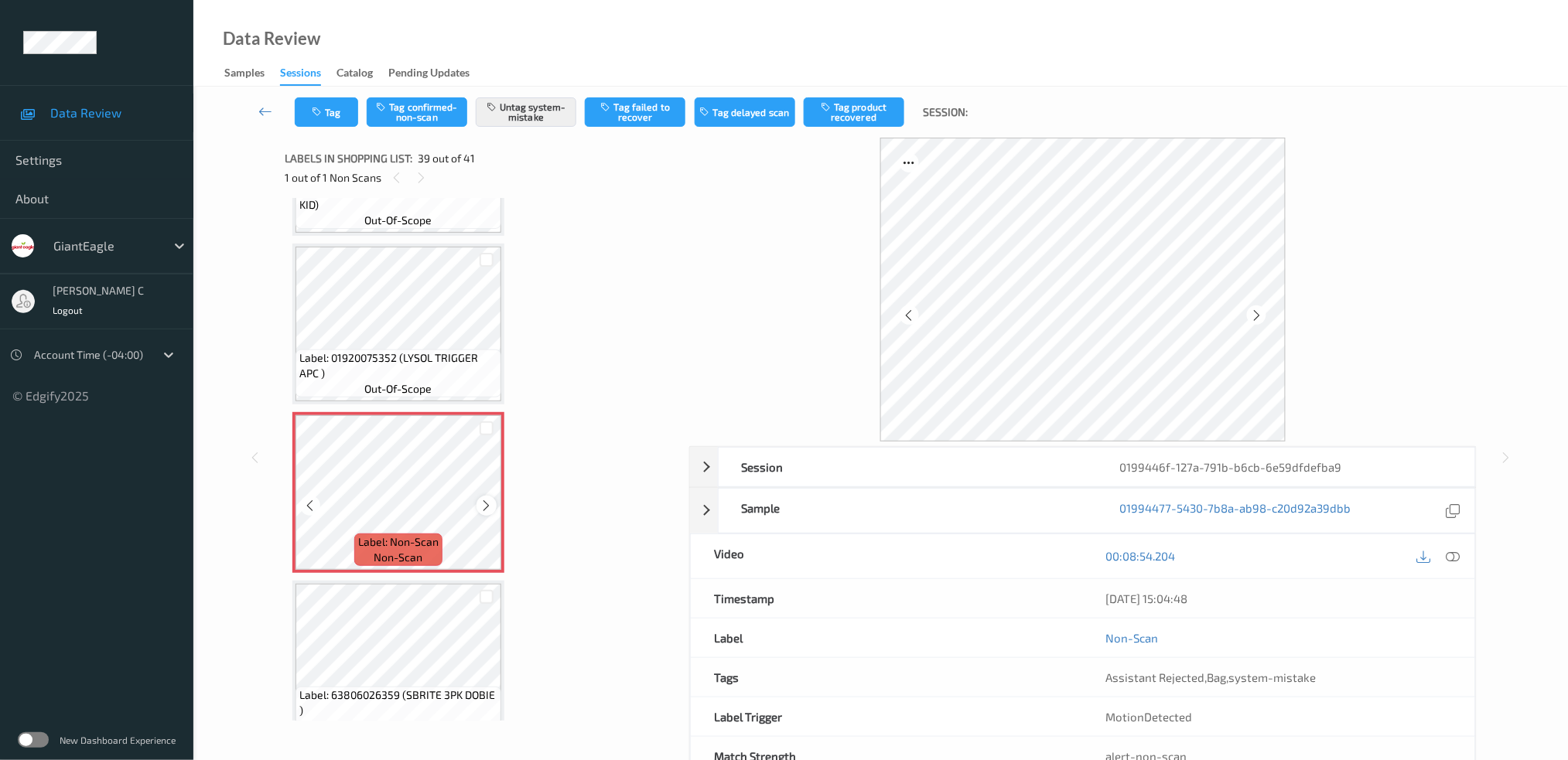
click at [483, 499] on icon at bounding box center [487, 506] width 13 height 14
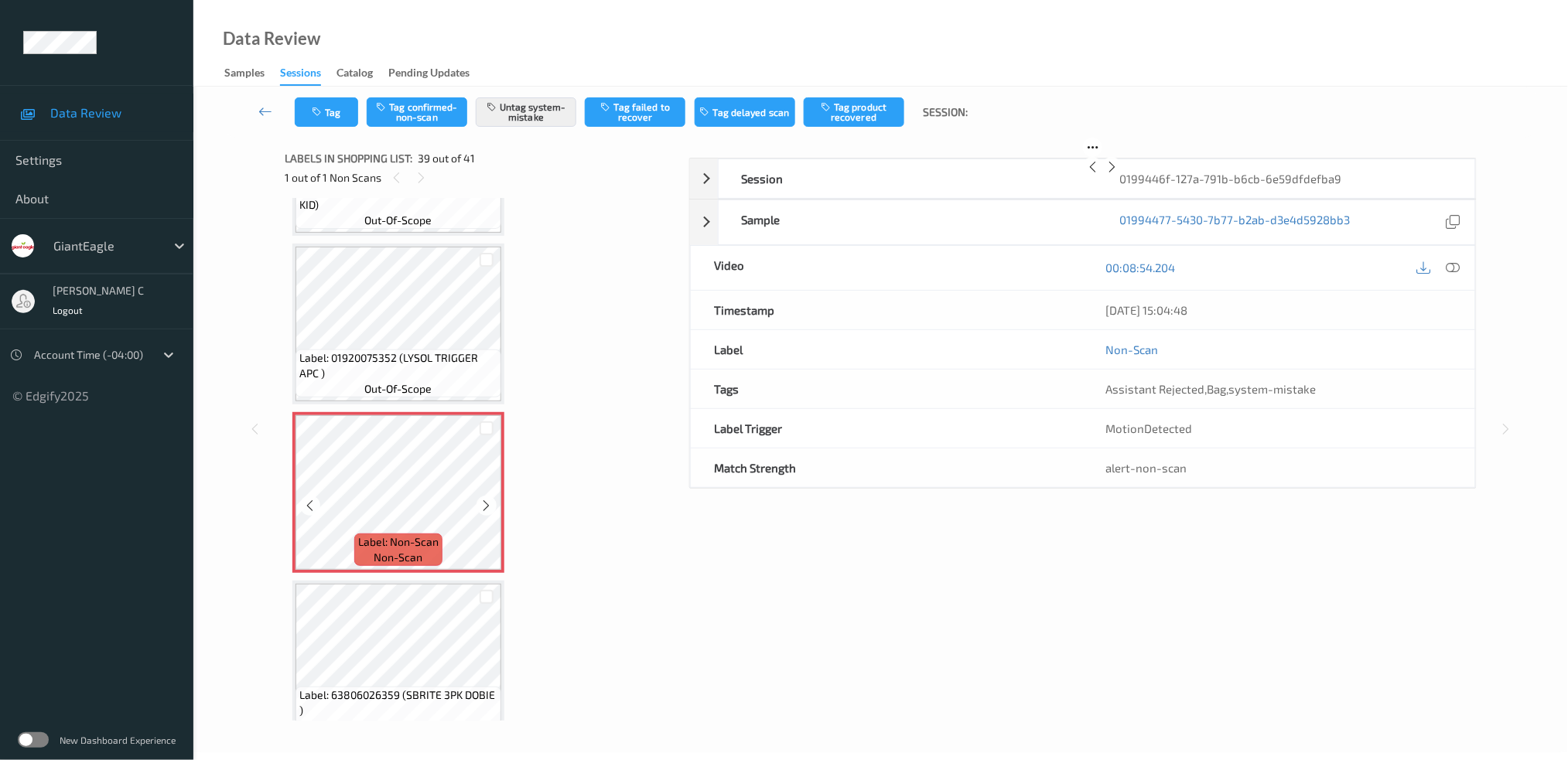
click at [483, 499] on icon at bounding box center [487, 506] width 13 height 14
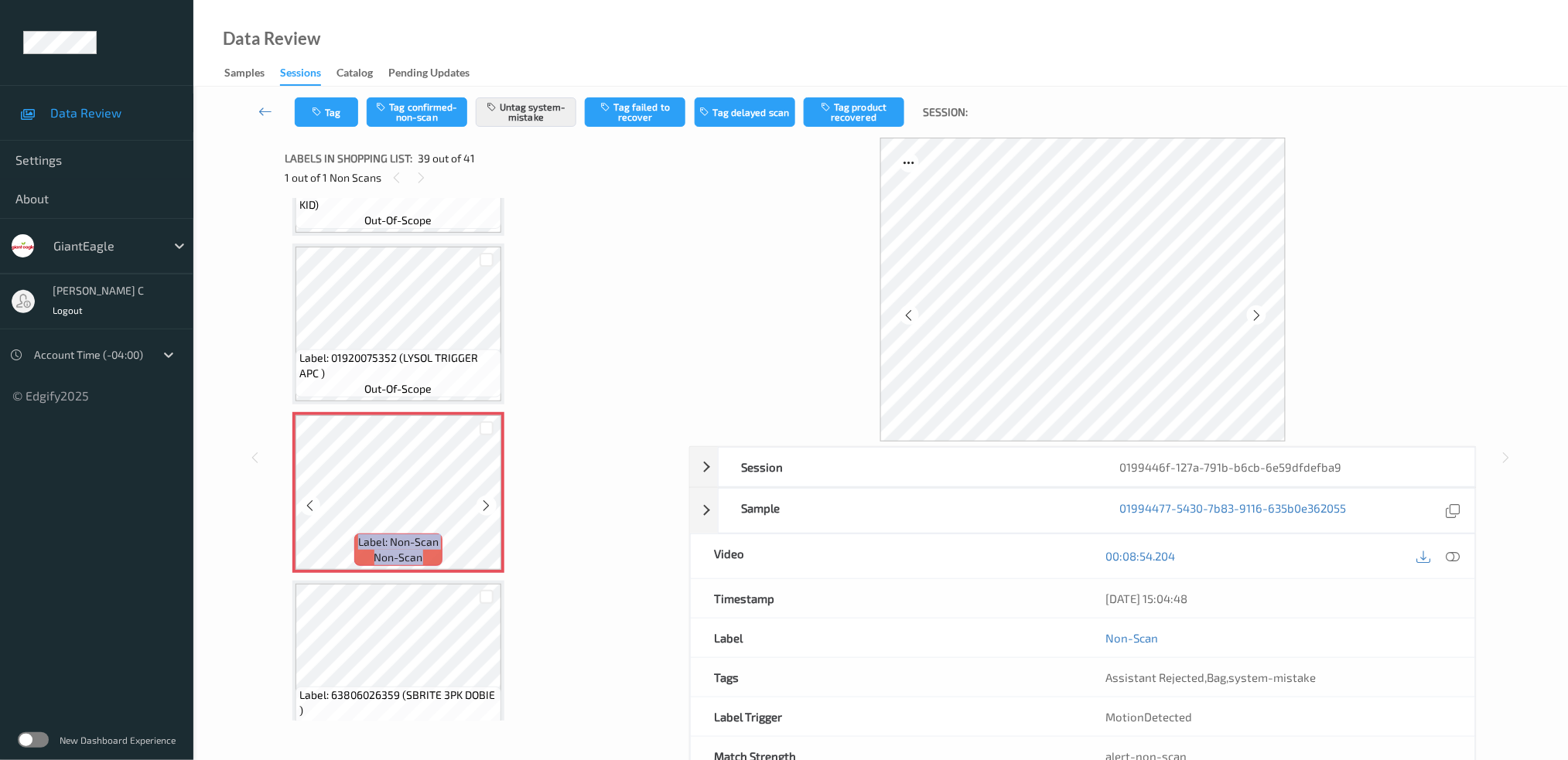
click at [483, 499] on icon at bounding box center [487, 506] width 13 height 14
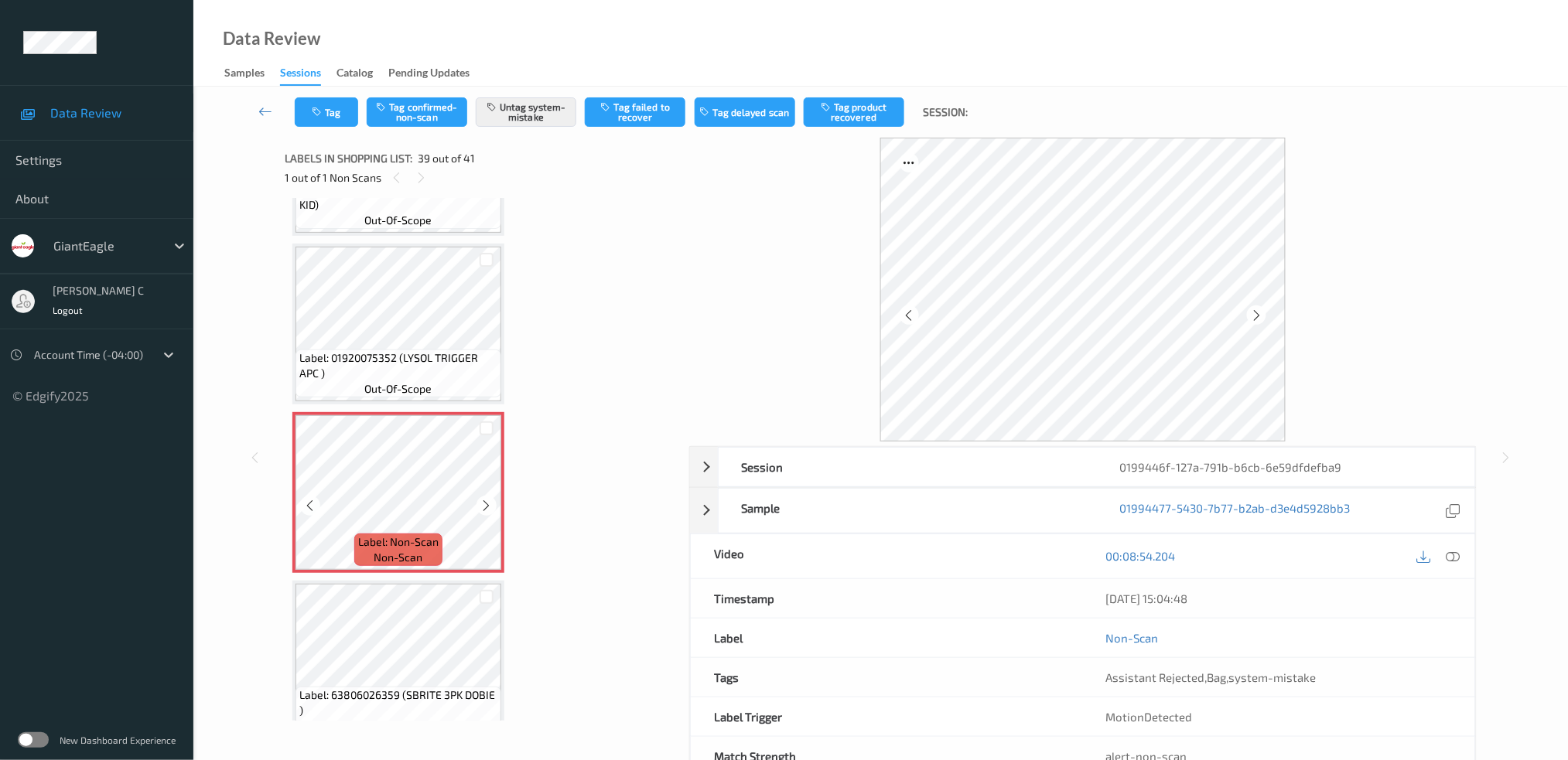
click at [483, 499] on icon at bounding box center [487, 506] width 13 height 14
click at [320, 114] on icon "button" at bounding box center [319, 112] width 13 height 11
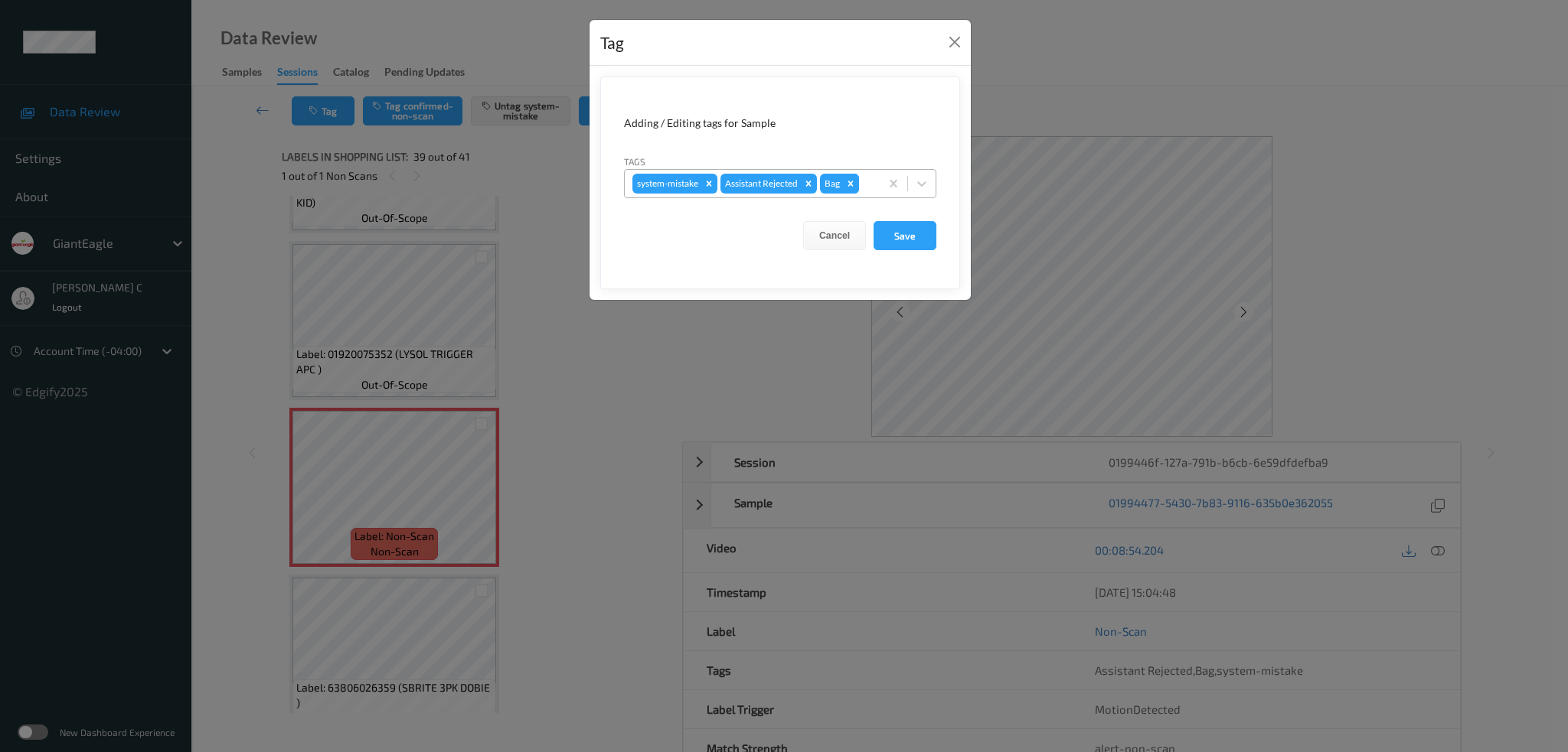
click at [859, 183] on div "Remove Bag" at bounding box center [850, 183] width 17 height 20
type input "y"
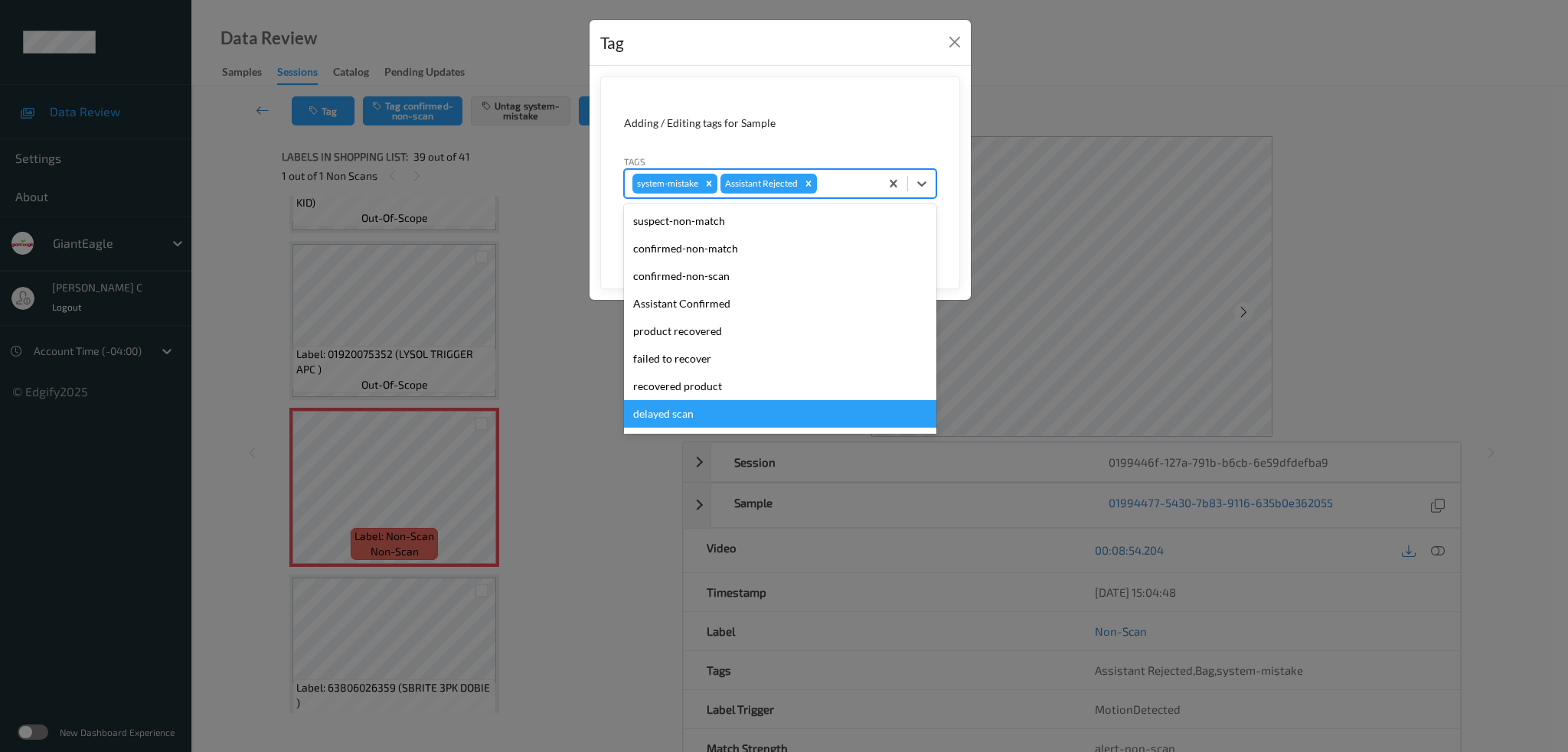
type input "u"
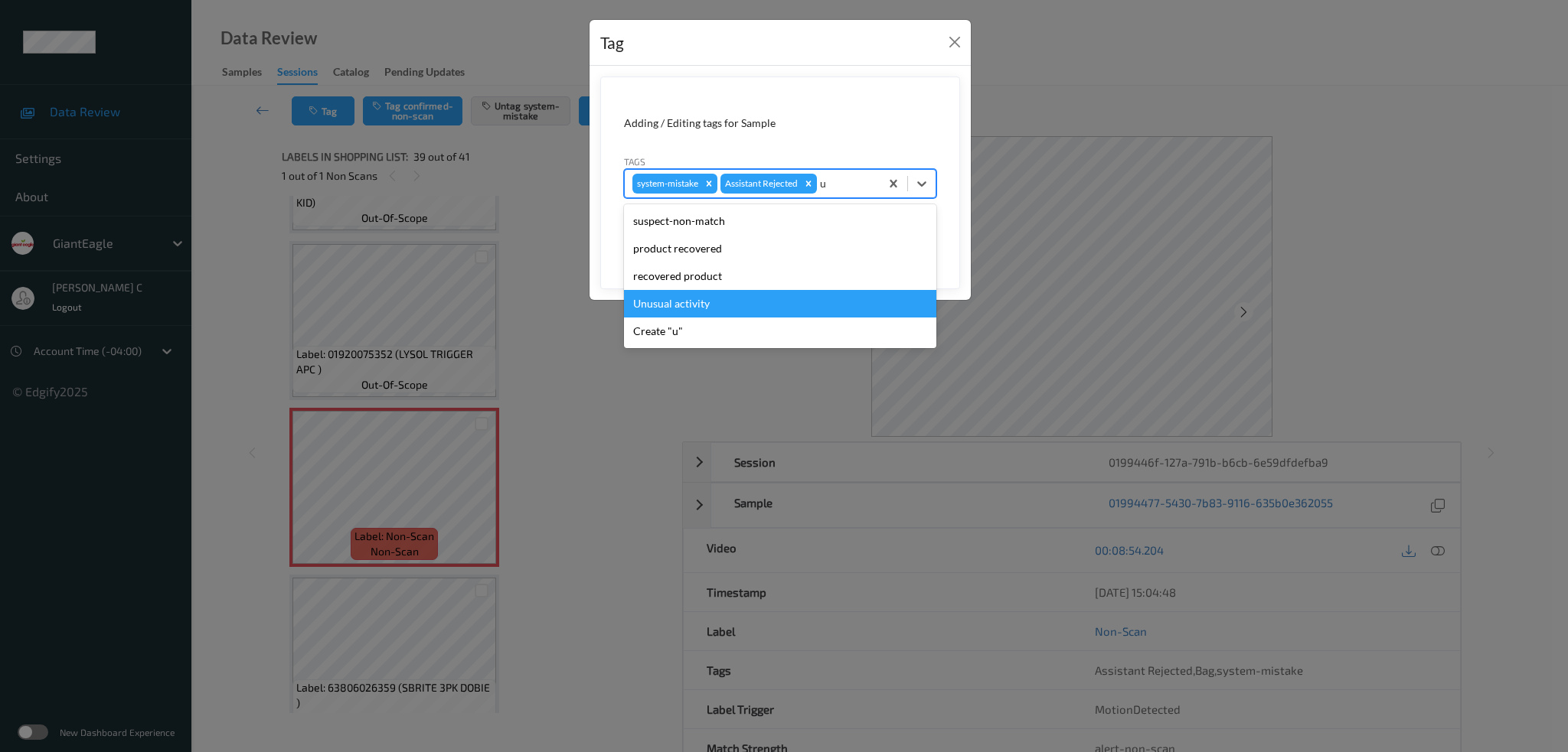
click at [707, 308] on div "Unusual activity" at bounding box center [780, 304] width 312 height 28
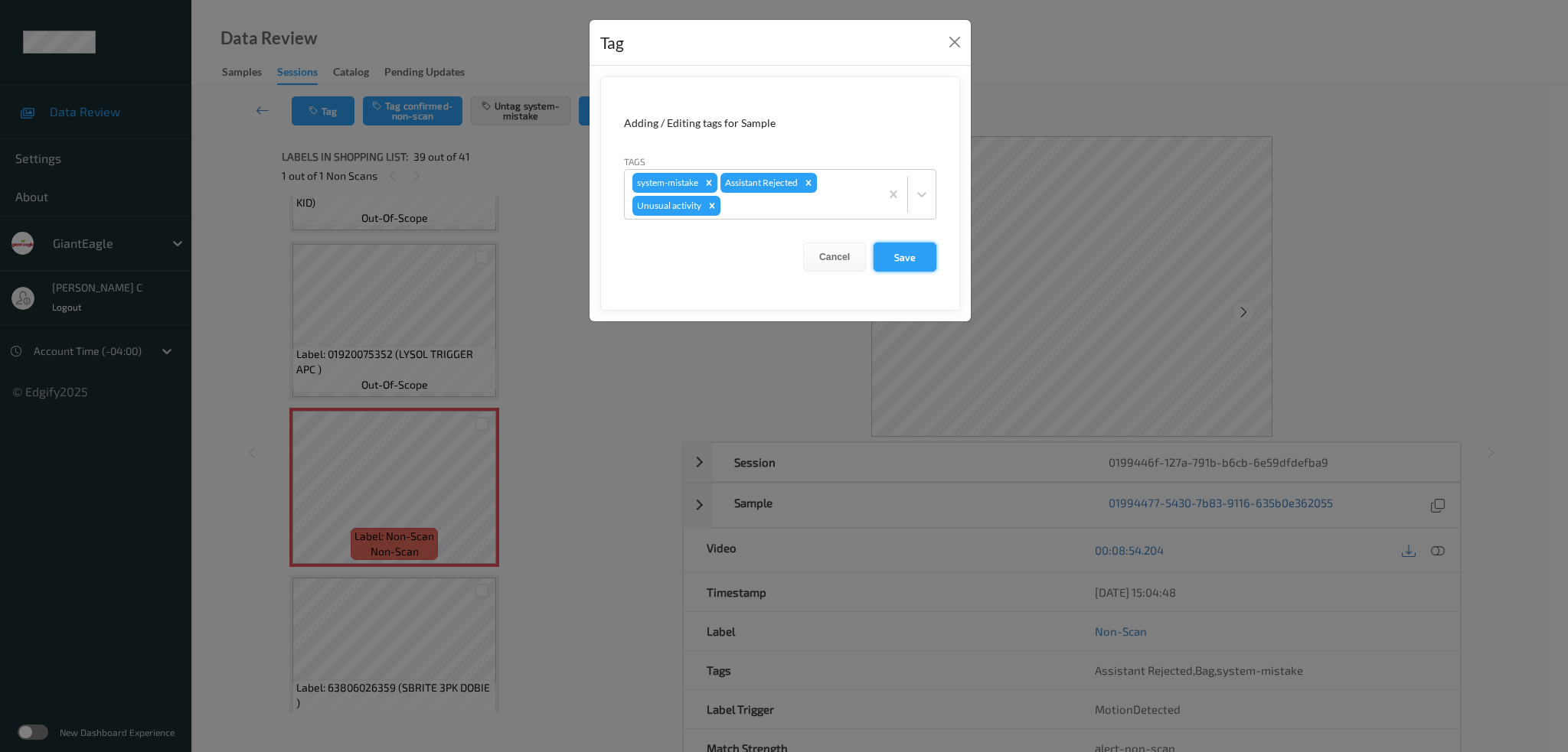
click at [902, 257] on button "Save" at bounding box center [905, 257] width 63 height 29
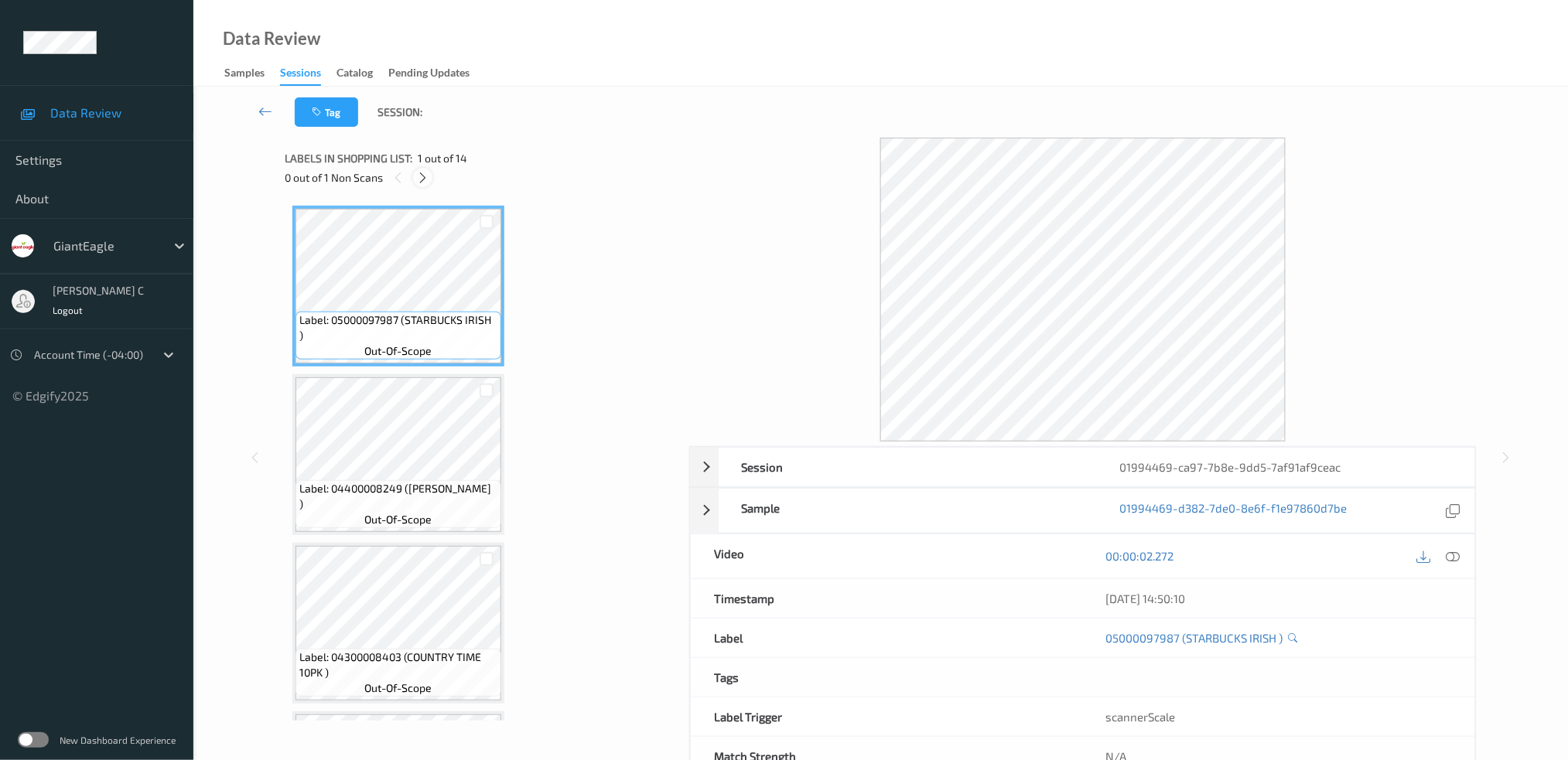
click at [421, 179] on icon at bounding box center [422, 178] width 13 height 14
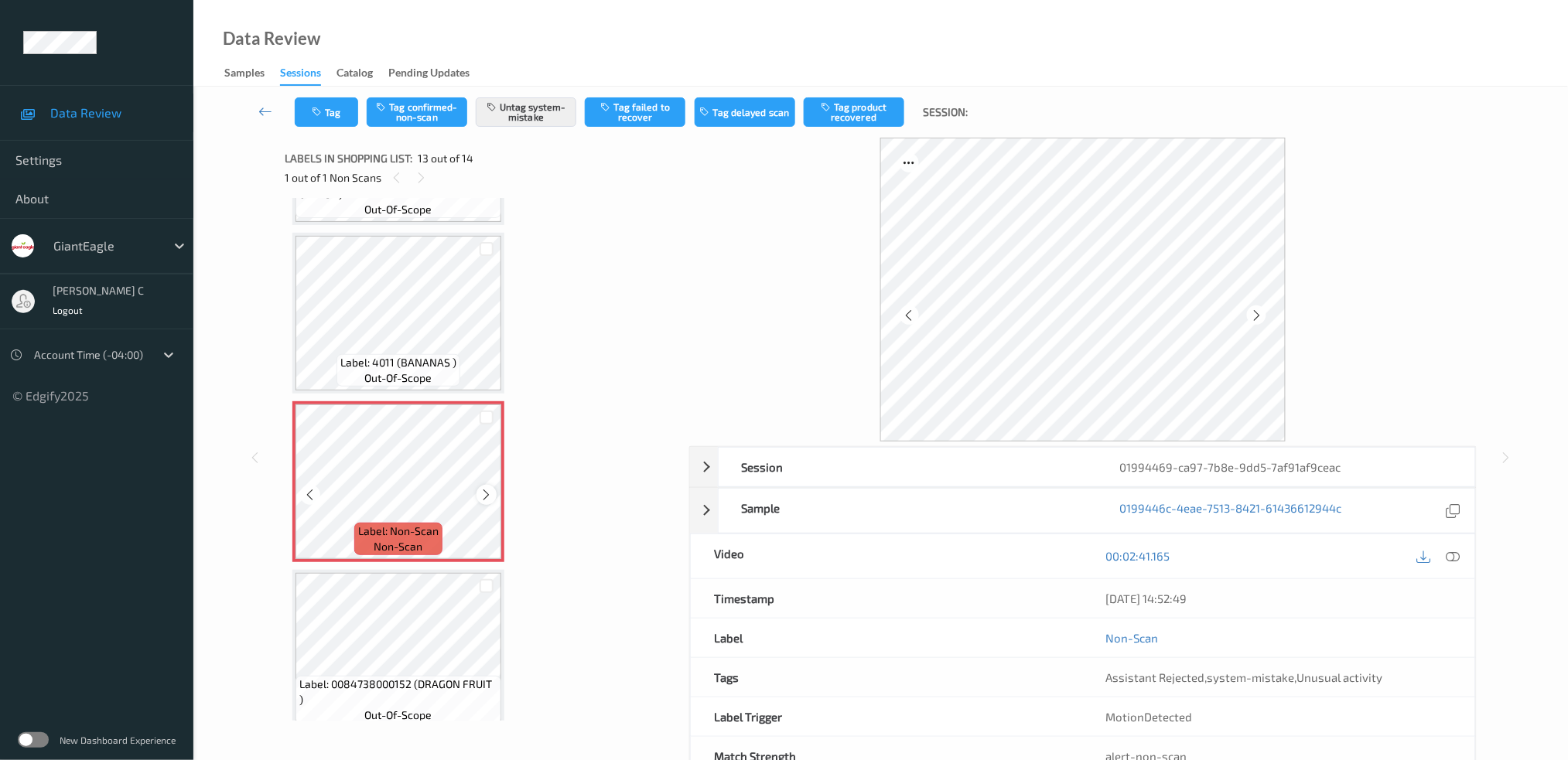
click at [485, 488] on icon at bounding box center [487, 495] width 13 height 14
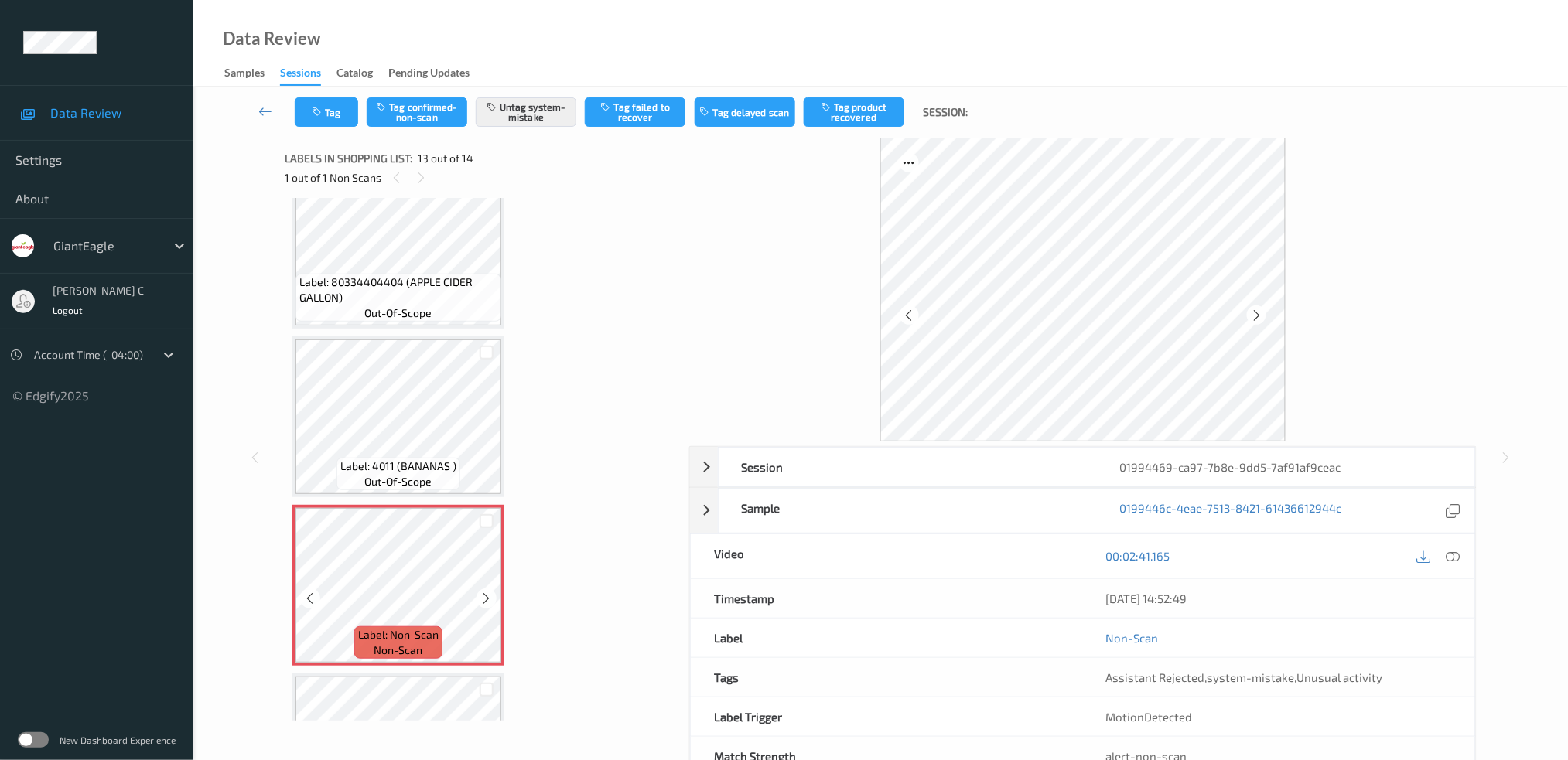
scroll to position [1827, 0]
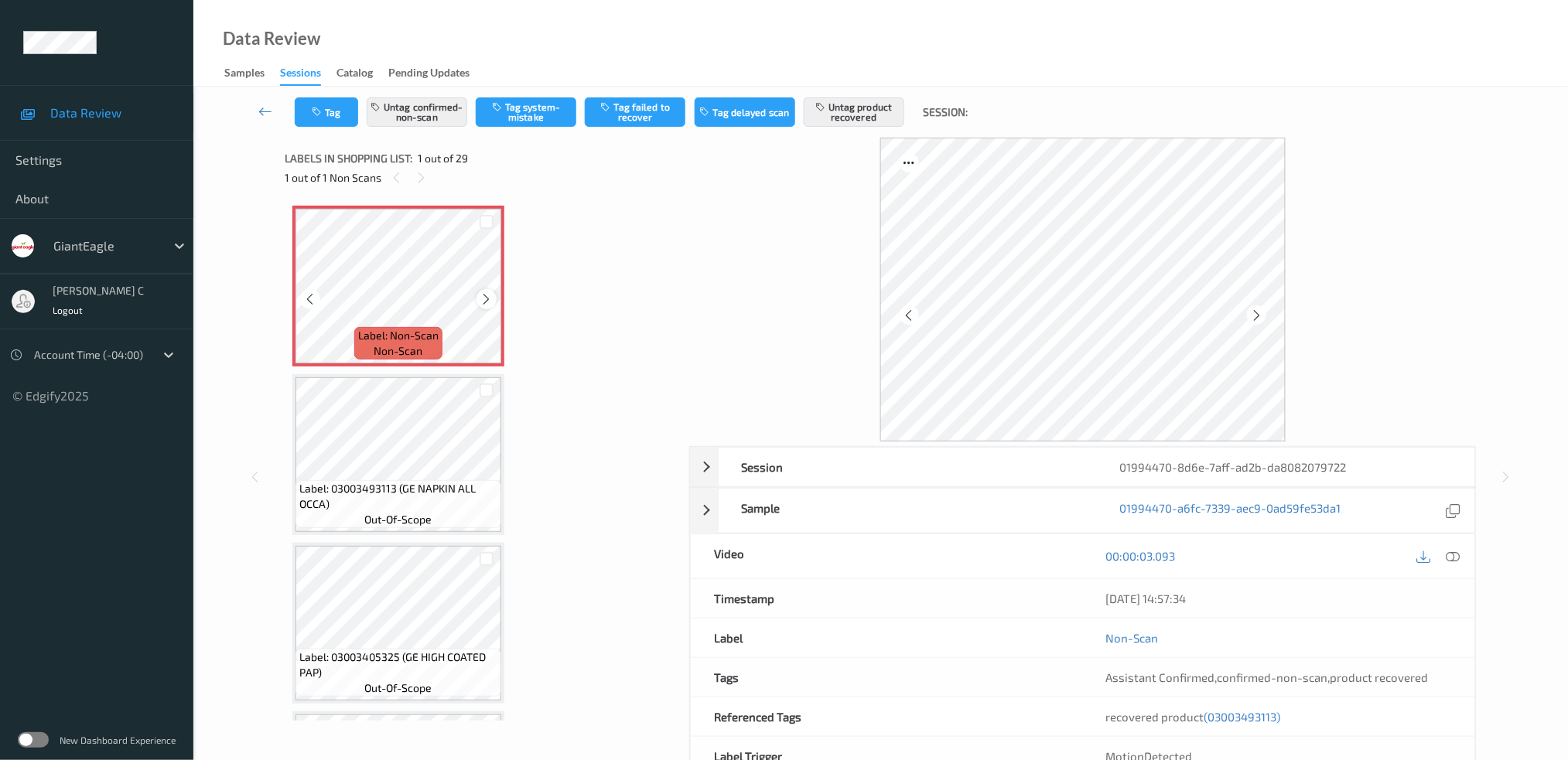
click at [485, 299] on icon at bounding box center [487, 299] width 13 height 14
